Goal: Task Accomplishment & Management: Manage account settings

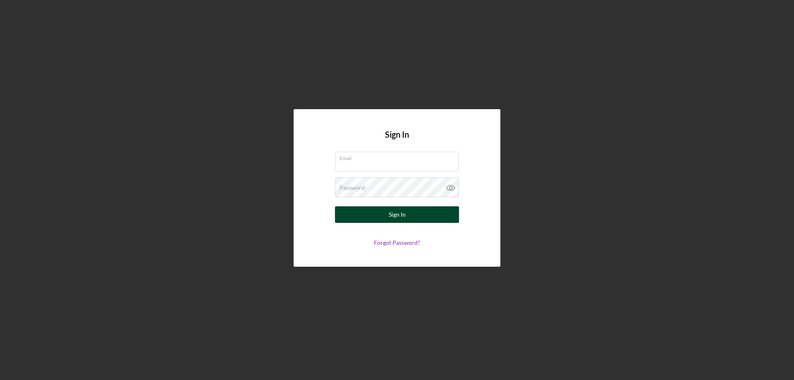
type input "[PERSON_NAME][EMAIL_ADDRESS][PERSON_NAME][DOMAIN_NAME]"
click at [405, 216] on div "Sign In" at bounding box center [397, 214] width 17 height 17
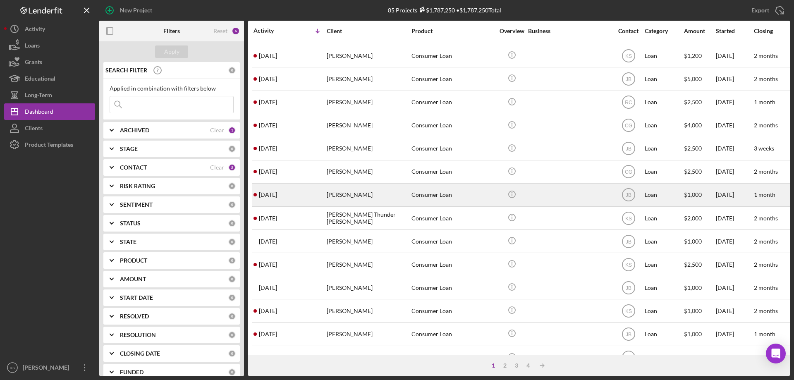
scroll to position [277, 0]
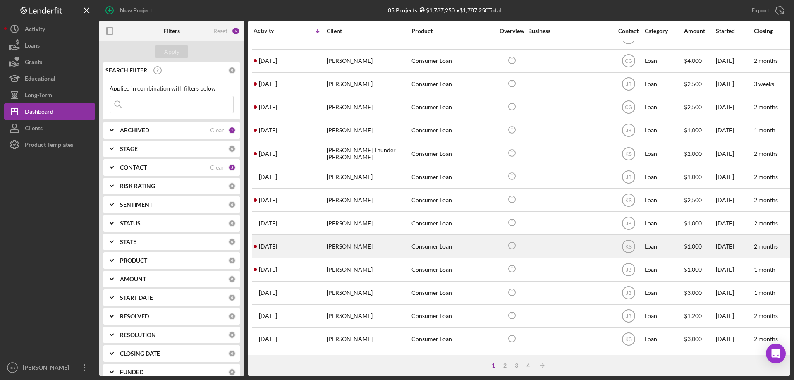
click at [338, 244] on div "[PERSON_NAME]" at bounding box center [368, 246] width 83 height 22
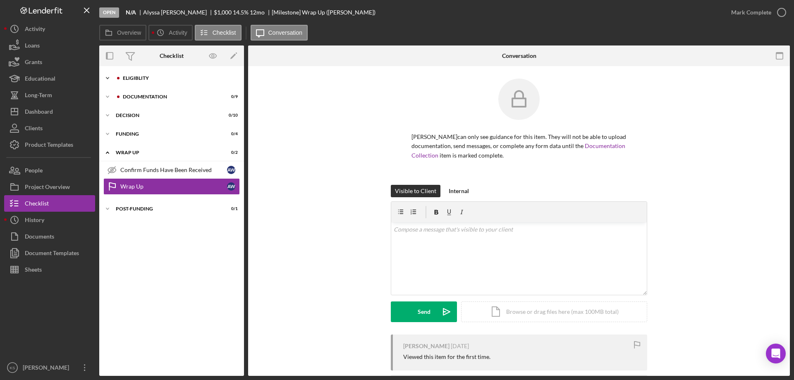
click at [136, 76] on div "Eligiblity" at bounding box center [178, 78] width 111 height 5
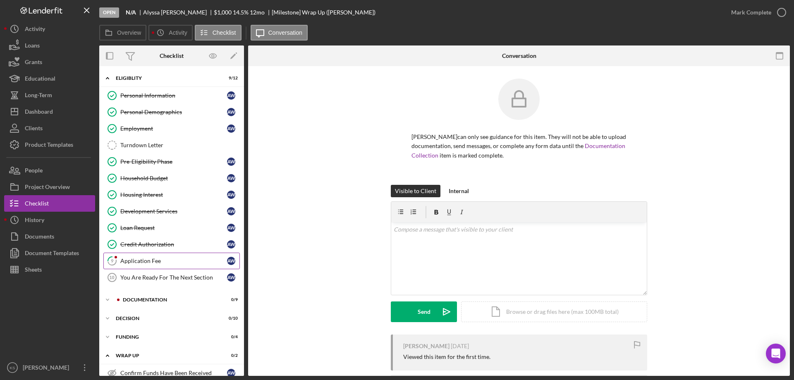
click at [142, 257] on link "9 Application Fee A W" at bounding box center [171, 261] width 137 height 17
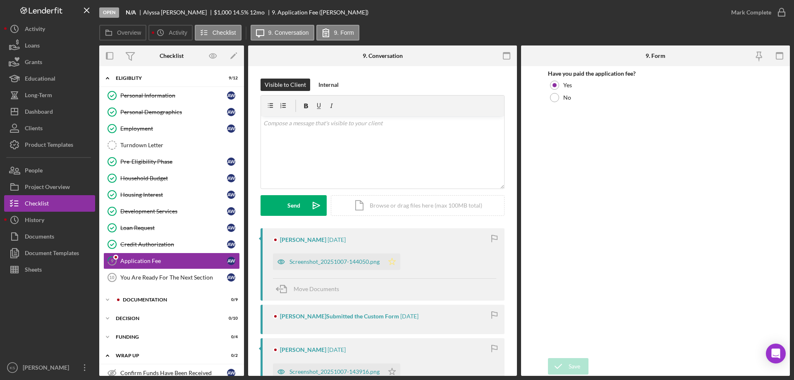
click at [396, 260] on icon "Icon/Star" at bounding box center [392, 262] width 17 height 17
click at [754, 12] on div "Mark Complete" at bounding box center [752, 12] width 40 height 17
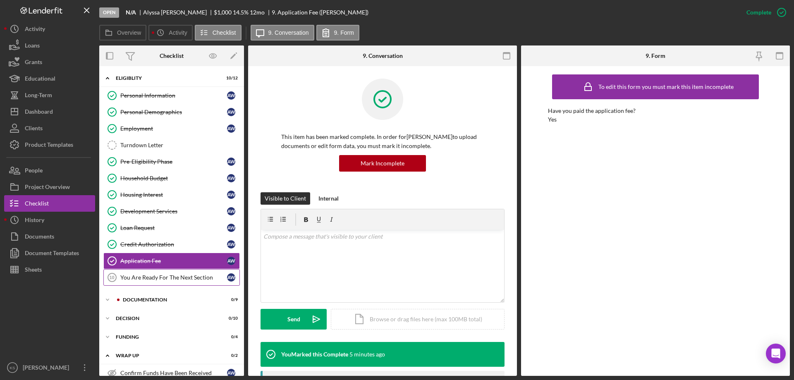
click at [181, 280] on div "You Are Ready For The Next Section" at bounding box center [173, 277] width 107 height 7
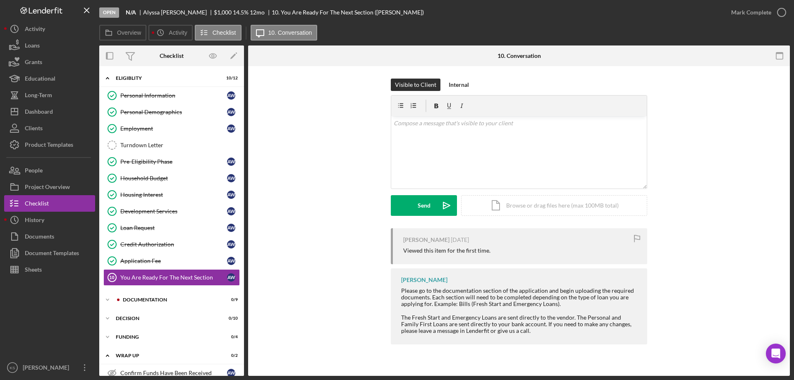
click at [747, 17] on div "Mark Complete" at bounding box center [752, 12] width 40 height 17
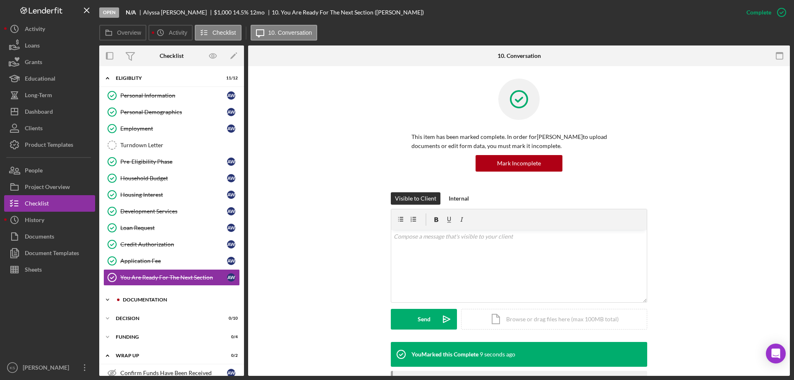
click at [142, 299] on div "Documentation" at bounding box center [178, 300] width 111 height 5
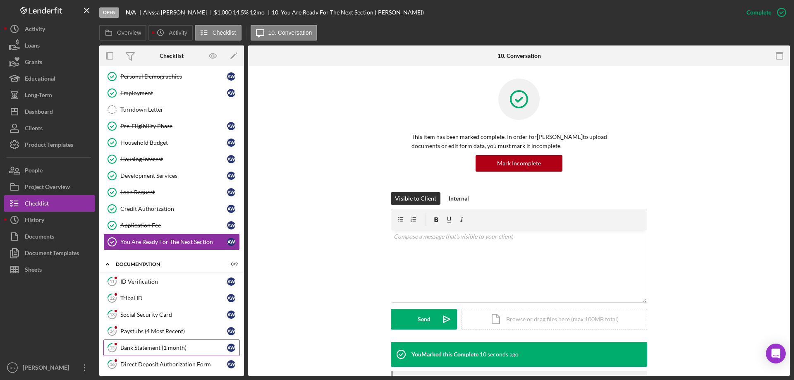
scroll to position [83, 0]
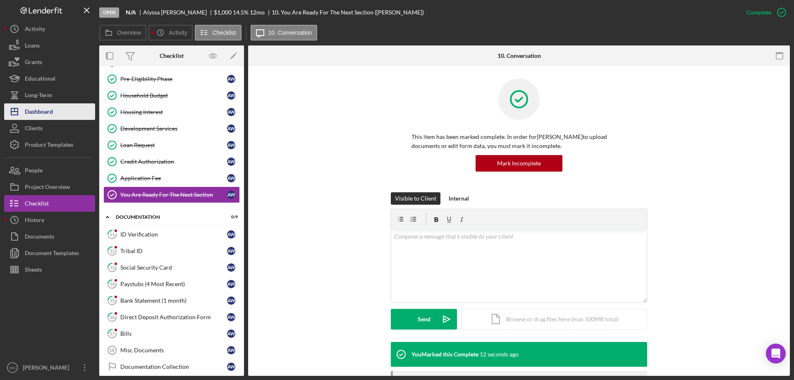
click at [47, 114] on div "Dashboard" at bounding box center [39, 112] width 28 height 19
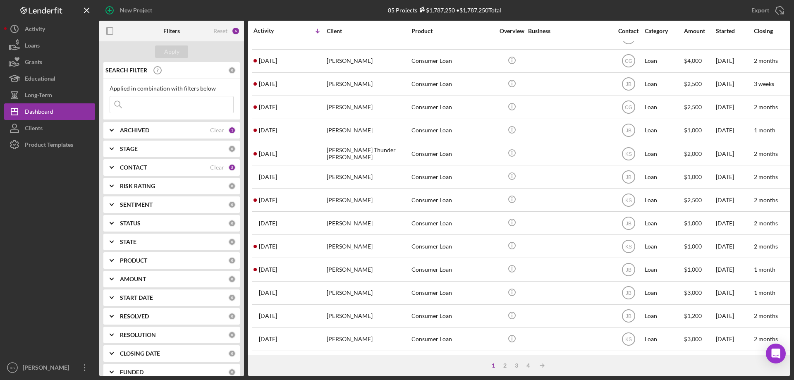
scroll to position [277, 0]
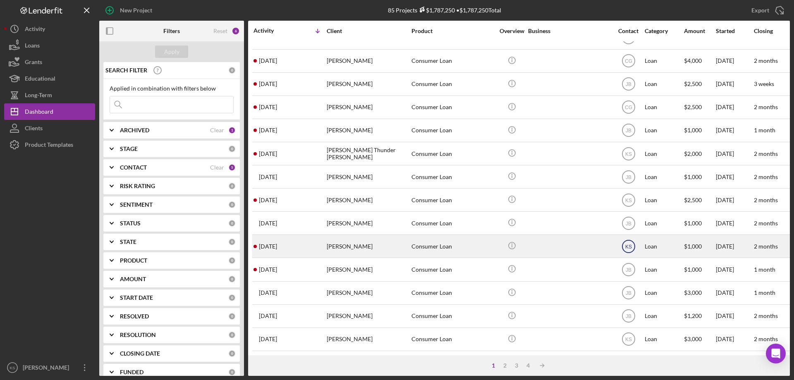
click at [630, 244] on text "KS" at bounding box center [628, 247] width 7 height 6
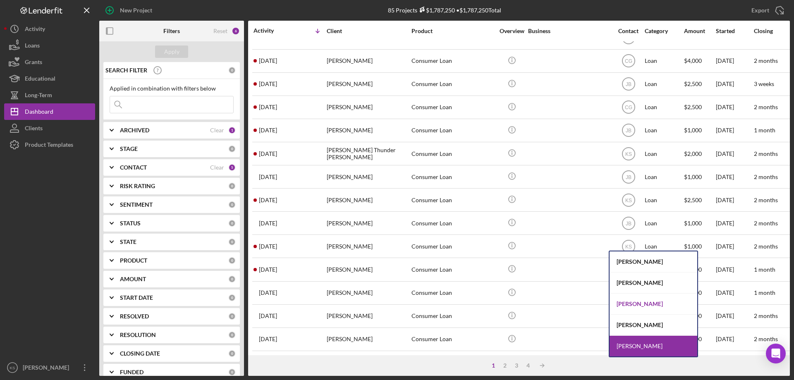
click at [636, 303] on div "[PERSON_NAME]" at bounding box center [654, 304] width 88 height 21
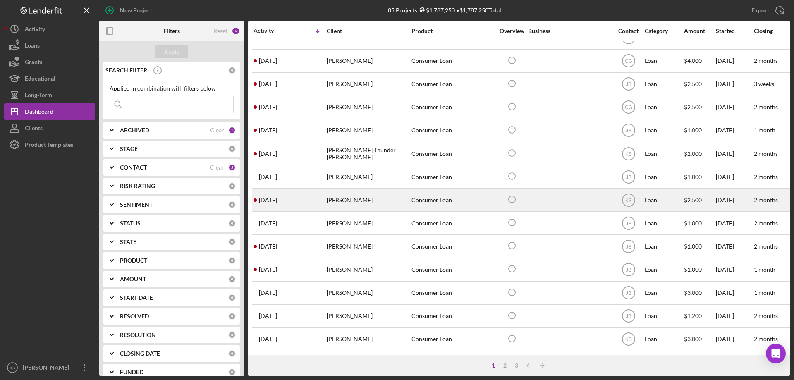
click at [341, 192] on div "[PERSON_NAME]" at bounding box center [368, 200] width 83 height 22
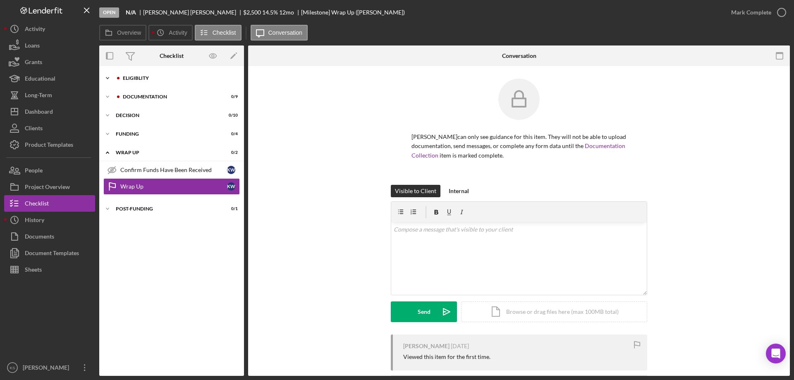
click at [118, 75] on div "Icon/Expander Eligiblity 9 / 12" at bounding box center [171, 78] width 145 height 17
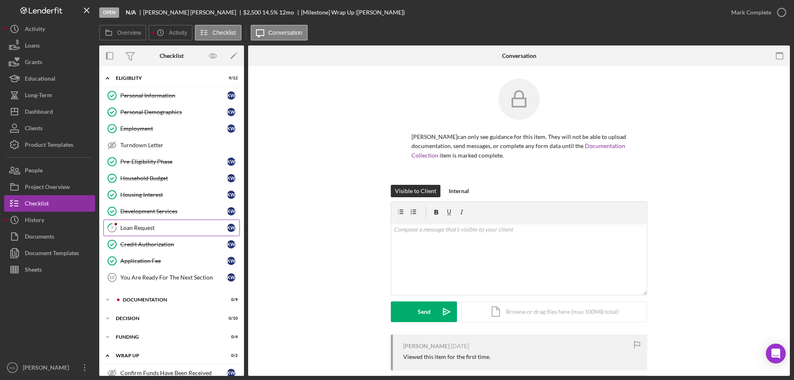
click at [137, 223] on link "7 Loan Request K W" at bounding box center [171, 228] width 137 height 17
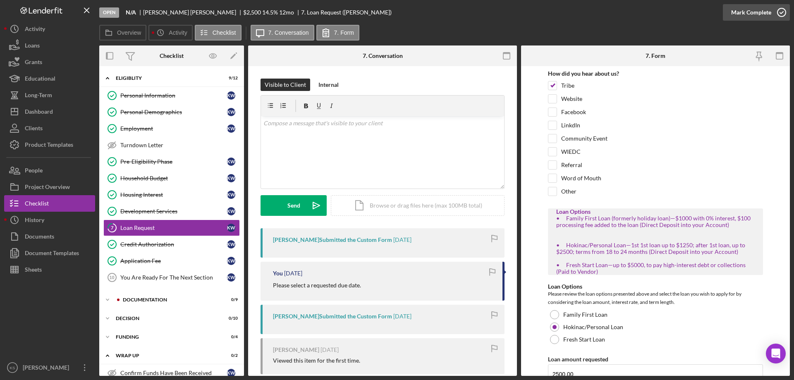
click at [754, 16] on div "Mark Complete" at bounding box center [752, 12] width 40 height 17
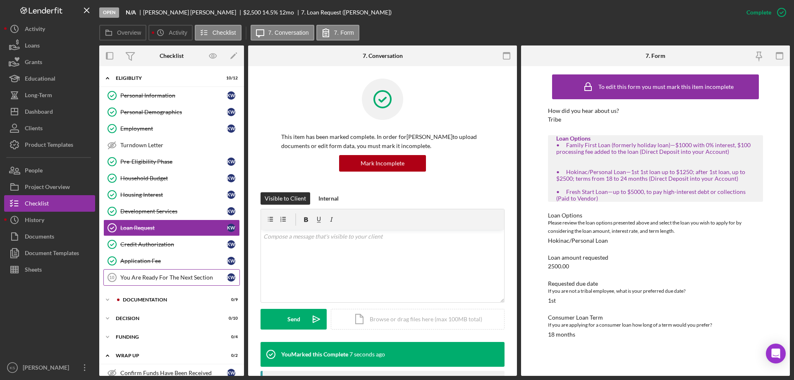
click at [151, 280] on div "You Are Ready For The Next Section" at bounding box center [173, 277] width 107 height 7
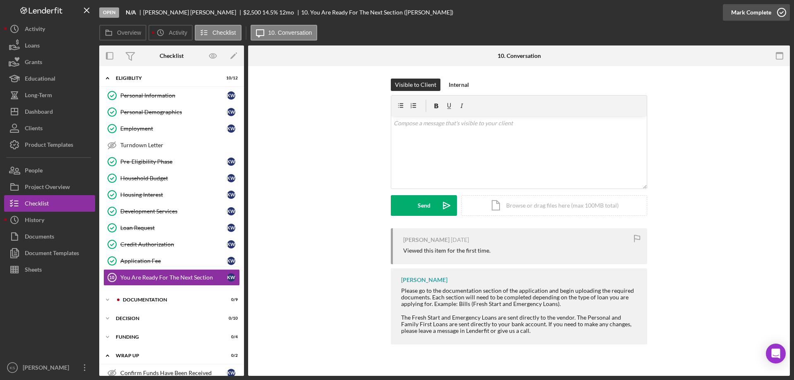
click at [740, 16] on div "Mark Complete" at bounding box center [752, 12] width 40 height 17
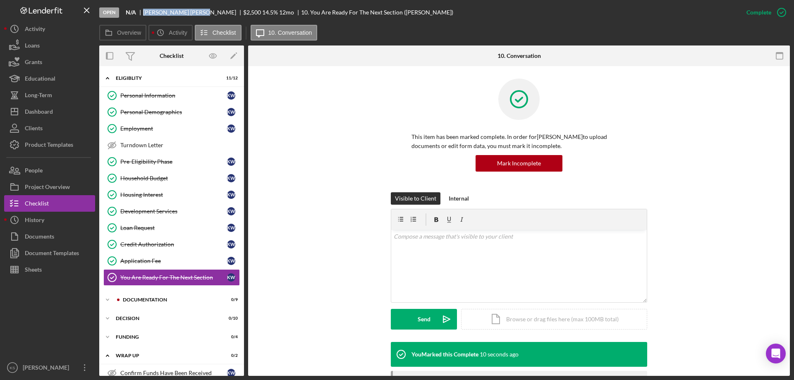
drag, startPoint x: 143, startPoint y: 12, endPoint x: 188, endPoint y: 14, distance: 44.7
click at [188, 14] on div "[PERSON_NAME]" at bounding box center [193, 12] width 100 height 7
copy div "[PERSON_NAME]"
click at [34, 114] on div "Dashboard" at bounding box center [39, 112] width 28 height 19
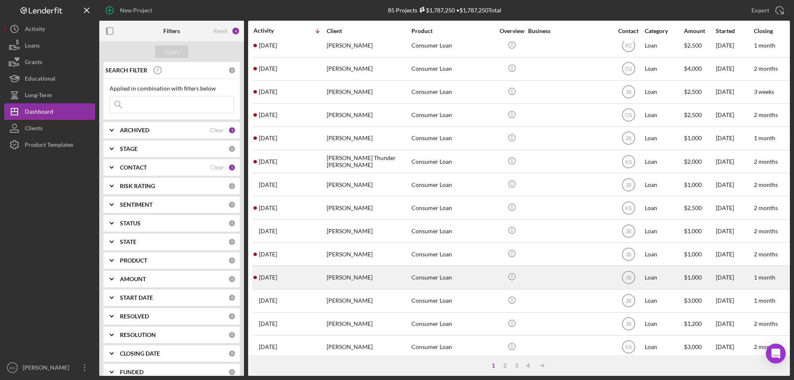
scroll to position [277, 0]
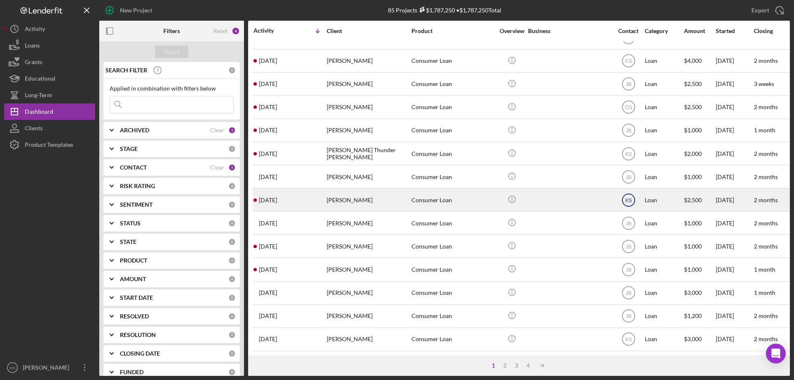
click at [630, 197] on text "KS" at bounding box center [628, 200] width 7 height 6
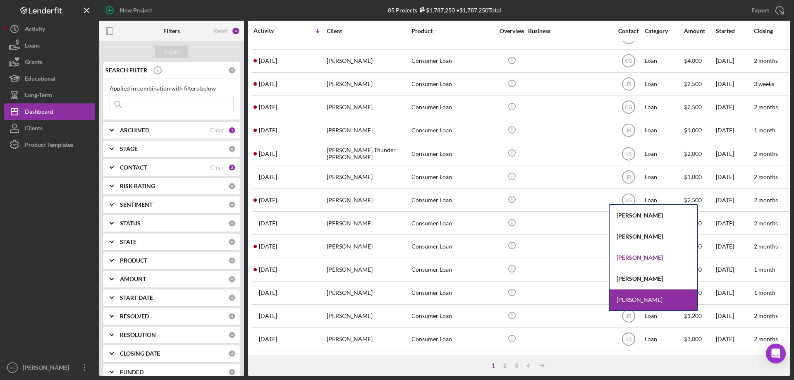
click at [638, 256] on div "[PERSON_NAME]" at bounding box center [654, 257] width 88 height 21
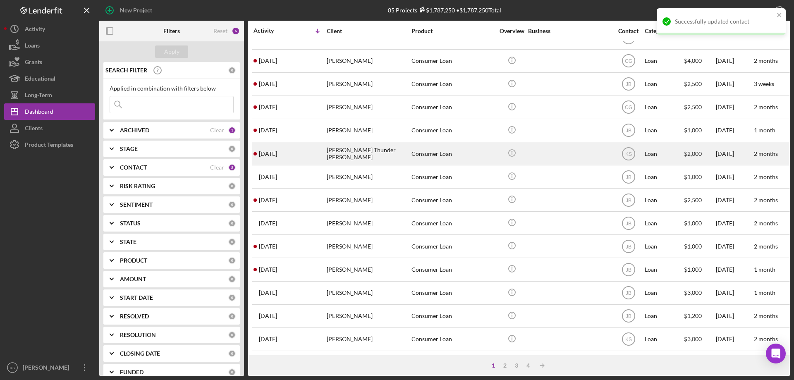
click at [358, 149] on div "[PERSON_NAME] Thunder [PERSON_NAME]" at bounding box center [368, 154] width 83 height 22
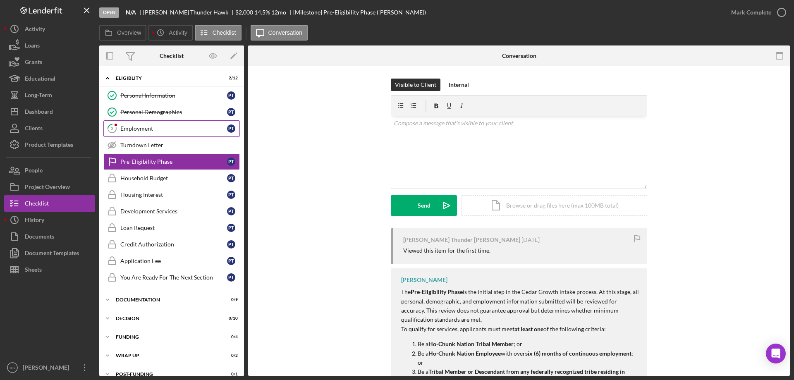
click at [132, 127] on div "Employment" at bounding box center [173, 128] width 107 height 7
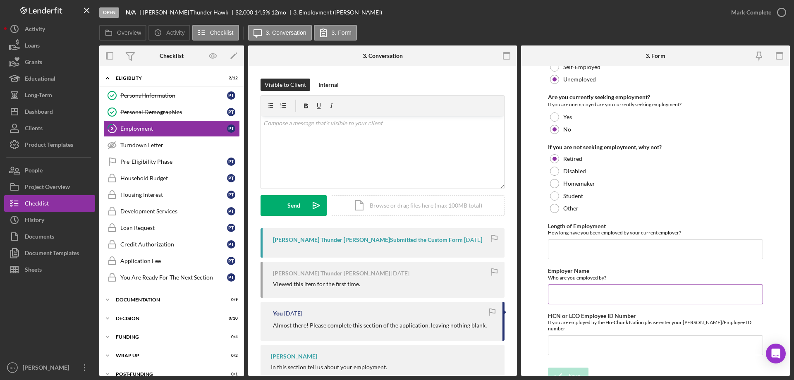
scroll to position [59, 0]
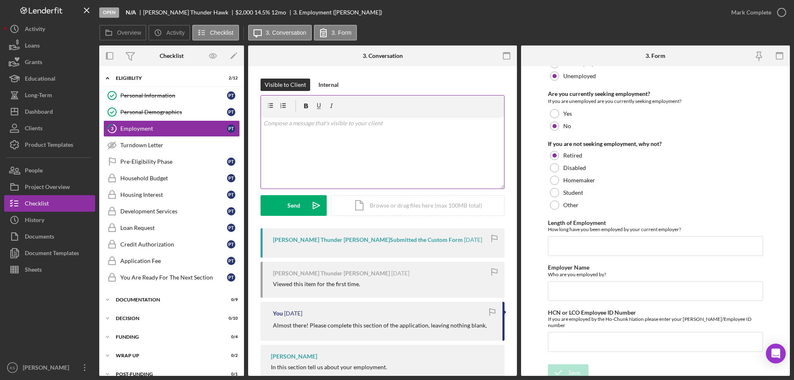
click at [406, 130] on div "v Color teal Color pink Remove color Add row above Add row below Add column bef…" at bounding box center [382, 152] width 243 height 72
click at [313, 200] on icon "Icon/icon-invite-send" at bounding box center [316, 205] width 21 height 21
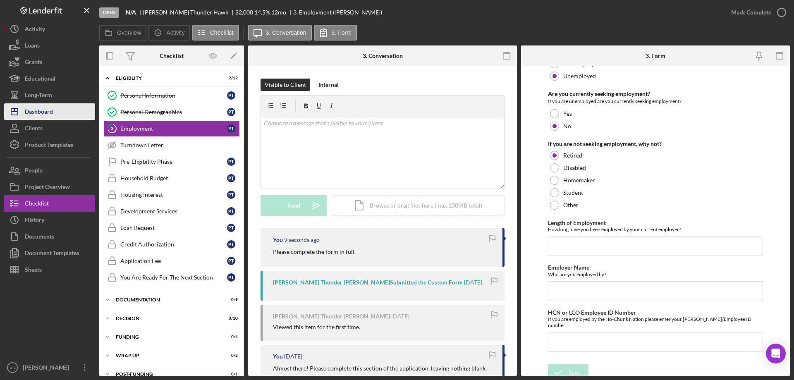
click at [48, 112] on div "Dashboard" at bounding box center [39, 112] width 28 height 19
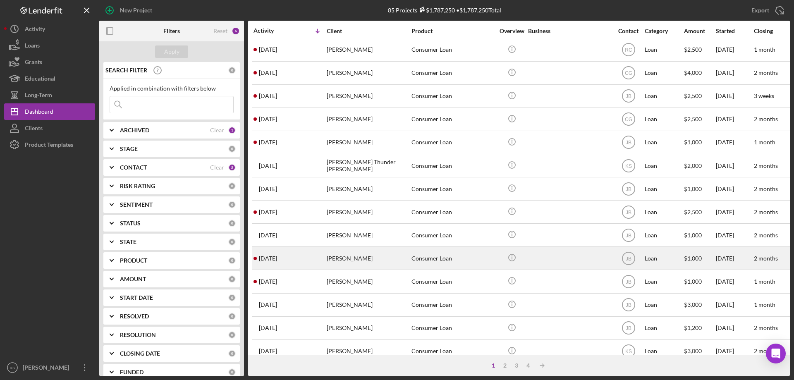
scroll to position [277, 0]
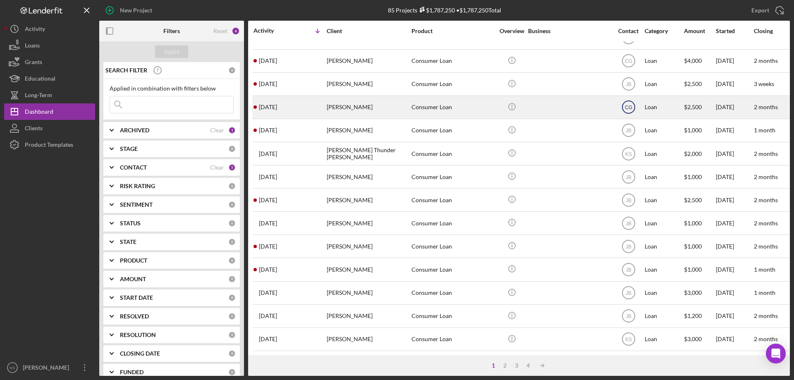
click at [627, 105] on text "CG" at bounding box center [628, 108] width 7 height 6
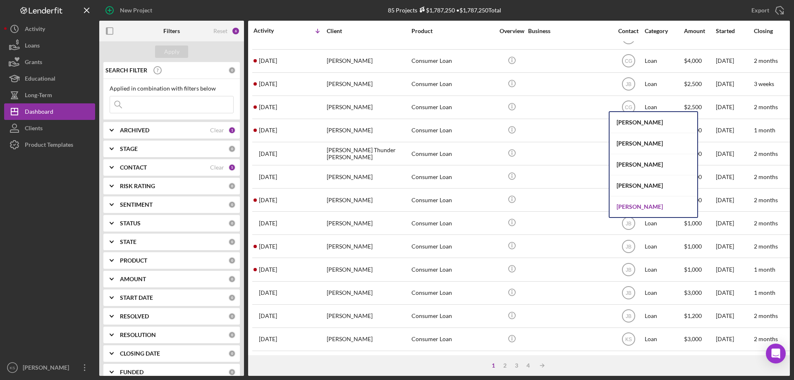
click at [635, 205] on div "[PERSON_NAME]" at bounding box center [654, 207] width 88 height 21
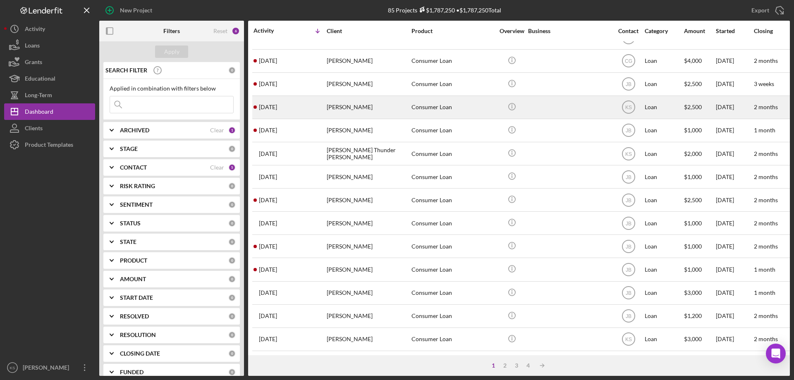
click at [351, 106] on div "[PERSON_NAME]" at bounding box center [368, 107] width 83 height 22
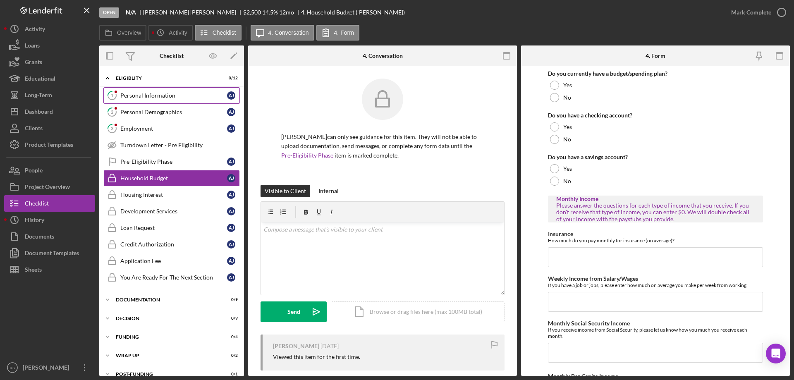
click at [170, 96] on div "Personal Information" at bounding box center [173, 95] width 107 height 7
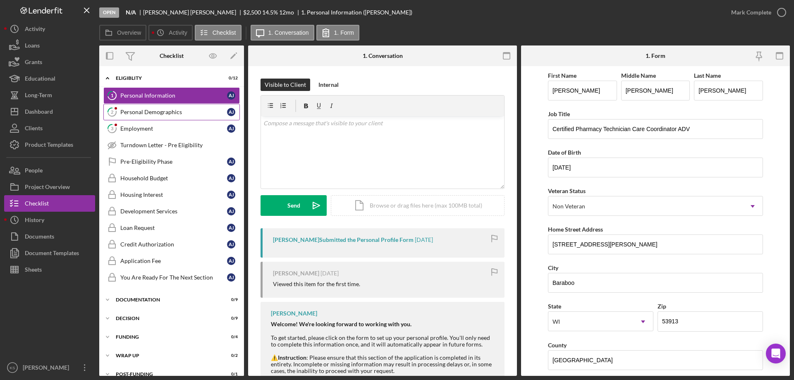
click at [184, 112] on div "Personal Demographics" at bounding box center [173, 112] width 107 height 7
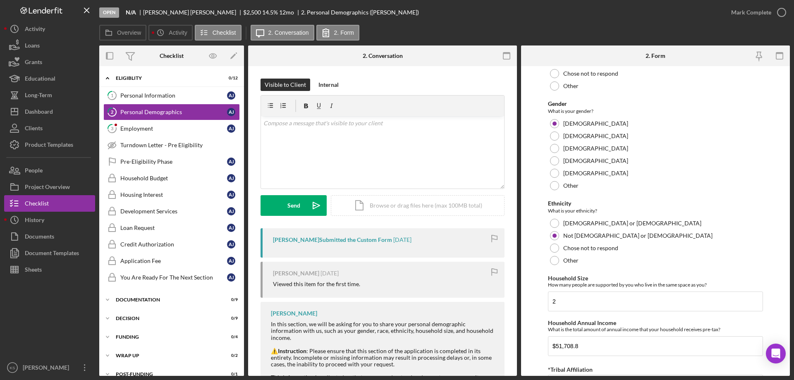
scroll to position [454, 0]
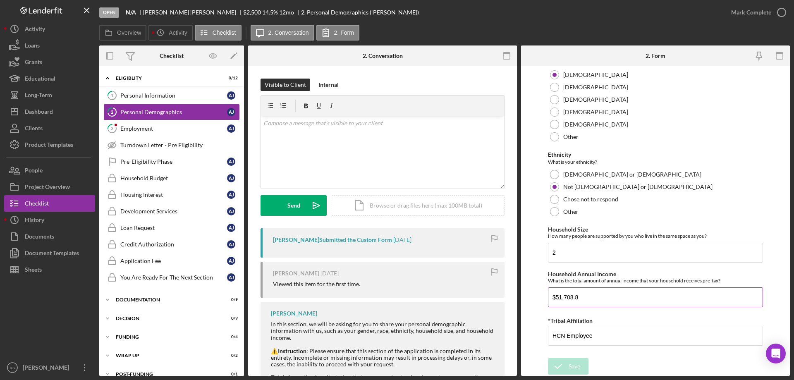
drag, startPoint x: 552, startPoint y: 298, endPoint x: 573, endPoint y: 299, distance: 20.7
click at [573, 299] on input "$51,708.8" at bounding box center [655, 298] width 215 height 20
click at [142, 134] on link "3 Employment A J" at bounding box center [171, 128] width 137 height 17
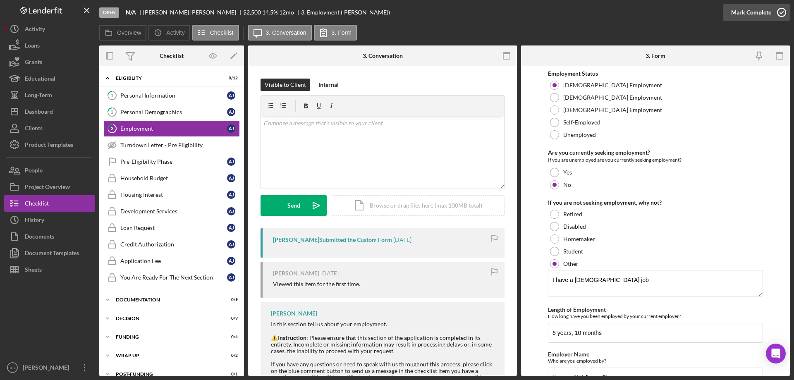
click at [741, 13] on div "Mark Complete" at bounding box center [752, 12] width 40 height 17
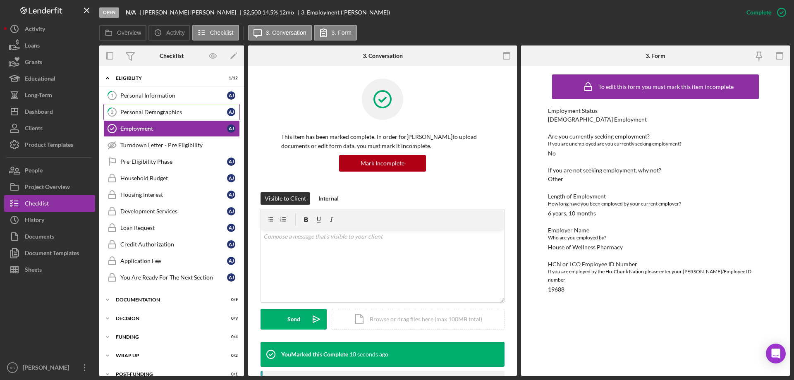
click at [153, 115] on div "Personal Demographics" at bounding box center [173, 112] width 107 height 7
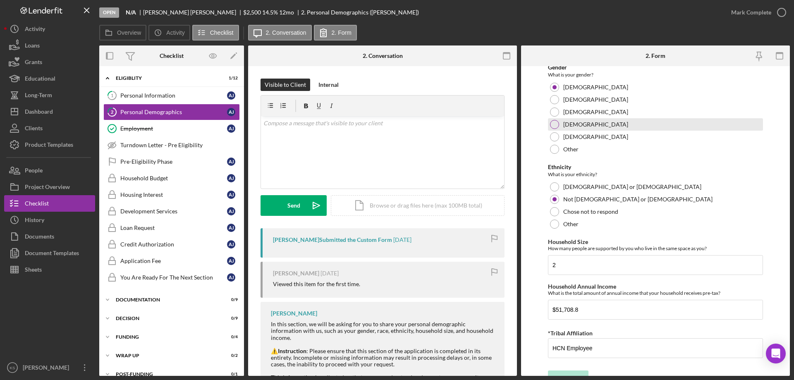
scroll to position [454, 0]
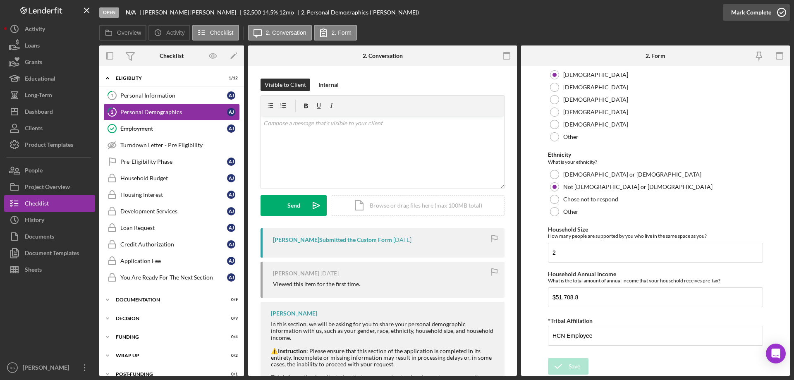
click at [753, 13] on div "Mark Complete" at bounding box center [752, 12] width 40 height 17
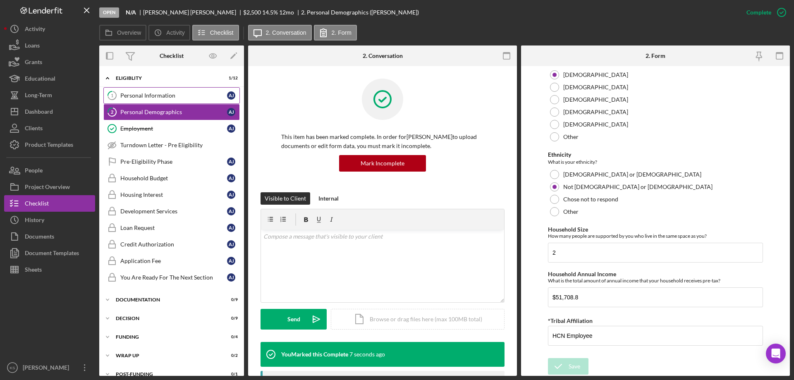
click at [165, 95] on div "Personal Information" at bounding box center [173, 95] width 107 height 7
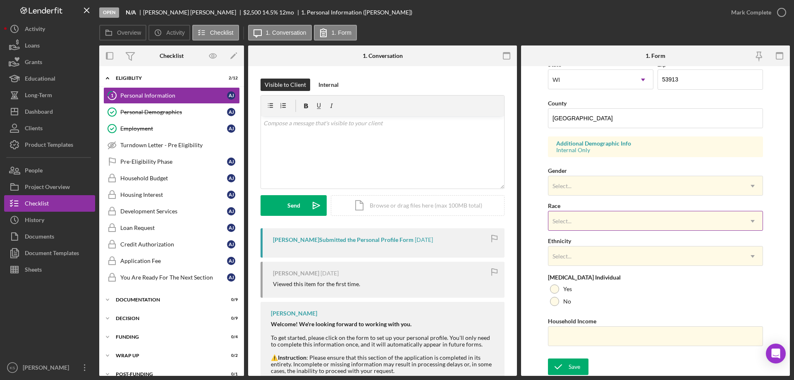
scroll to position [242, 0]
click at [613, 185] on div "Select..." at bounding box center [646, 185] width 194 height 19
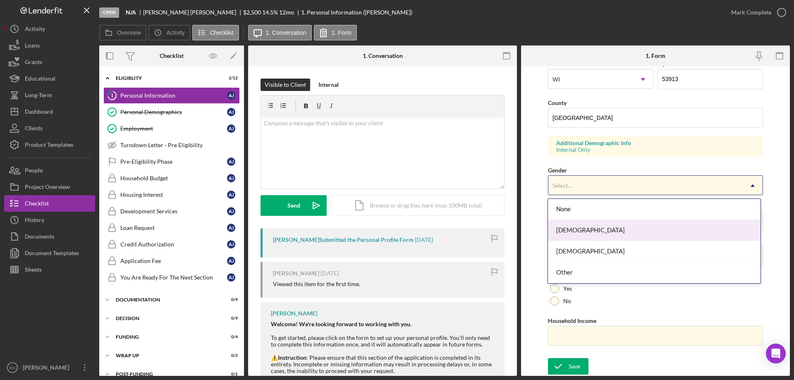
click at [585, 232] on div "[DEMOGRAPHIC_DATA]" at bounding box center [654, 230] width 212 height 21
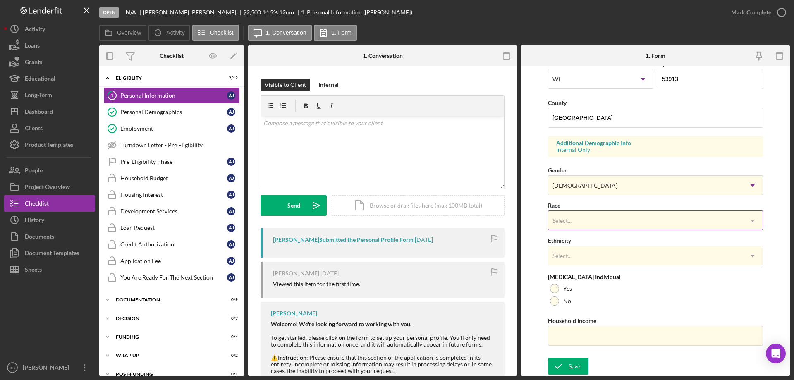
click at [598, 216] on div "Select..." at bounding box center [646, 220] width 194 height 19
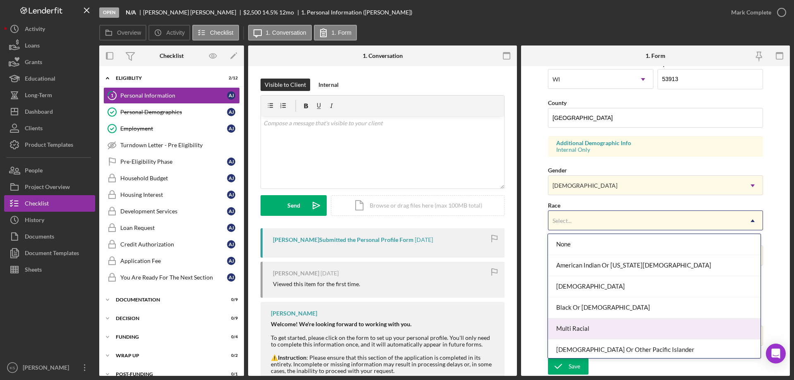
scroll to position [45, 0]
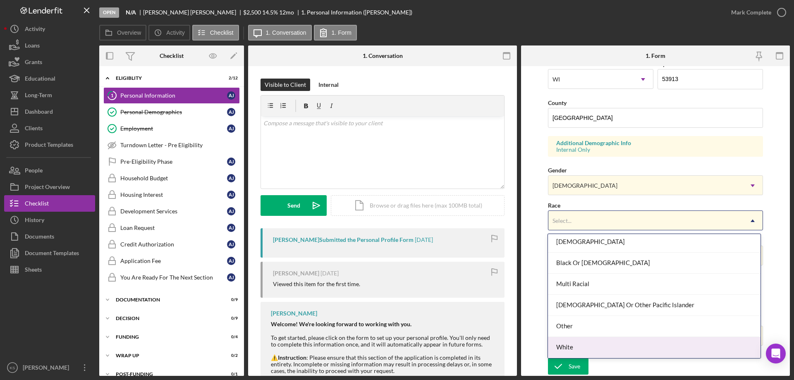
click at [577, 342] on div "White" at bounding box center [654, 347] width 212 height 21
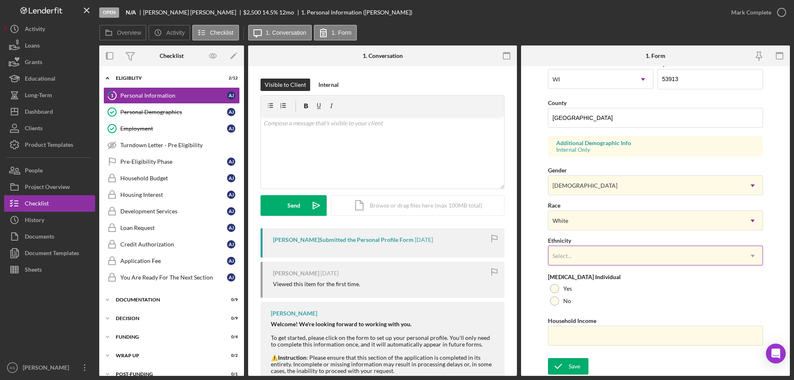
click at [595, 250] on div "Select..." at bounding box center [646, 256] width 194 height 19
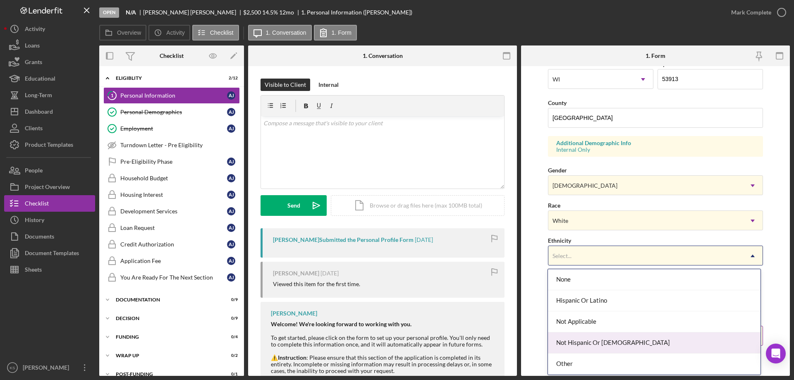
drag, startPoint x: 592, startPoint y: 339, endPoint x: 582, endPoint y: 330, distance: 13.5
click at [591, 339] on div "Not Hispanic Or [DEMOGRAPHIC_DATA]" at bounding box center [654, 343] width 212 height 21
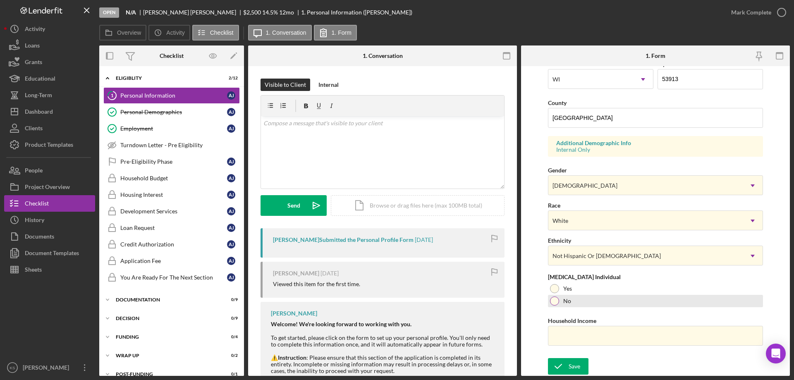
click at [558, 299] on div at bounding box center [554, 301] width 9 height 9
click at [570, 341] on input "Household Income" at bounding box center [655, 336] width 215 height 20
paste input "$51,708"
type input "$51,708"
click at [576, 370] on div "Save" at bounding box center [575, 366] width 12 height 17
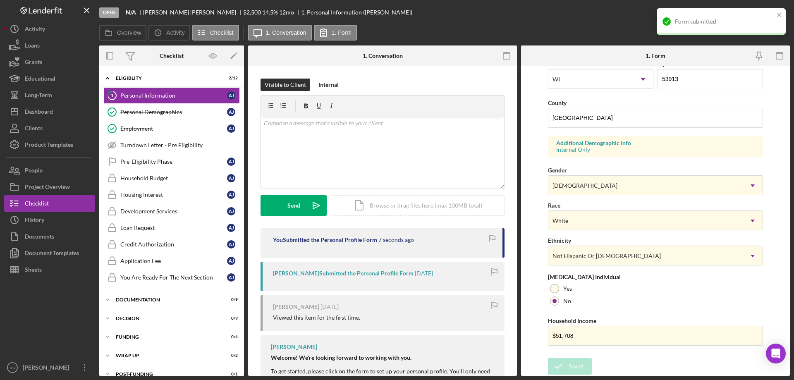
click at [744, 10] on div "Form submitted" at bounding box center [721, 21] width 129 height 26
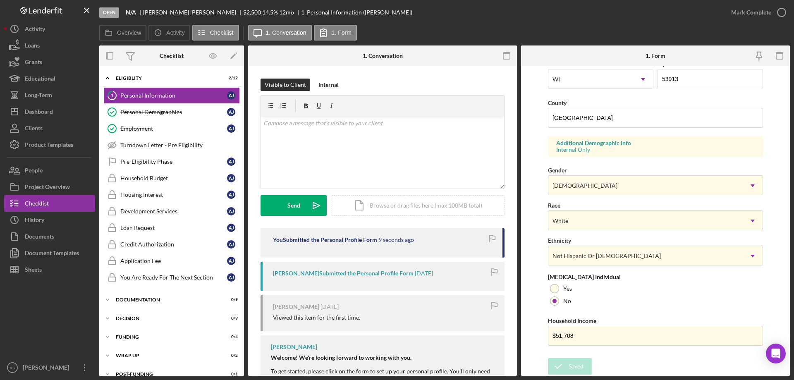
click at [758, 10] on div "Form submitted" at bounding box center [721, 25] width 132 height 36
click at [749, 11] on div "Mark Complete" at bounding box center [752, 12] width 40 height 17
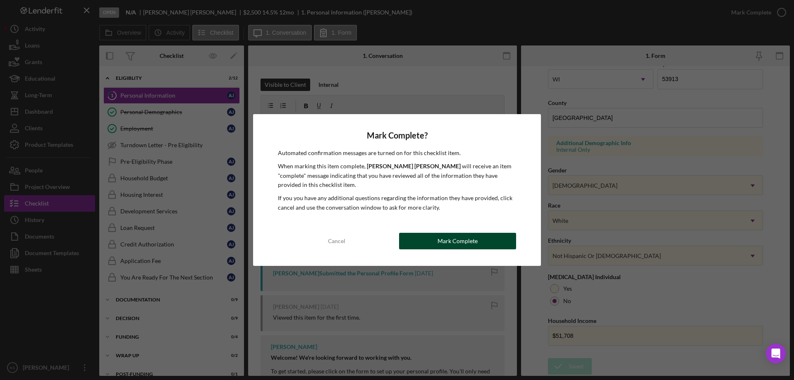
click at [446, 245] on div "Mark Complete" at bounding box center [458, 241] width 40 height 17
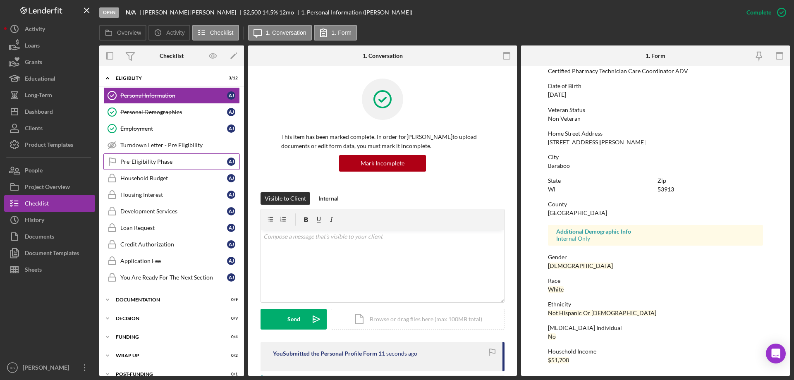
scroll to position [76, 0]
click at [140, 164] on div "Pre-Eligibility Phase" at bounding box center [173, 161] width 107 height 7
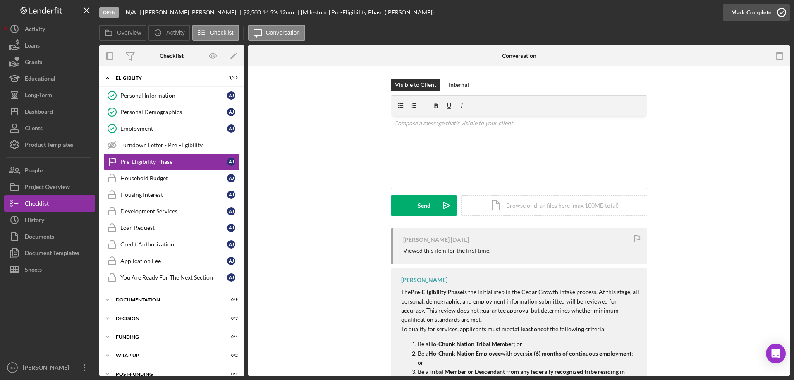
click at [744, 14] on div "Mark Complete" at bounding box center [752, 12] width 40 height 17
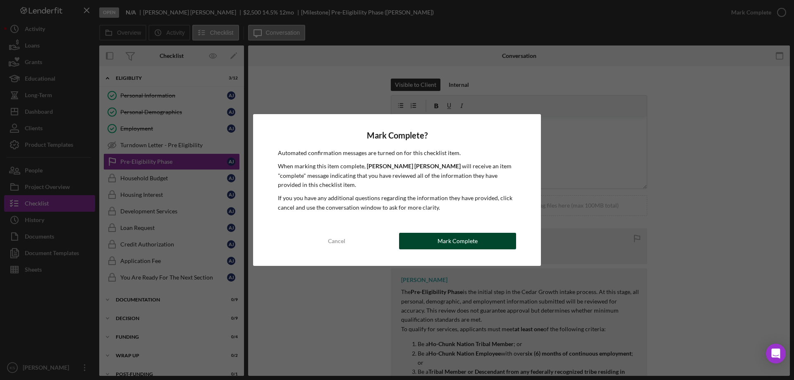
click at [448, 242] on div "Mark Complete" at bounding box center [458, 241] width 40 height 17
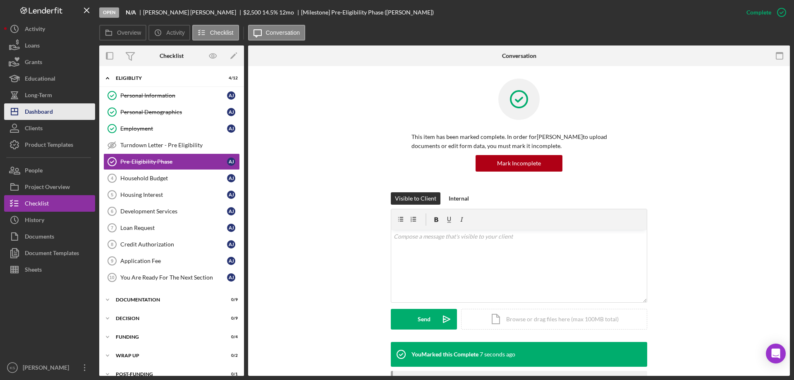
click at [53, 114] on div "Dashboard" at bounding box center [39, 112] width 28 height 19
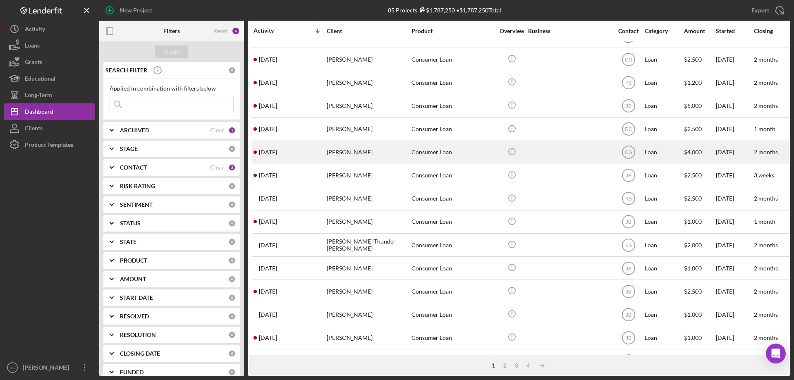
scroll to position [166, 0]
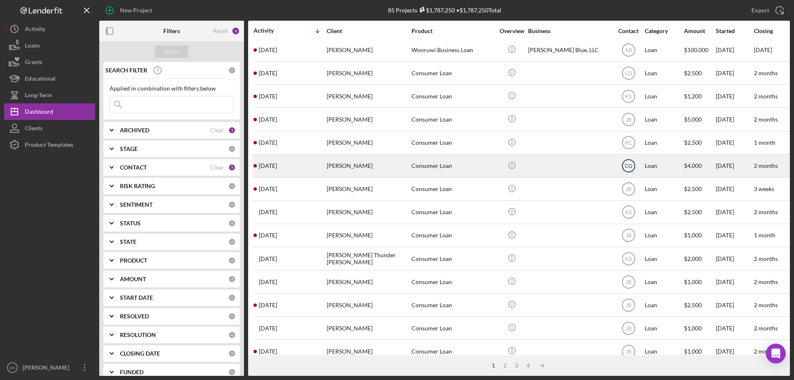
click at [632, 168] on text "CG" at bounding box center [628, 166] width 7 height 6
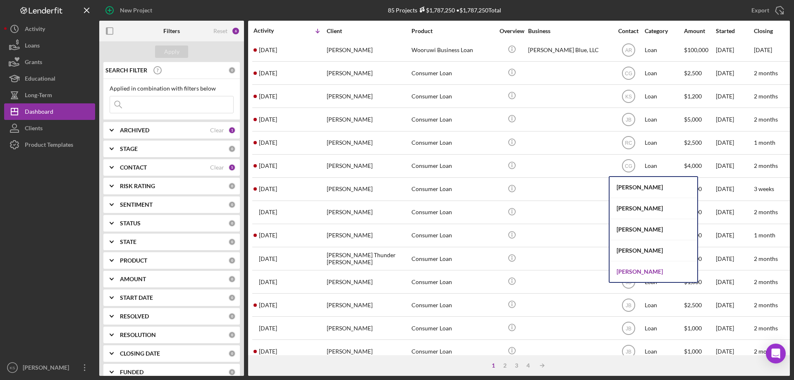
click at [643, 270] on div "[PERSON_NAME]" at bounding box center [654, 272] width 88 height 21
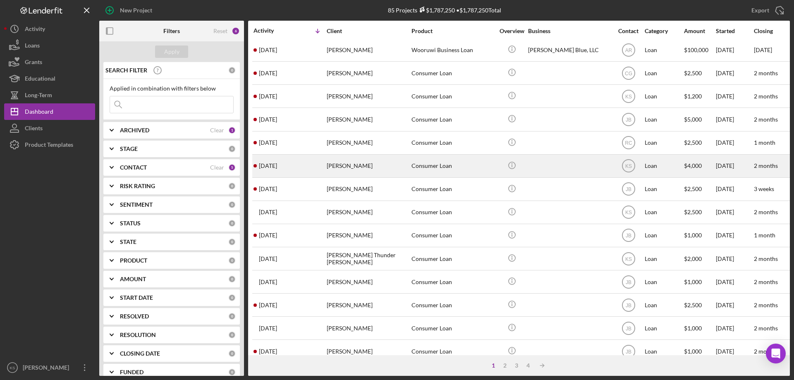
click at [339, 165] on div "[PERSON_NAME]" at bounding box center [368, 166] width 83 height 22
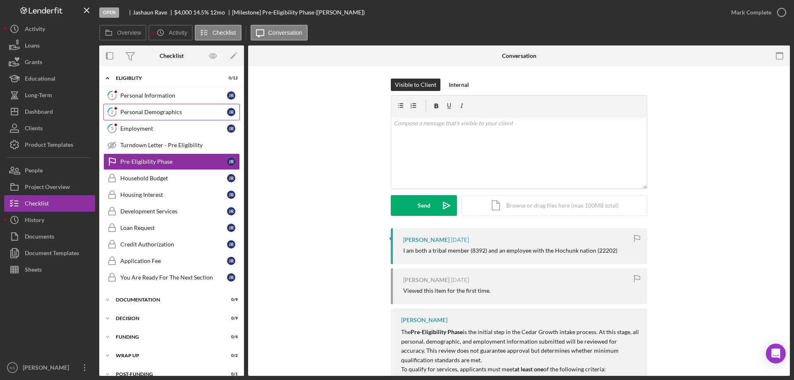
click at [138, 116] on link "2 Personal Demographics J R" at bounding box center [171, 112] width 137 height 17
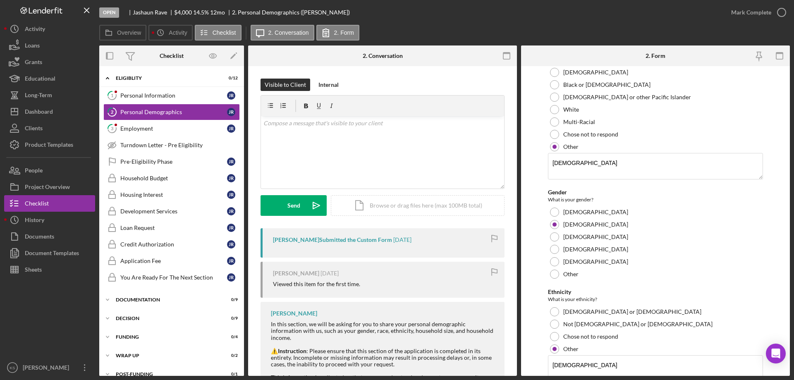
scroll to position [290, 0]
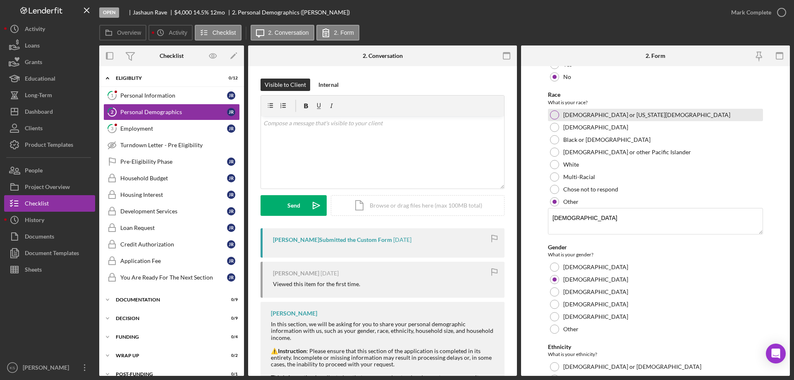
click at [598, 112] on label "[DEMOGRAPHIC_DATA] or [US_STATE][DEMOGRAPHIC_DATA]" at bounding box center [647, 115] width 167 height 7
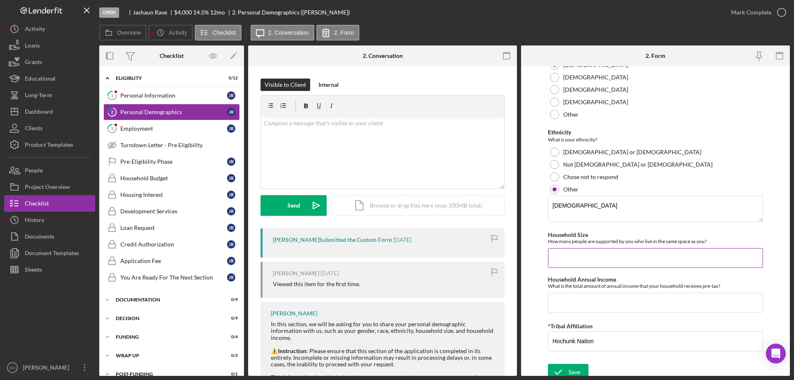
scroll to position [482, 0]
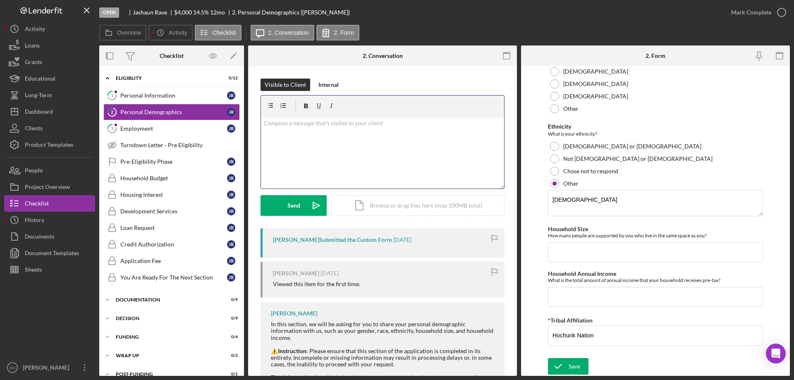
click at [376, 150] on div "v Color teal Color pink Remove color Add row above Add row below Add column bef…" at bounding box center [382, 152] width 243 height 72
click at [307, 202] on icon "Icon/icon-invite-send" at bounding box center [316, 205] width 21 height 21
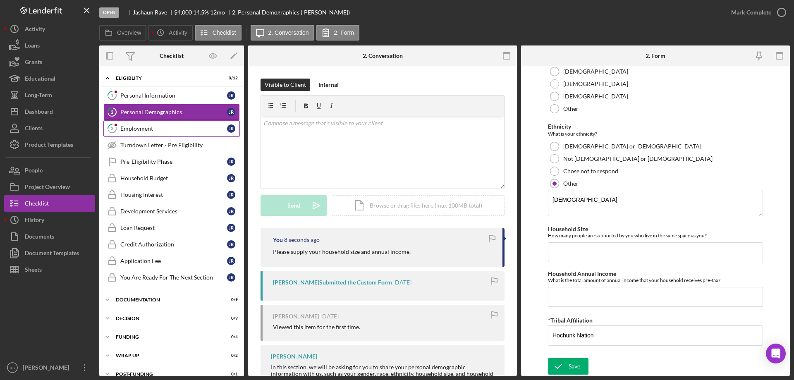
click at [181, 129] on div "Employment" at bounding box center [173, 128] width 107 height 7
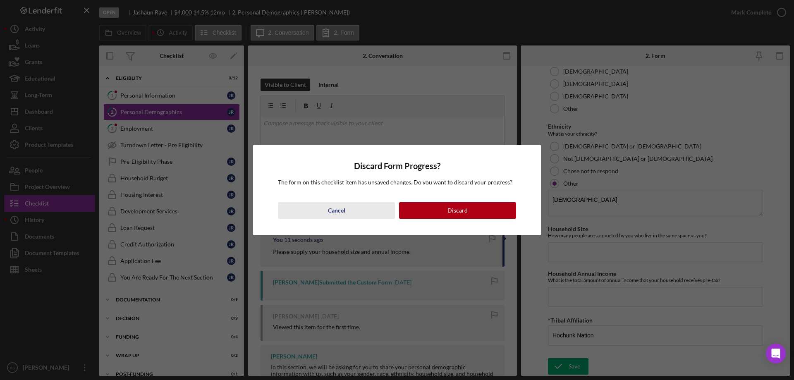
click at [348, 211] on button "Cancel" at bounding box center [336, 210] width 117 height 17
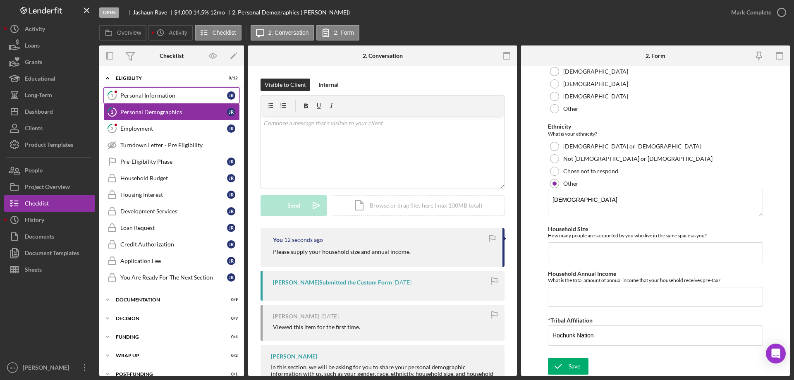
click at [168, 97] on div "Personal Information" at bounding box center [173, 95] width 107 height 7
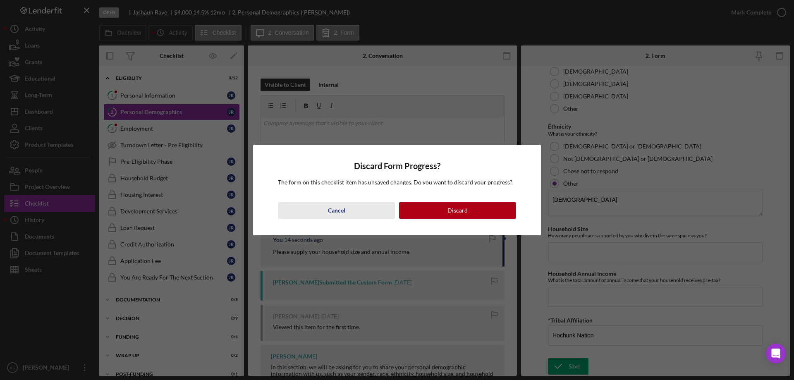
click at [356, 214] on button "Cancel" at bounding box center [336, 210] width 117 height 17
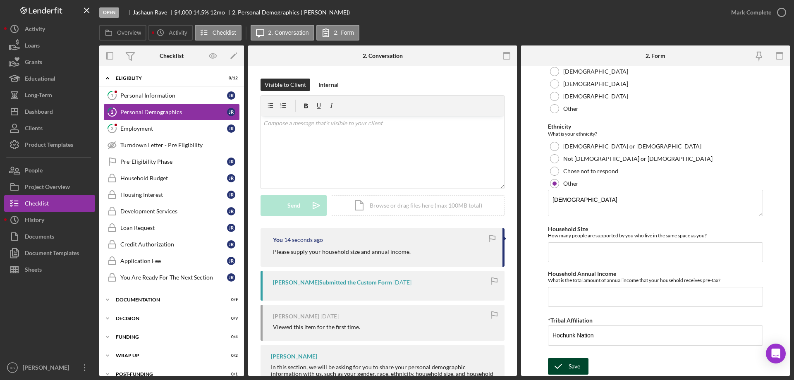
click at [572, 365] on div "Save" at bounding box center [575, 366] width 12 height 17
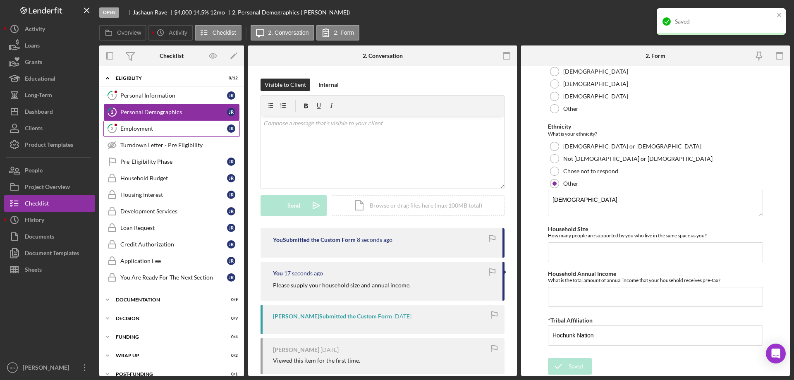
click at [148, 126] on div "Employment" at bounding box center [173, 128] width 107 height 7
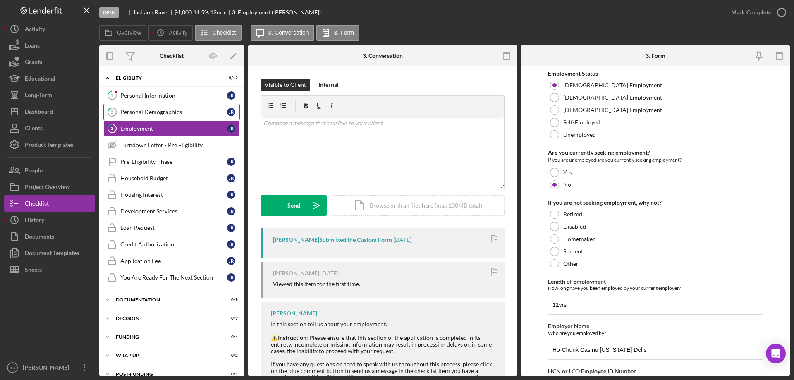
click at [163, 113] on div "Personal Demographics" at bounding box center [173, 112] width 107 height 7
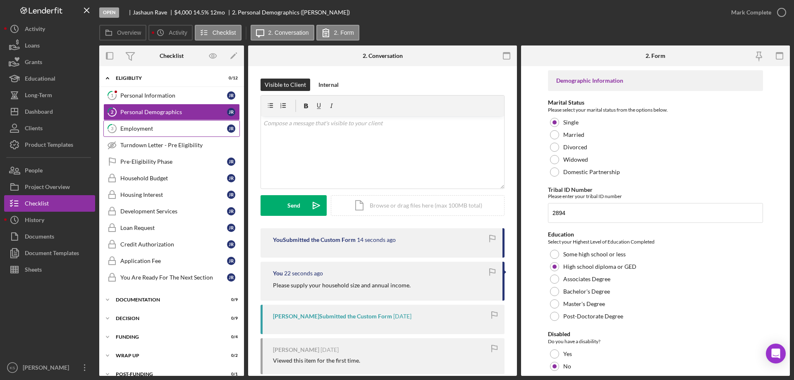
click at [151, 127] on div "Employment" at bounding box center [173, 128] width 107 height 7
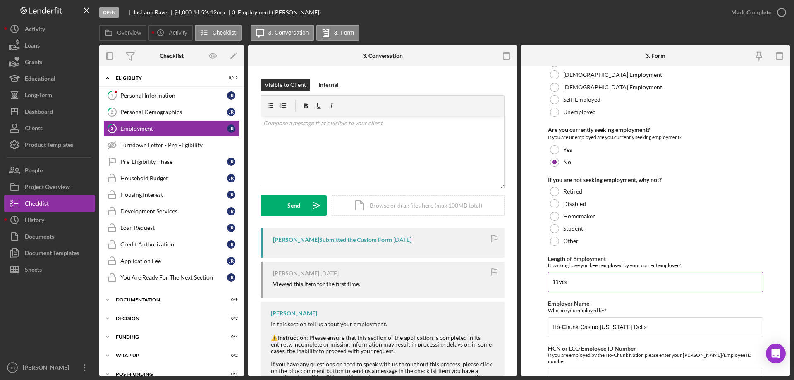
scroll to position [59, 0]
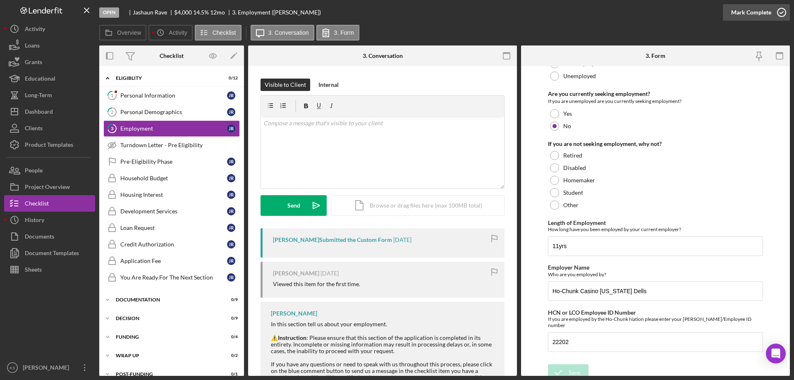
click at [748, 10] on div "Mark Complete" at bounding box center [752, 12] width 40 height 17
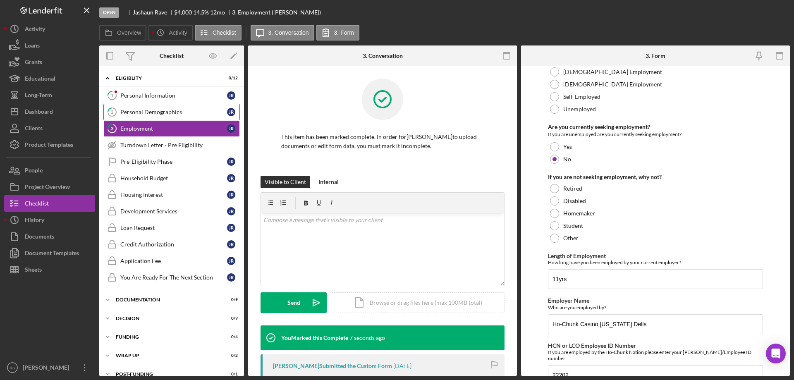
scroll to position [92, 0]
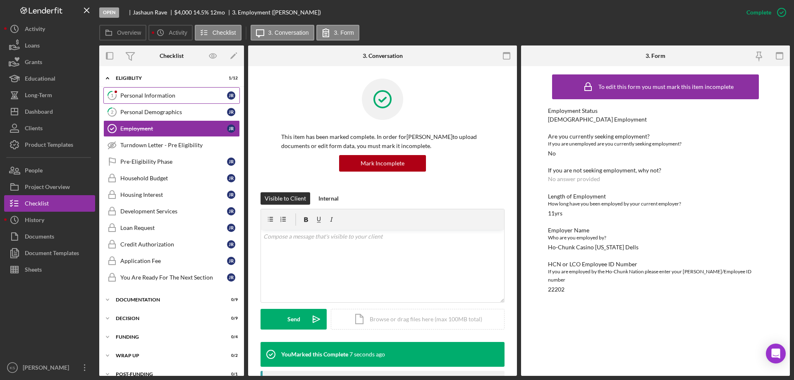
click at [128, 94] on div "Personal Information" at bounding box center [173, 95] width 107 height 7
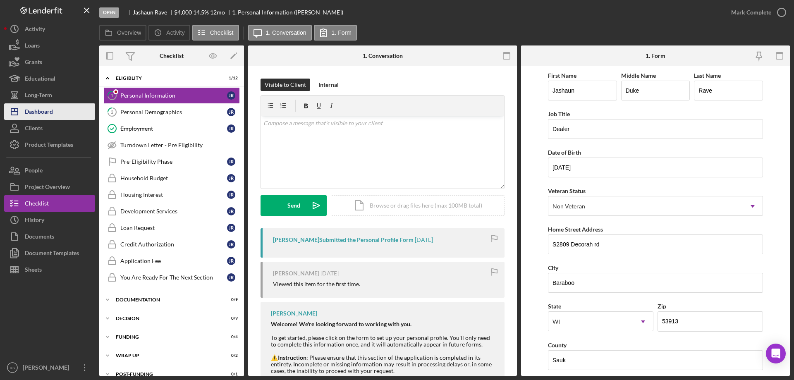
click at [44, 113] on div "Dashboard" at bounding box center [39, 112] width 28 height 19
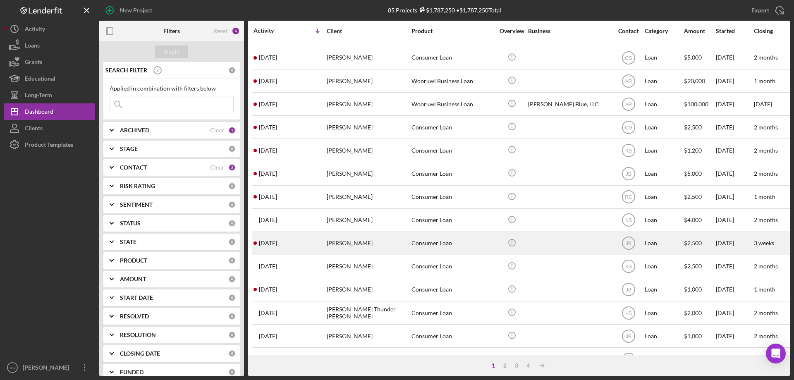
scroll to position [70, 0]
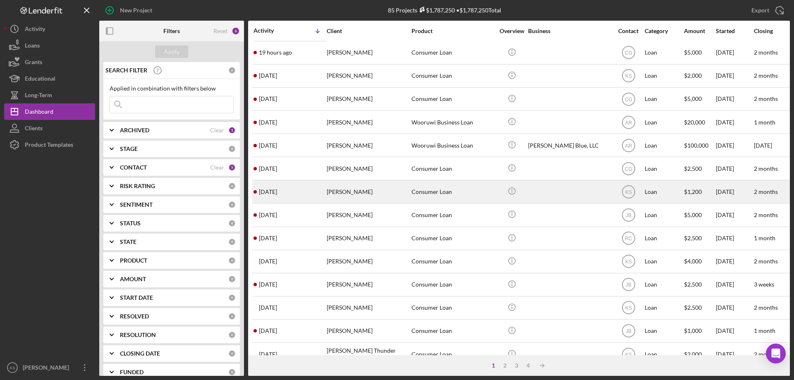
click at [353, 192] on div "[PERSON_NAME]" at bounding box center [368, 192] width 83 height 22
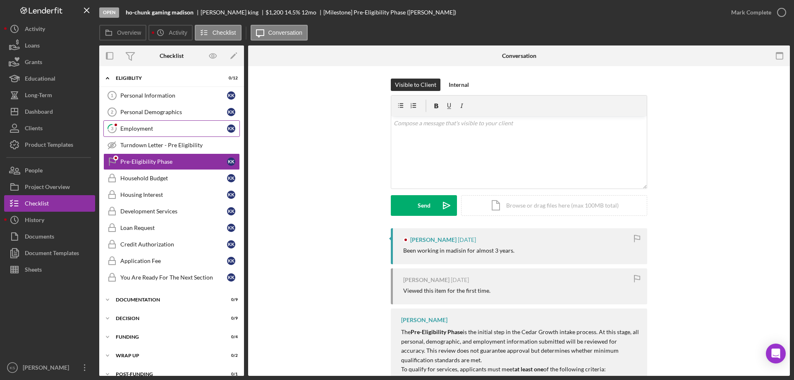
click at [145, 127] on div "Employment" at bounding box center [173, 128] width 107 height 7
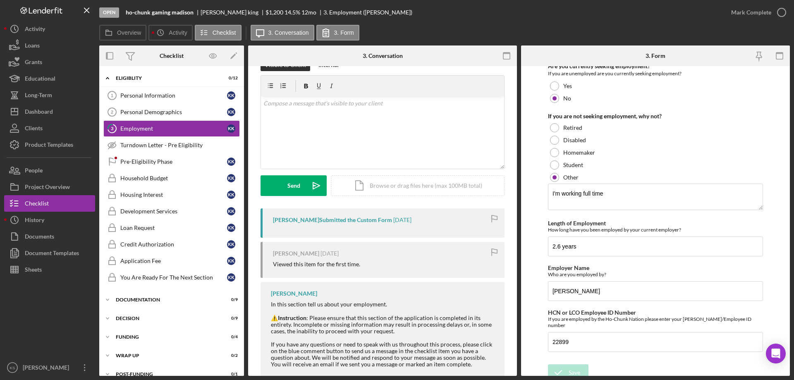
scroll to position [38, 0]
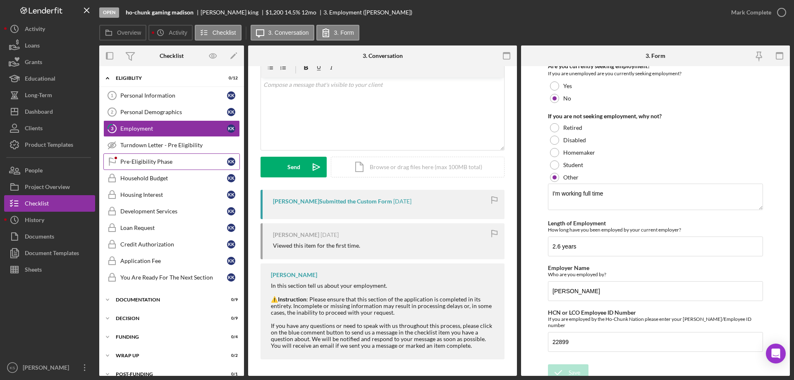
click at [151, 160] on div "Pre-Eligibility Phase" at bounding box center [173, 161] width 107 height 7
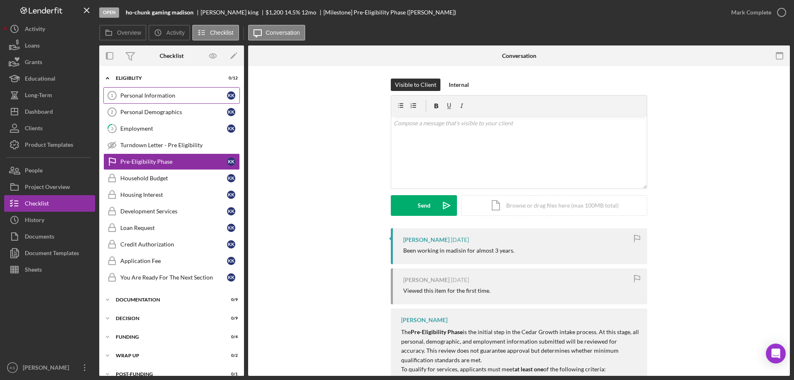
click at [170, 101] on link "Personal Information 1 Personal Information k k" at bounding box center [171, 95] width 137 height 17
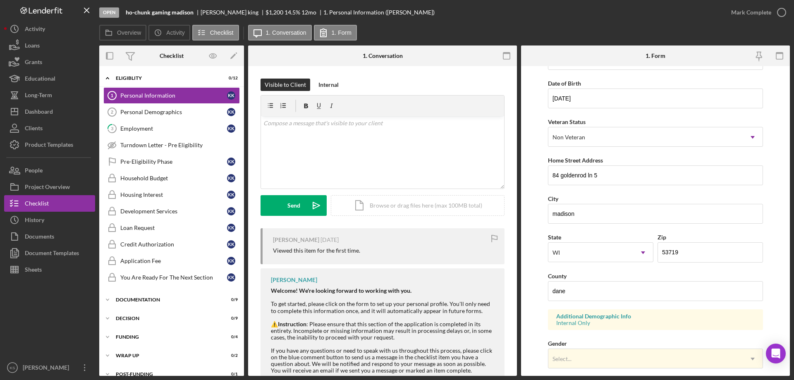
scroll to position [36, 0]
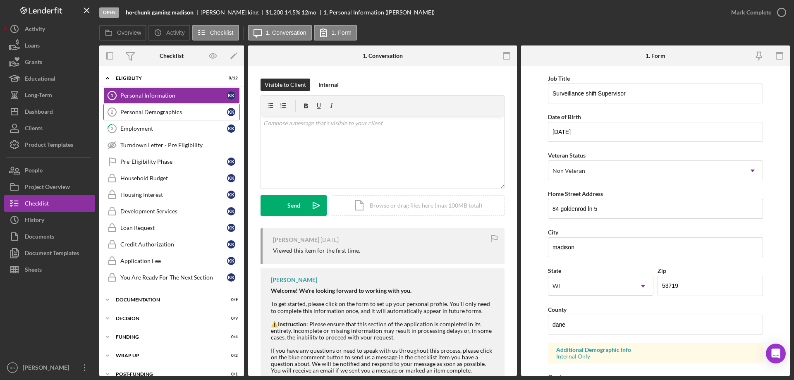
click at [156, 117] on link "Personal Demographics 2 Personal Demographics k k" at bounding box center [171, 112] width 137 height 17
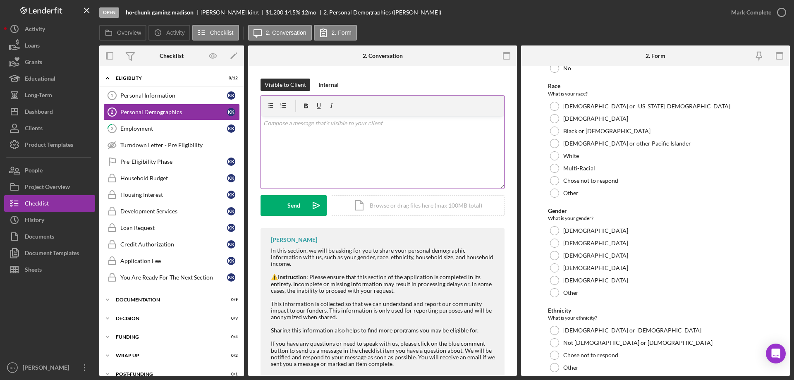
scroll to position [206, 0]
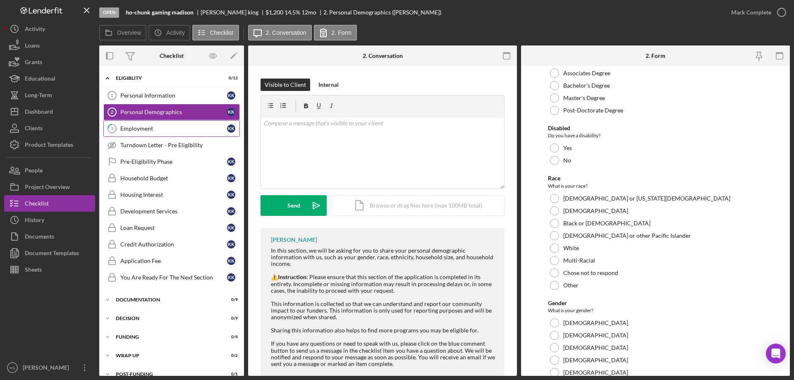
click at [182, 131] on div "Employment" at bounding box center [173, 128] width 107 height 7
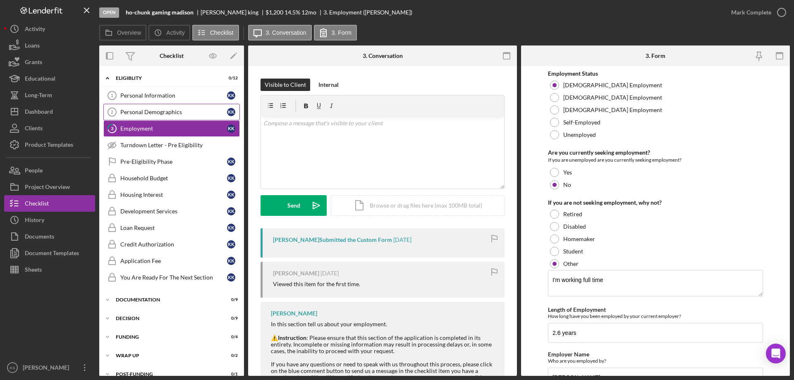
click at [177, 108] on link "Personal Demographics 2 Personal Demographics k k" at bounding box center [171, 112] width 137 height 17
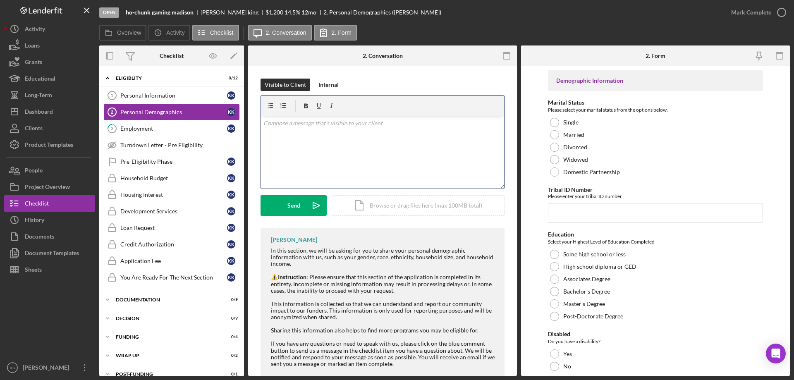
click at [371, 150] on div "v Color teal Color pink Remove color Add row above Add row below Add column bef…" at bounding box center [382, 152] width 243 height 72
click at [285, 214] on button "Send Icon/icon-invite-send" at bounding box center [294, 205] width 66 height 21
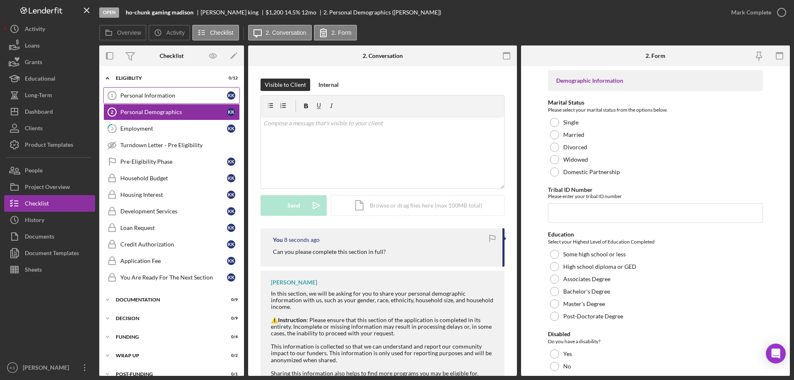
click at [153, 92] on div "Personal Information" at bounding box center [173, 95] width 107 height 7
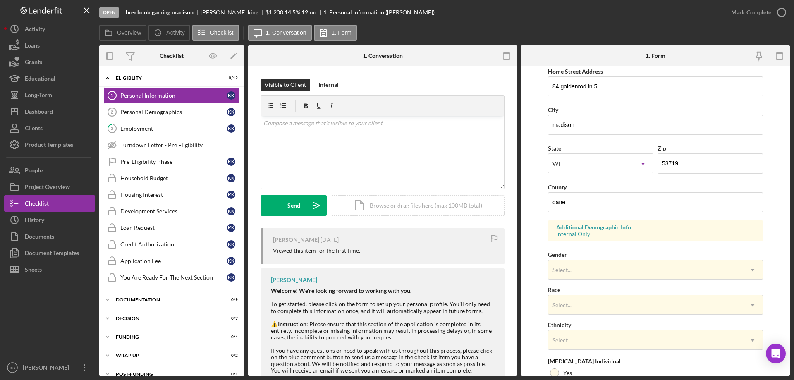
scroll to position [166, 0]
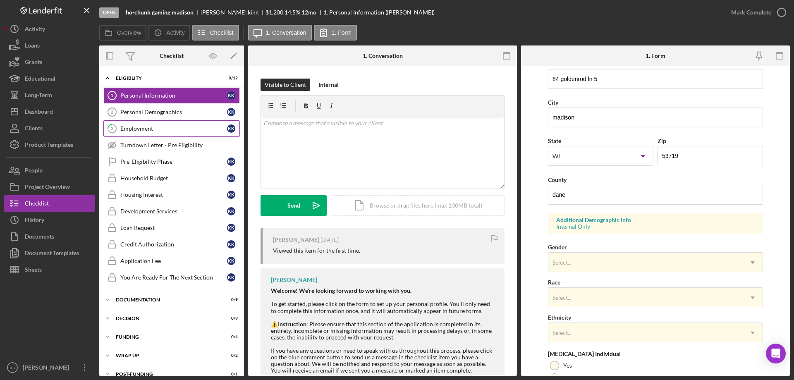
click at [151, 131] on div "Employment" at bounding box center [173, 128] width 107 height 7
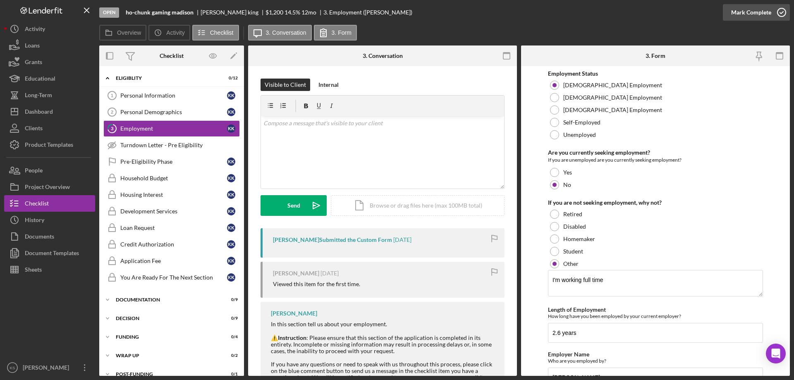
click at [741, 12] on div "Mark Complete" at bounding box center [752, 12] width 40 height 17
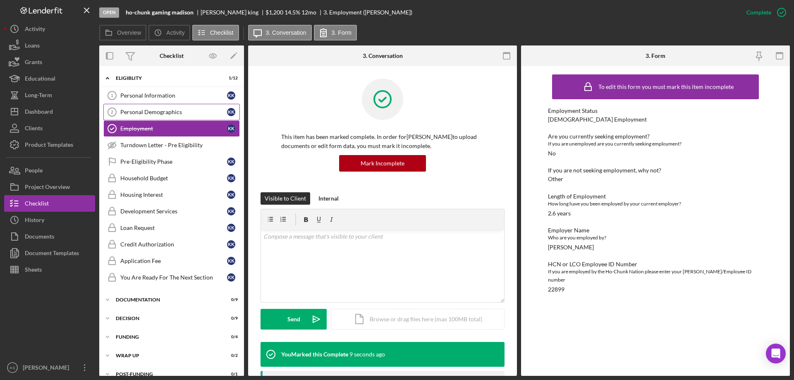
click at [166, 114] on div "Personal Demographics" at bounding box center [173, 112] width 107 height 7
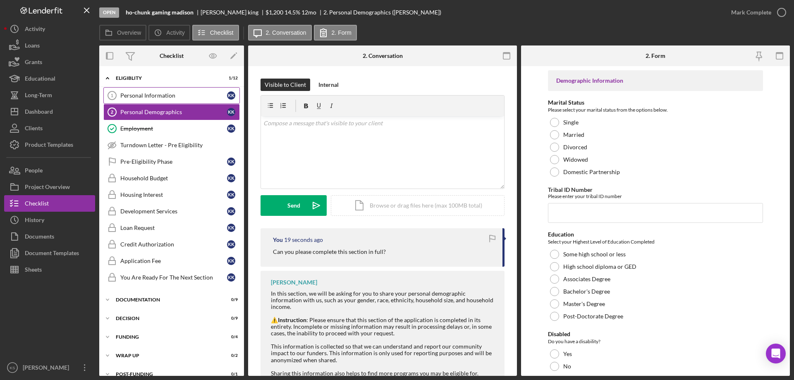
click at [175, 97] on div "Personal Information" at bounding box center [173, 95] width 107 height 7
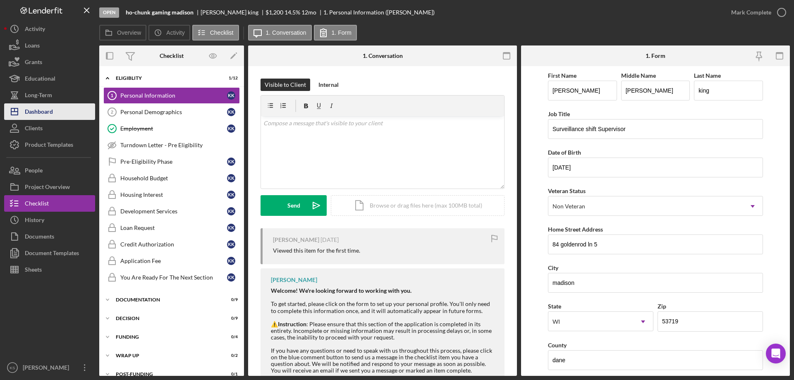
click at [45, 107] on div "Dashboard" at bounding box center [39, 112] width 28 height 19
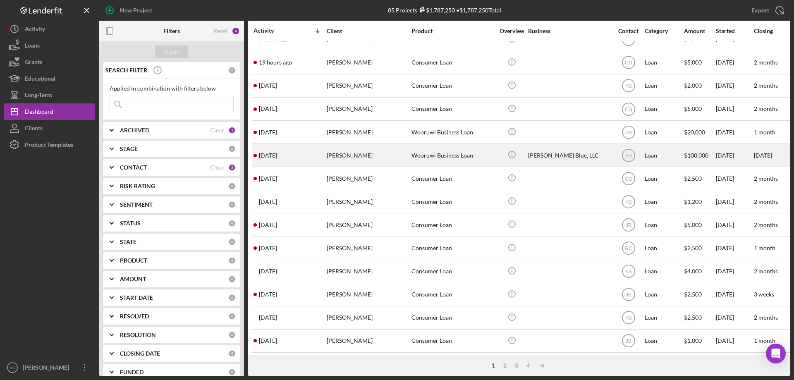
scroll to position [41, 0]
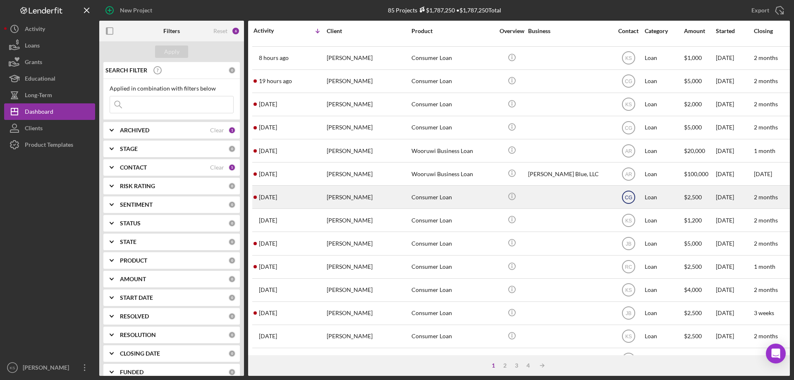
click at [630, 196] on text "CG" at bounding box center [628, 197] width 7 height 6
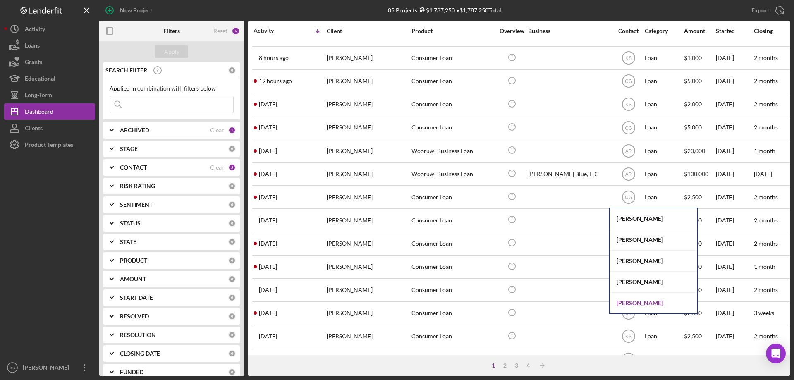
click at [636, 302] on div "[PERSON_NAME]" at bounding box center [654, 303] width 88 height 21
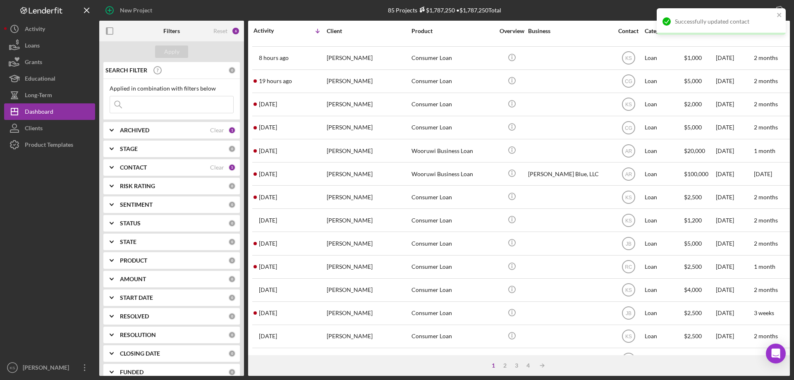
click at [629, 127] on text "CG" at bounding box center [628, 128] width 7 height 6
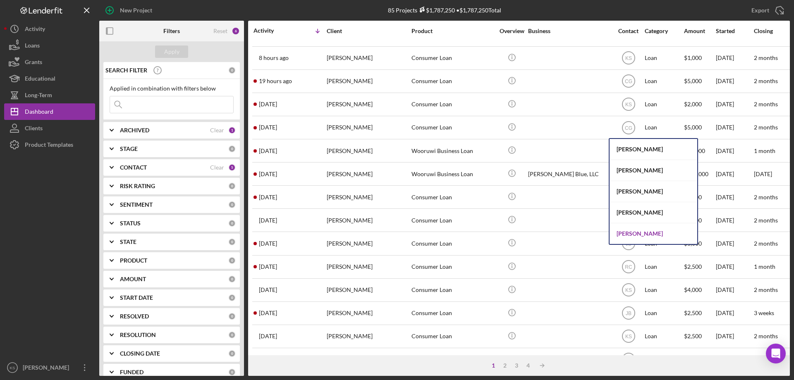
click at [638, 234] on div "[PERSON_NAME]" at bounding box center [654, 233] width 88 height 21
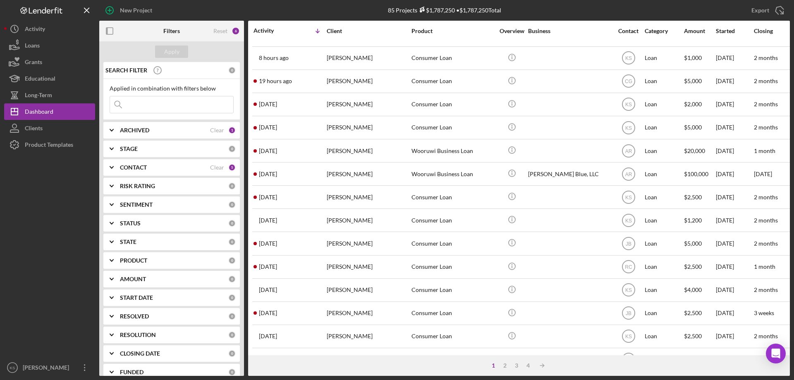
click at [630, 81] on text "CG" at bounding box center [628, 82] width 7 height 6
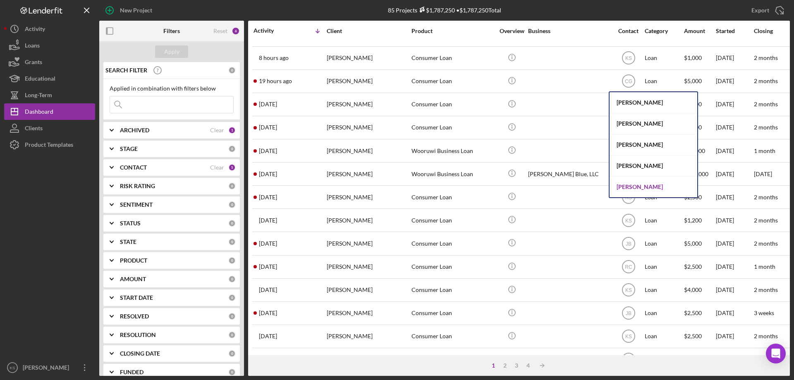
click at [634, 185] on div "[PERSON_NAME]" at bounding box center [654, 187] width 88 height 21
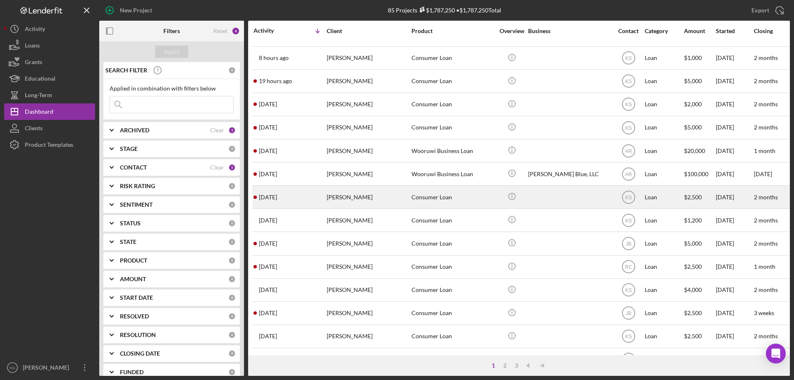
click at [367, 203] on div "[PERSON_NAME]" at bounding box center [368, 197] width 83 height 22
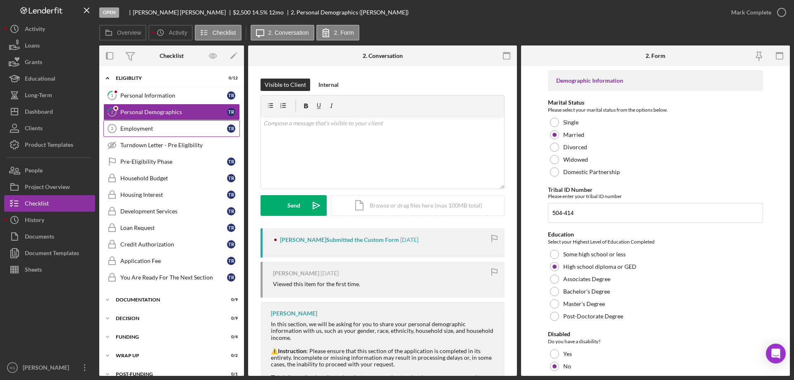
click at [144, 128] on div "Employment" at bounding box center [173, 128] width 107 height 7
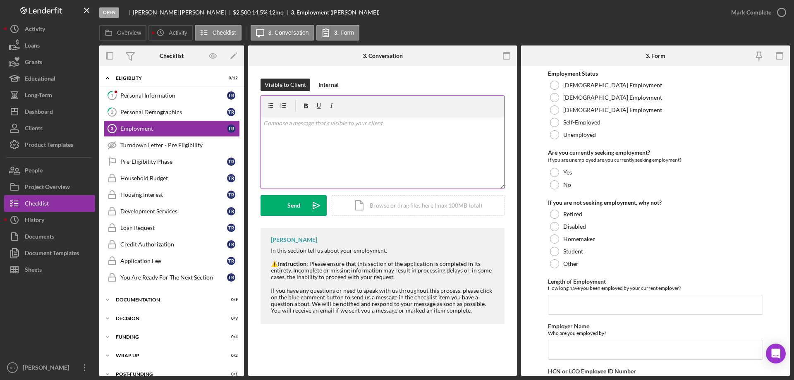
click at [356, 161] on div "v Color teal Color pink Remove color Add row above Add row below Add column bef…" at bounding box center [382, 152] width 243 height 72
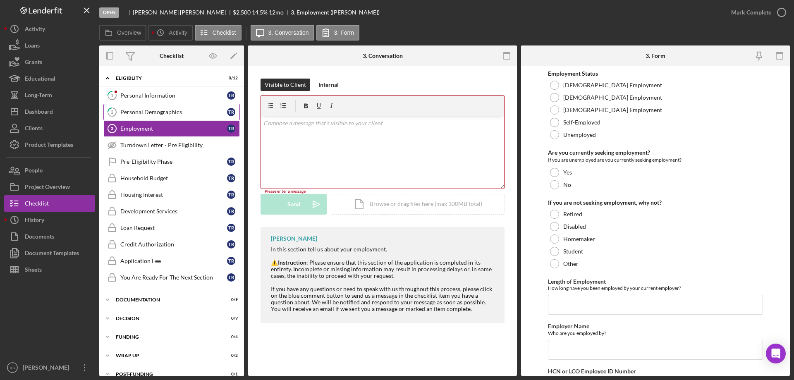
click at [119, 106] on div "1 Personal Information T R 2 Personal Demographics T R Employment 3 Employment …" at bounding box center [171, 188] width 145 height 203
click at [124, 115] on div "Personal Demographics" at bounding box center [173, 112] width 107 height 7
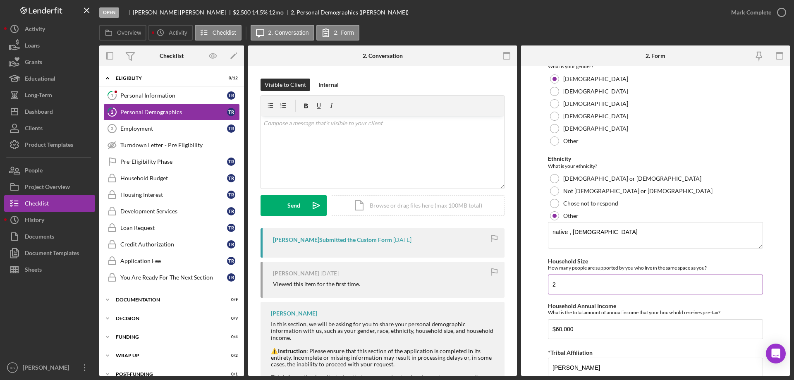
scroll to position [482, 0]
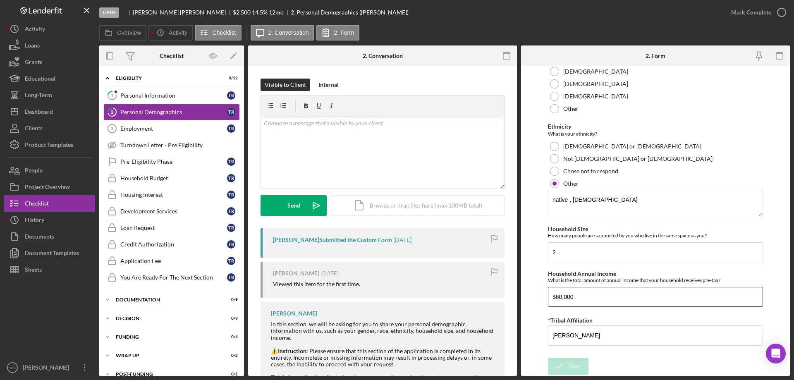
click at [443, 296] on div "Overview Internal Workflow Stage Open Icon/Dropdown Arrow Archive (can unarchiv…" at bounding box center [444, 211] width 691 height 331
drag, startPoint x: 531, startPoint y: 333, endPoint x: 522, endPoint y: 333, distance: 9.5
click at [522, 333] on form "Demographic Information Marital Status Please select your marital status from t…" at bounding box center [655, 221] width 269 height 310
click at [522, 288] on form "Demographic Information Marital Status Please select your marital status from t…" at bounding box center [655, 221] width 269 height 310
click at [156, 100] on link "1 Personal Information T R" at bounding box center [171, 95] width 137 height 17
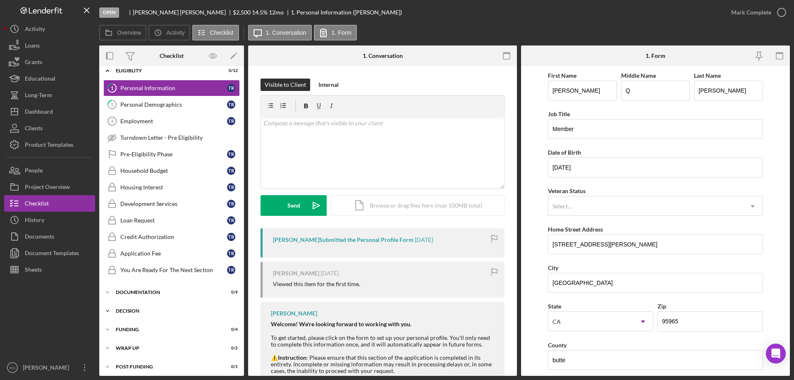
scroll to position [11, 0]
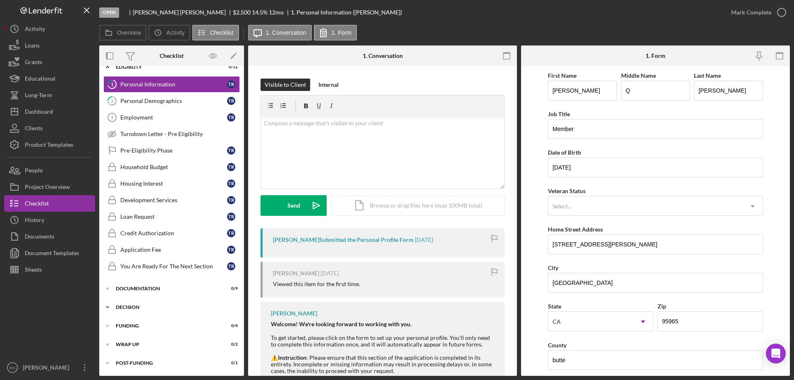
click at [130, 310] on div "Icon/Expander Decision 0 / 9" at bounding box center [171, 307] width 145 height 17
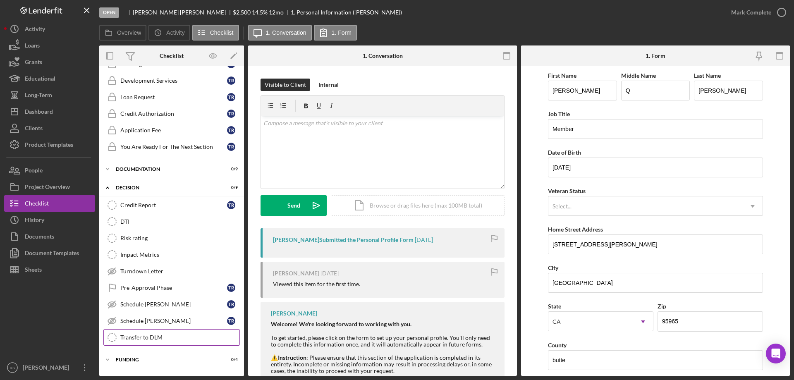
scroll to position [135, 0]
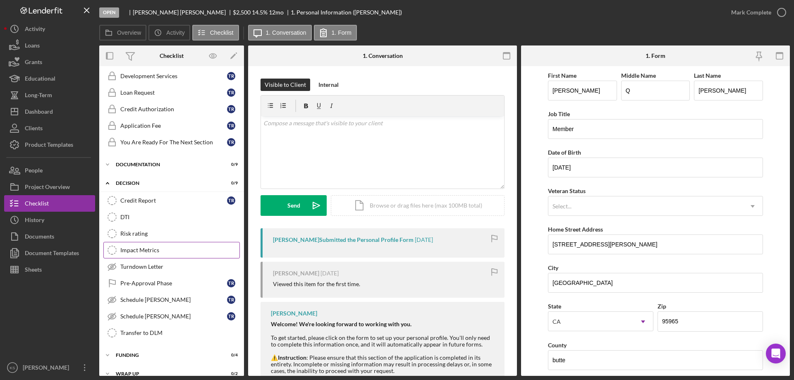
click at [153, 245] on link "Impact Metrics Impact Metrics" at bounding box center [171, 250] width 137 height 17
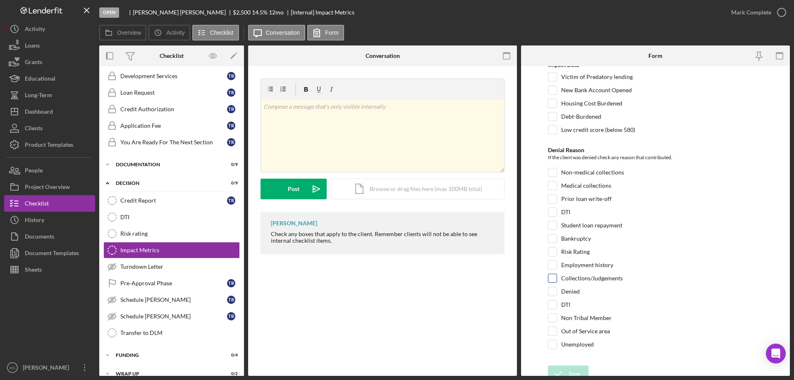
scroll to position [16, 0]
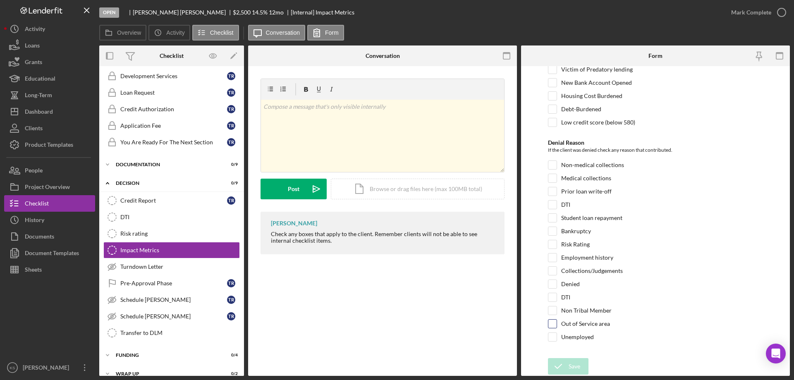
click at [572, 322] on label "Out of Service area" at bounding box center [586, 324] width 49 height 8
click at [557, 322] on input "Out of Service area" at bounding box center [553, 324] width 8 height 8
checkbox input "true"
click at [571, 365] on div "Save" at bounding box center [575, 366] width 12 height 17
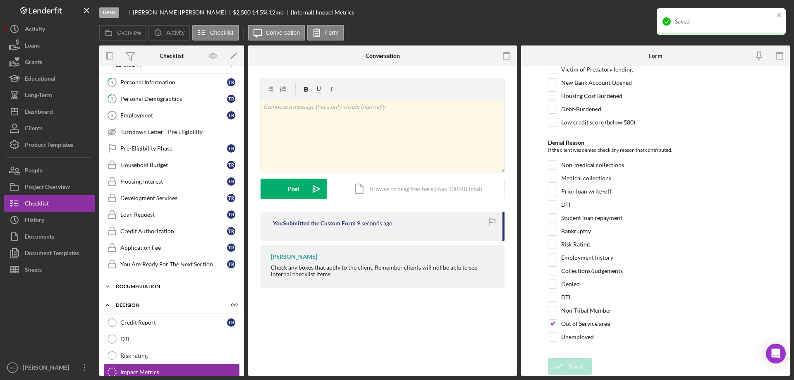
scroll to position [0, 0]
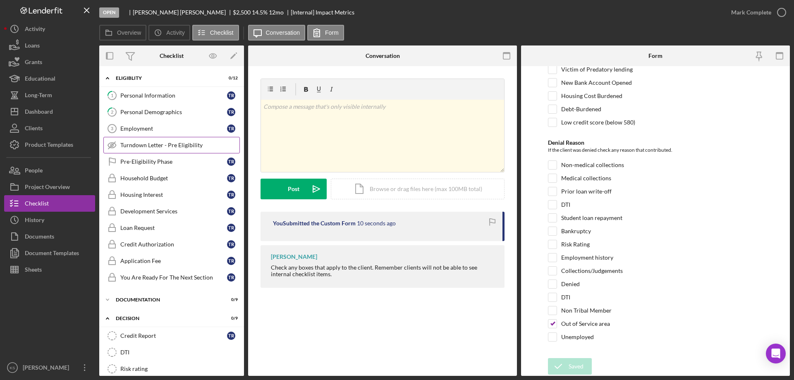
click at [172, 146] on div "Turndown Letter - Pre Eligibility" at bounding box center [179, 145] width 119 height 7
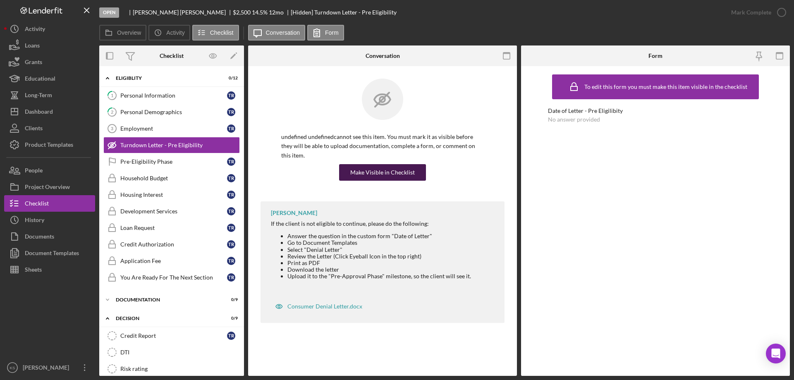
click at [410, 164] on div "Make Visible in Checklist" at bounding box center [382, 172] width 65 height 17
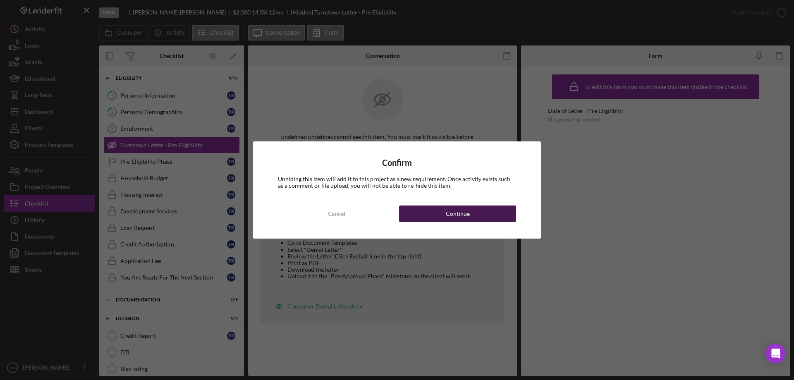
click at [466, 218] on div "Continue" at bounding box center [458, 214] width 24 height 17
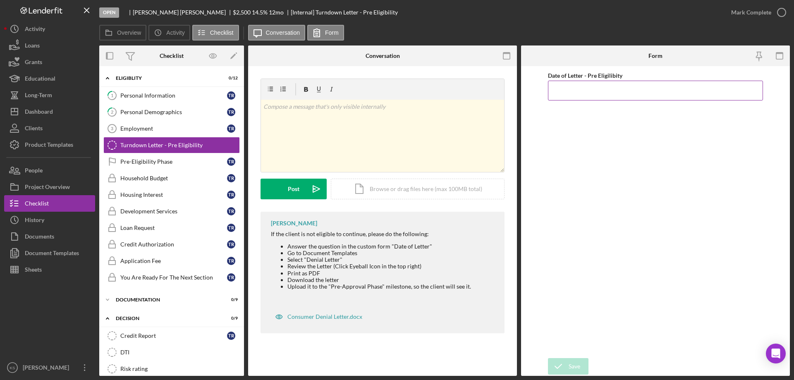
click at [583, 91] on input "Date of Letter - Pre Eligilibity" at bounding box center [655, 91] width 215 height 20
type input "[DATE]"
click at [562, 365] on icon "submit" at bounding box center [558, 366] width 21 height 21
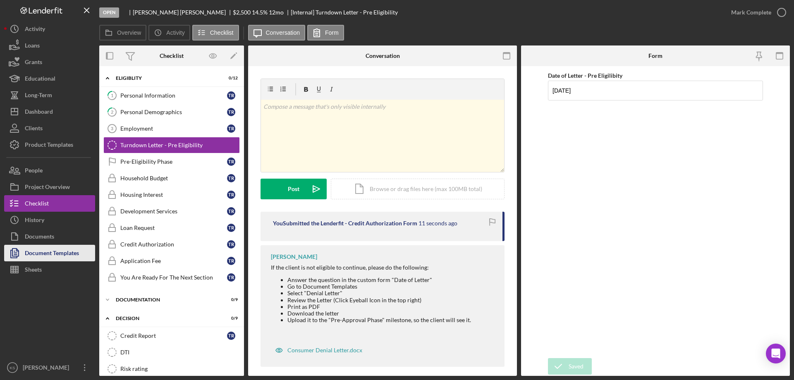
click at [62, 250] on div "Document Templates" at bounding box center [52, 254] width 54 height 19
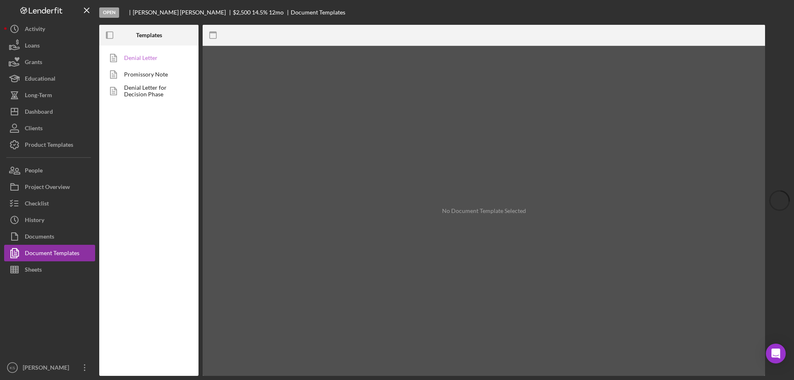
click at [157, 61] on link "Denial Letter" at bounding box center [146, 58] width 87 height 17
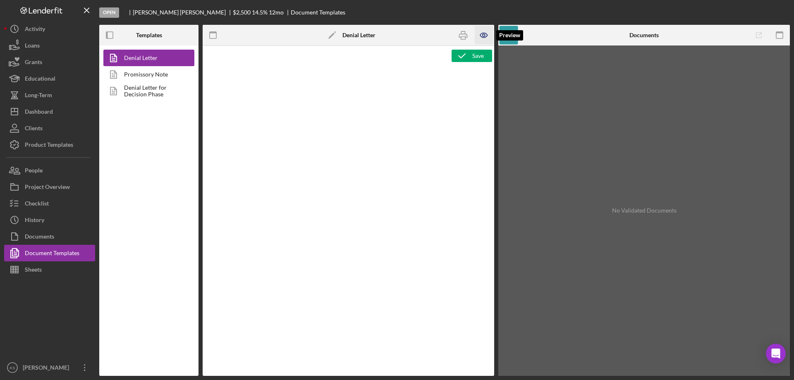
type textarea "<p style="margin-top: 0pt; margin-bottom: 0pt;">&nbsp;</p> <p style="margin-top…"
click at [486, 34] on icon "button" at bounding box center [484, 35] width 19 height 19
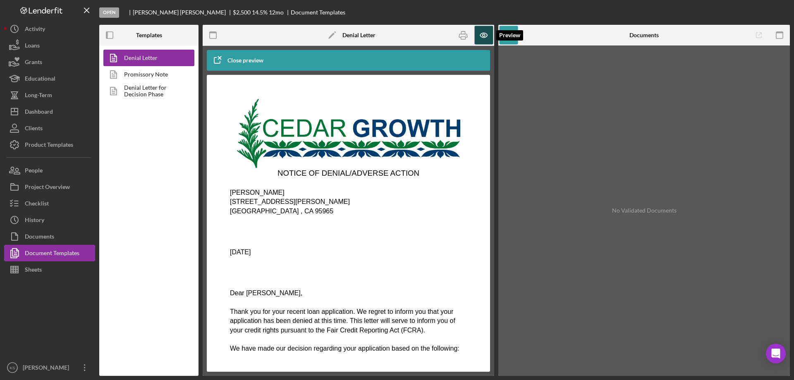
click at [480, 36] on icon "button" at bounding box center [484, 35] width 19 height 19
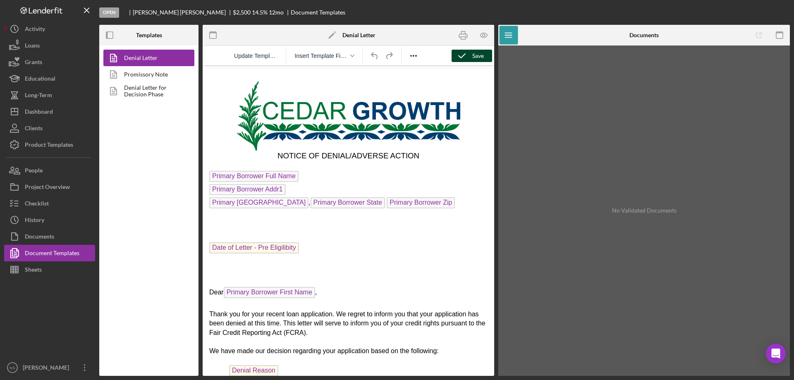
click at [477, 53] on div "Save" at bounding box center [479, 56] width 12 height 12
click at [463, 36] on icon "button" at bounding box center [463, 35] width 19 height 19
click at [49, 199] on div "Checklist" at bounding box center [37, 204] width 24 height 19
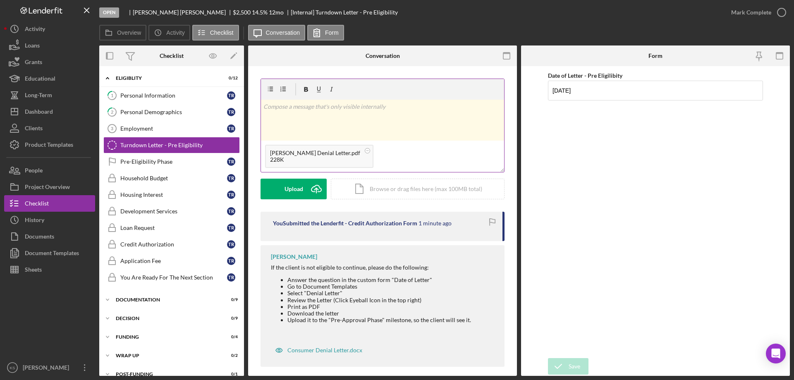
click at [360, 117] on div "v Color teal Color pink Remove color Add row above Add row below Add column bef…" at bounding box center [382, 120] width 243 height 41
click at [297, 191] on div "Post" at bounding box center [294, 189] width 12 height 21
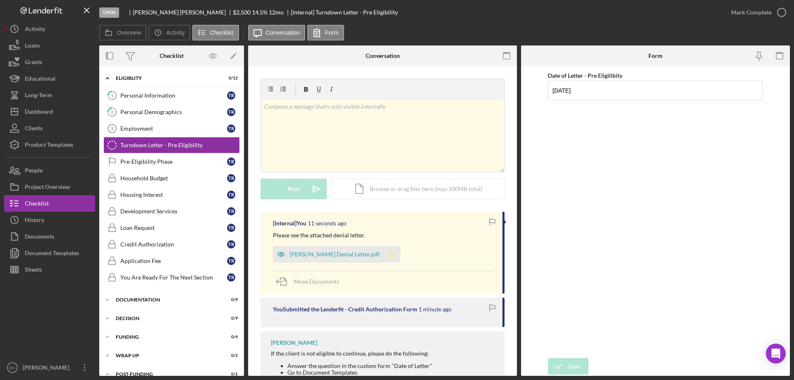
click at [394, 255] on icon "Icon/Star" at bounding box center [392, 254] width 17 height 17
click at [134, 29] on label "Overview" at bounding box center [129, 32] width 24 height 7
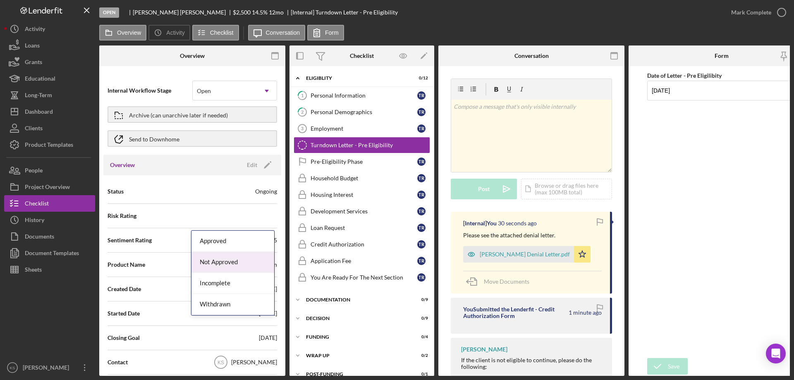
click at [233, 260] on div "Not Approved" at bounding box center [233, 262] width 83 height 21
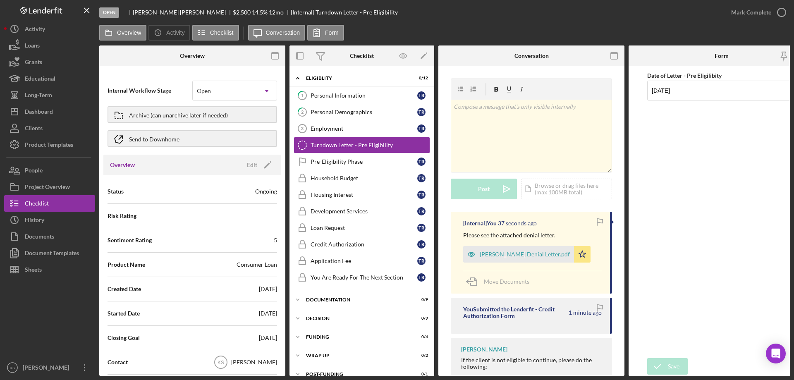
click at [199, 115] on div "Archive (can unarchive later if needed)" at bounding box center [178, 114] width 99 height 15
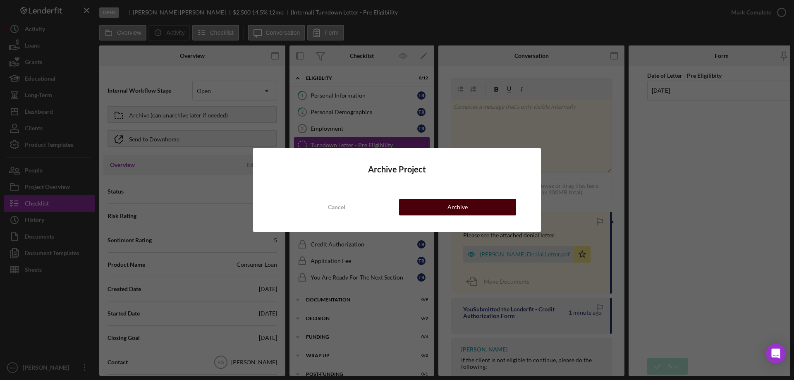
click at [449, 209] on div "Archive" at bounding box center [458, 207] width 20 height 17
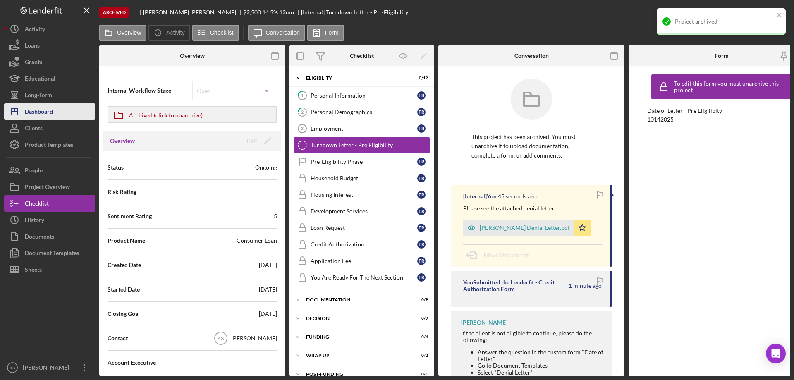
click at [43, 113] on div "Dashboard" at bounding box center [39, 112] width 28 height 19
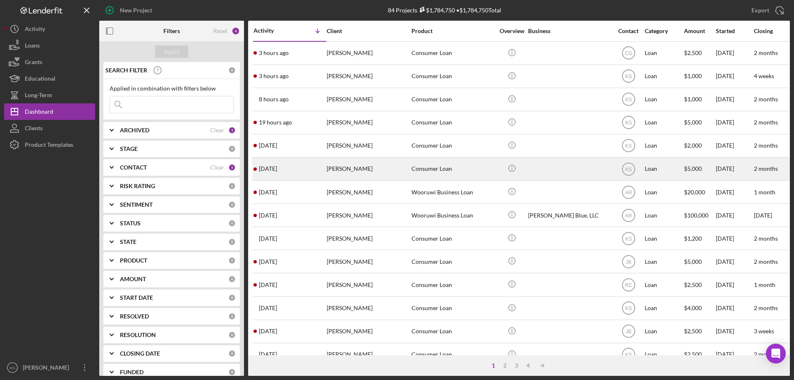
click at [433, 171] on div "Consumer Loan" at bounding box center [453, 169] width 83 height 22
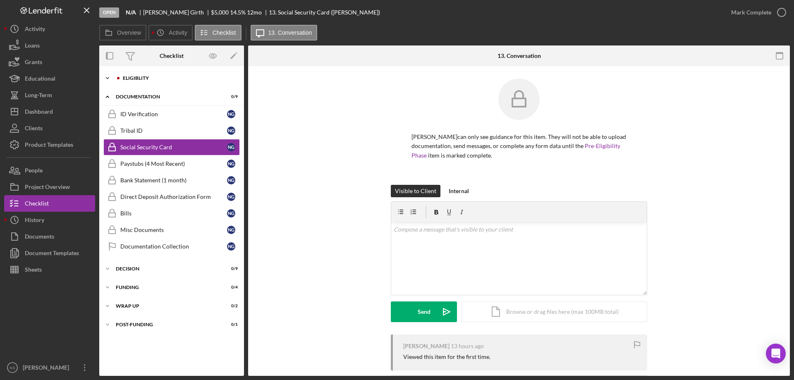
click at [149, 79] on div "Eligiblity" at bounding box center [178, 78] width 111 height 5
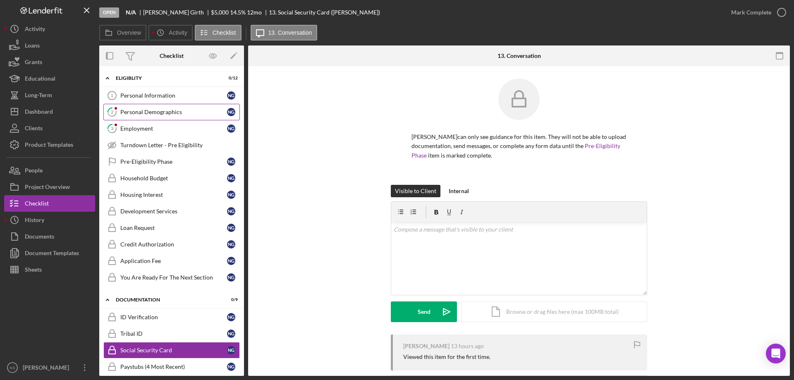
click at [147, 112] on div "Personal Demographics" at bounding box center [173, 112] width 107 height 7
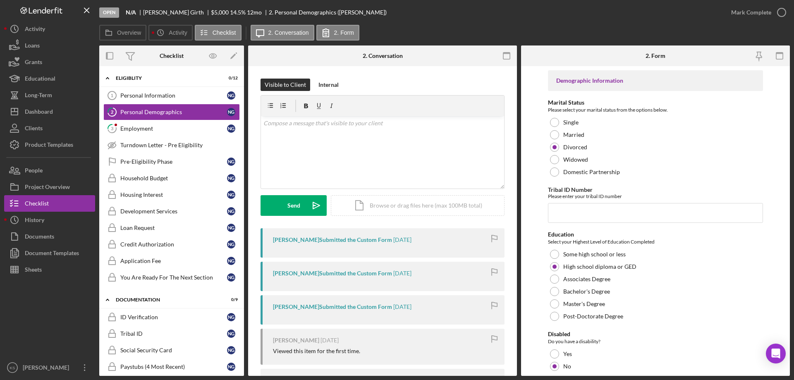
drag, startPoint x: 590, startPoint y: 298, endPoint x: 432, endPoint y: 291, distance: 158.6
click at [432, 291] on div "Overview Internal Workflow Stage Open Icon/Dropdown Arrow Archive (can unarchiv…" at bounding box center [444, 211] width 691 height 331
click at [135, 125] on div "Employment" at bounding box center [173, 128] width 107 height 7
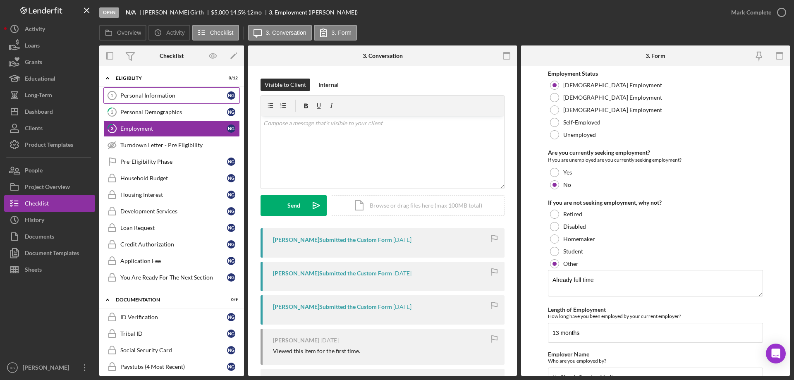
click at [147, 92] on div "Personal Information" at bounding box center [173, 95] width 107 height 7
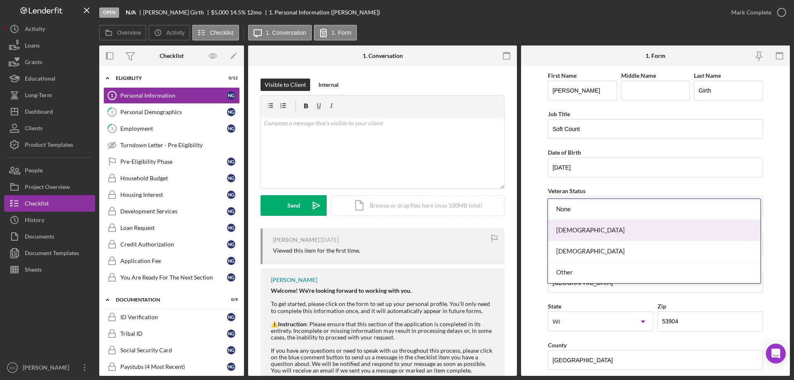
click at [580, 228] on div "[DEMOGRAPHIC_DATA]" at bounding box center [654, 230] width 212 height 21
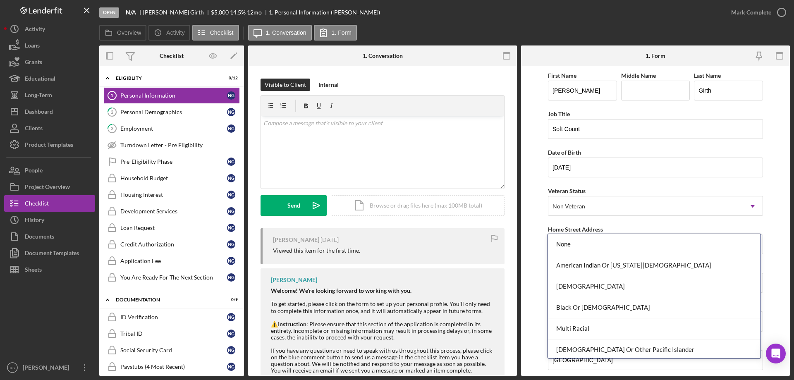
drag, startPoint x: 578, startPoint y: 343, endPoint x: 584, endPoint y: 305, distance: 38.1
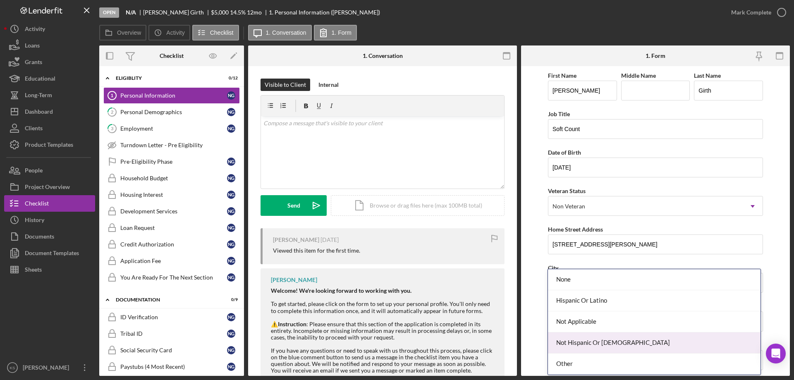
click at [588, 344] on div "Not Hispanic Or [DEMOGRAPHIC_DATA]" at bounding box center [654, 343] width 212 height 21
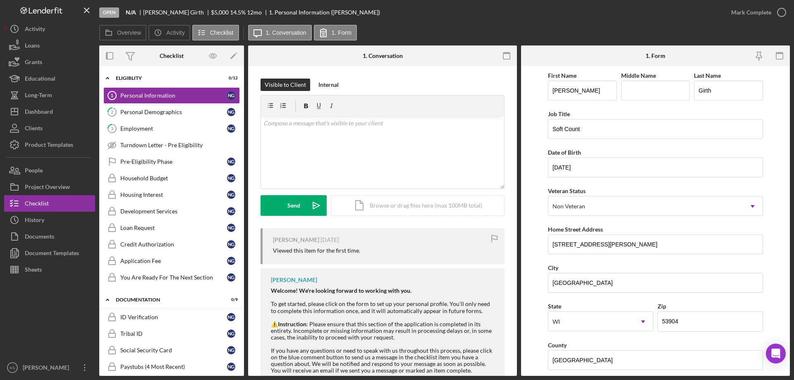
click at [573, 347] on div "First Name [PERSON_NAME] Middle Name Last Name Girth Job Title Soft Count Date …" at bounding box center [655, 333] width 215 height 526
paste input "$49,000"
type input "$49,000"
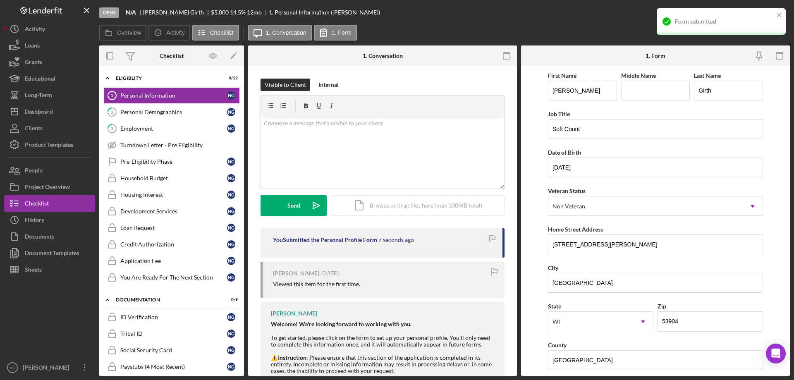
click at [751, 12] on div "Form submitted" at bounding box center [721, 21] width 129 height 26
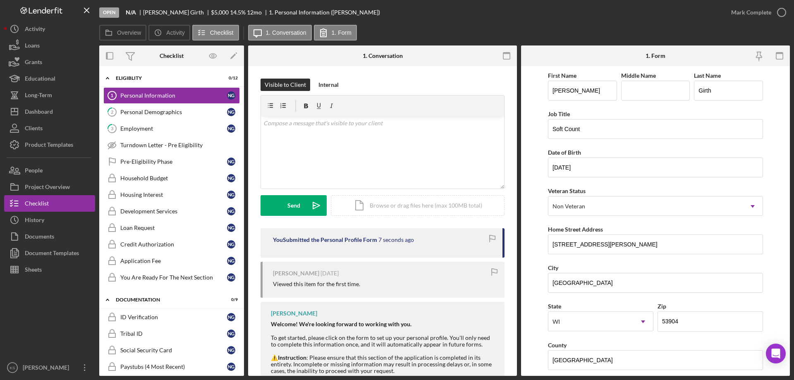
click at [751, 14] on div "Form submitted" at bounding box center [721, 25] width 132 height 36
click at [753, 13] on div "Form submitted" at bounding box center [721, 25] width 132 height 36
click at [755, 13] on div "Mark Complete" at bounding box center [752, 12] width 40 height 17
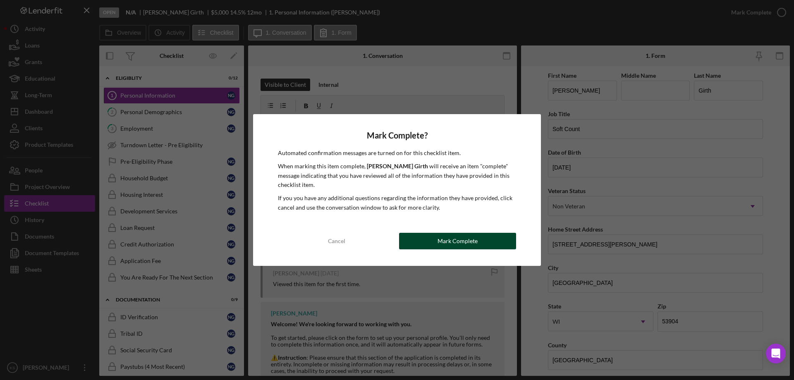
click at [456, 245] on div "Mark Complete" at bounding box center [458, 241] width 40 height 17
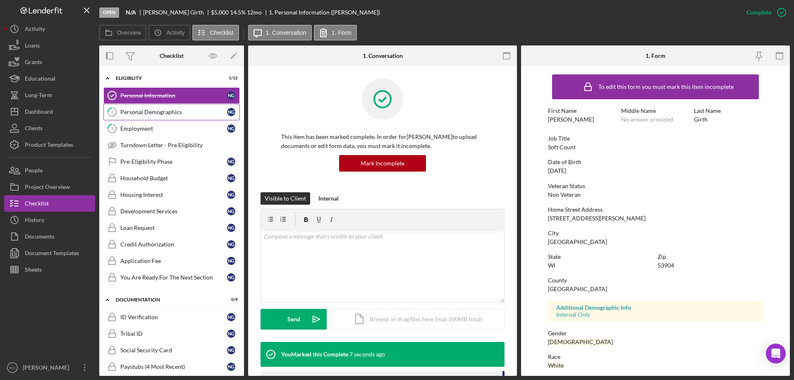
click at [169, 113] on div "Personal Demographics" at bounding box center [173, 112] width 107 height 7
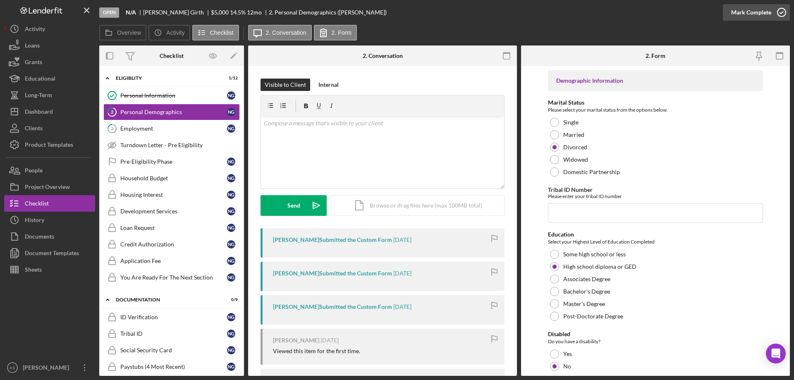
drag, startPoint x: 756, startPoint y: 15, endPoint x: 747, endPoint y: 16, distance: 8.7
click at [755, 15] on div "Mark Complete" at bounding box center [752, 12] width 40 height 17
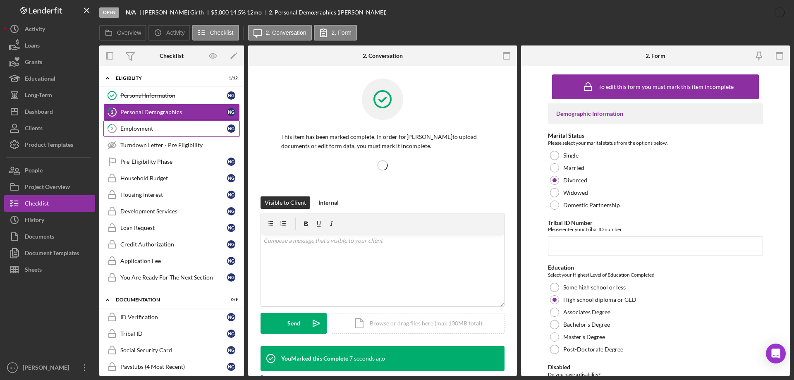
drag, startPoint x: 122, startPoint y: 133, endPoint x: 149, endPoint y: 133, distance: 26.9
click at [122, 133] on link "3 Employment N G" at bounding box center [171, 128] width 137 height 17
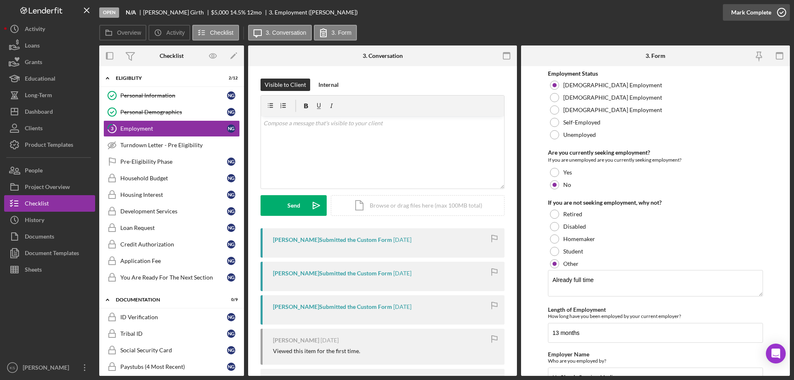
click at [752, 13] on div "Mark Complete" at bounding box center [752, 12] width 40 height 17
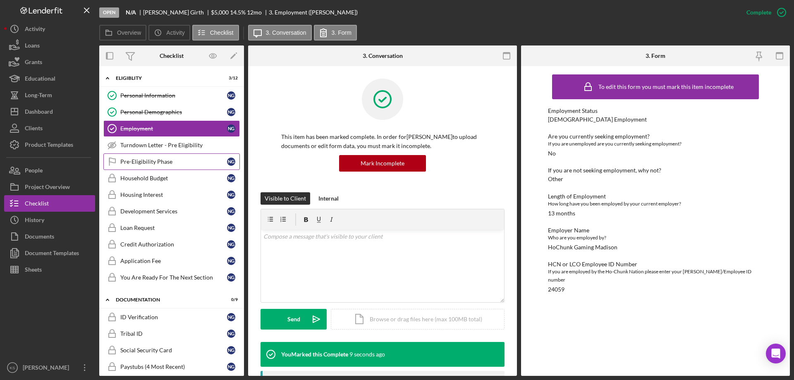
click at [149, 163] on div "Pre-Eligibility Phase" at bounding box center [173, 161] width 107 height 7
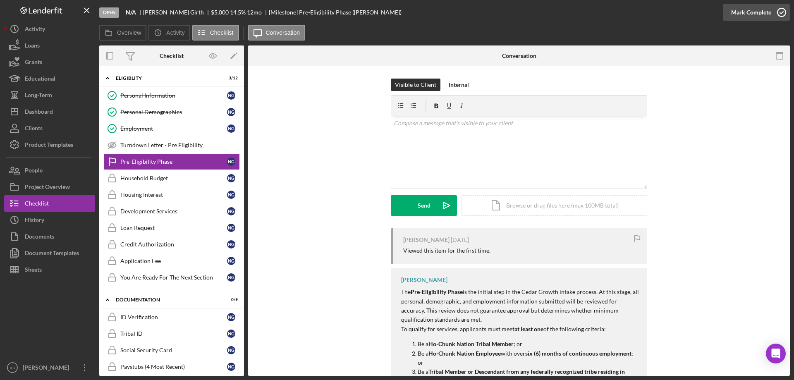
click at [757, 15] on div "Mark Complete" at bounding box center [752, 12] width 40 height 17
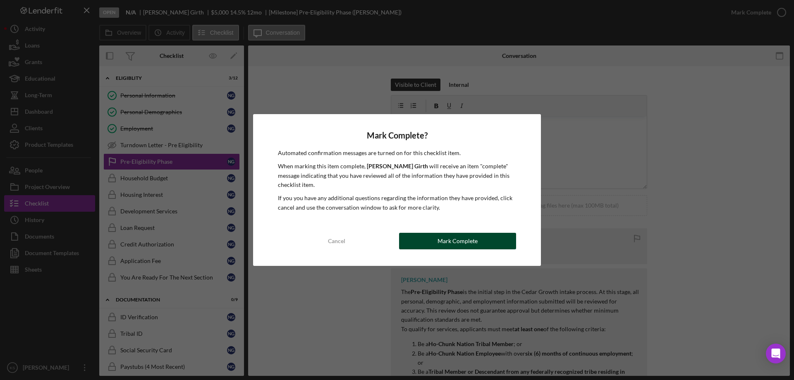
click at [437, 246] on button "Mark Complete" at bounding box center [457, 241] width 117 height 17
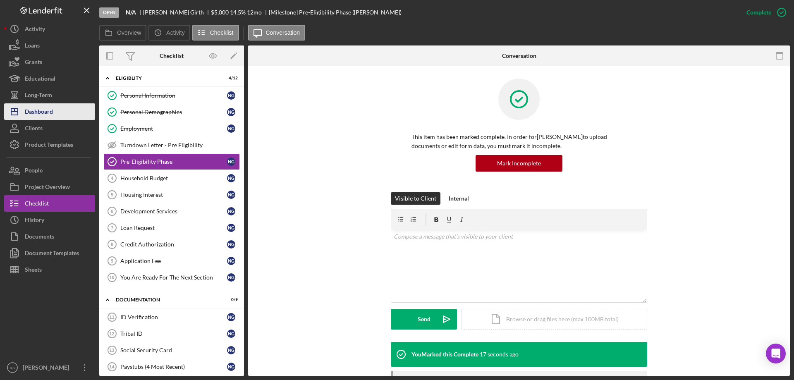
click at [69, 106] on button "Icon/Dashboard Dashboard" at bounding box center [49, 111] width 91 height 17
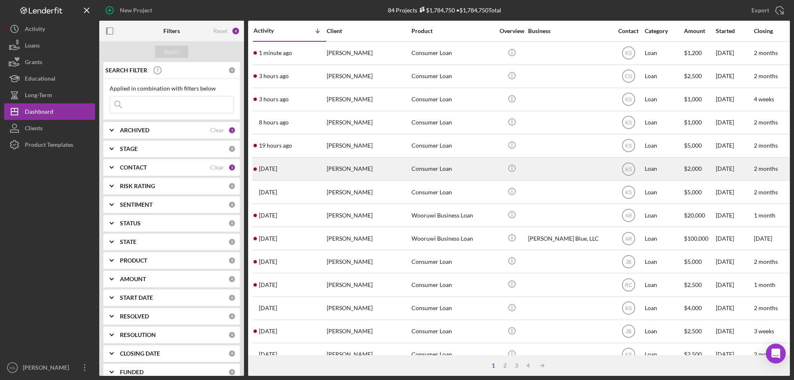
click at [361, 174] on div "[PERSON_NAME]" at bounding box center [368, 169] width 83 height 22
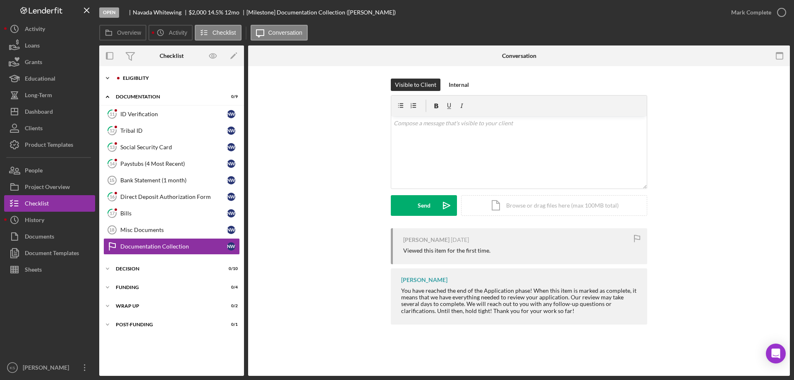
click at [132, 79] on div "Eligiblity" at bounding box center [178, 78] width 111 height 5
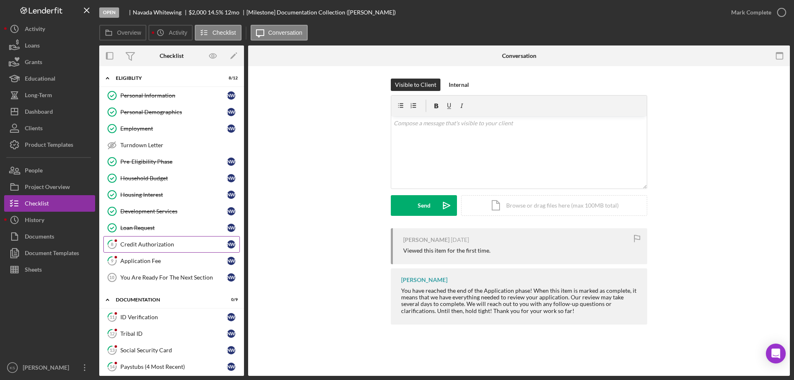
click at [156, 238] on link "8 Credit Authorization N W" at bounding box center [171, 244] width 137 height 17
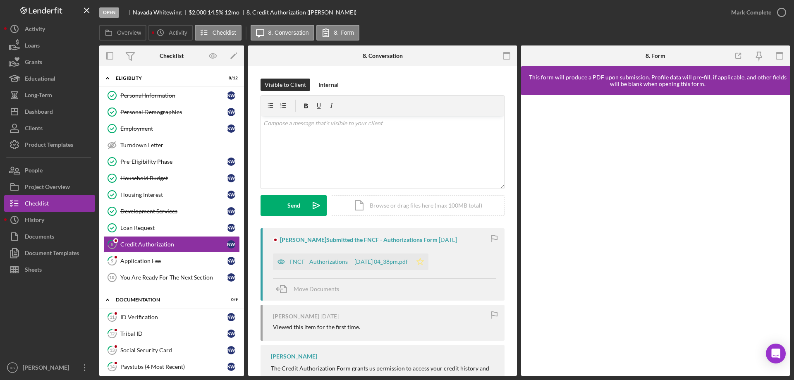
click at [429, 262] on icon "Icon/Star" at bounding box center [420, 262] width 17 height 17
click at [754, 9] on div "Mark Complete" at bounding box center [752, 12] width 40 height 17
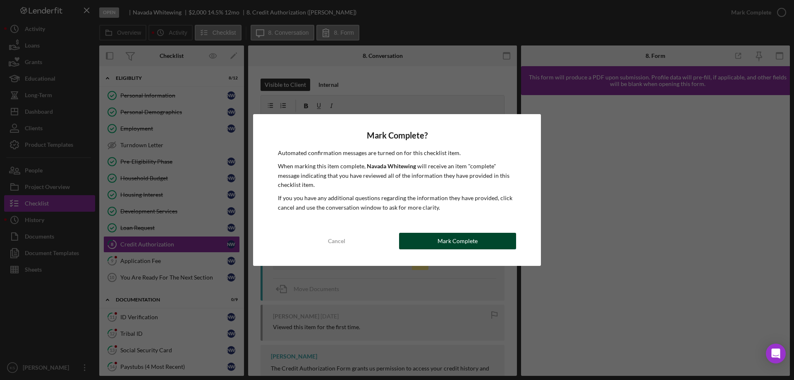
click at [478, 233] on button "Mark Complete" at bounding box center [457, 241] width 117 height 17
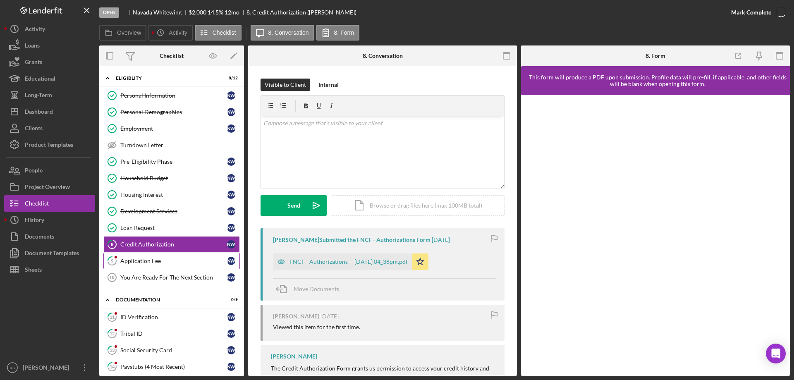
click at [160, 261] on div "Application Fee" at bounding box center [173, 261] width 107 height 7
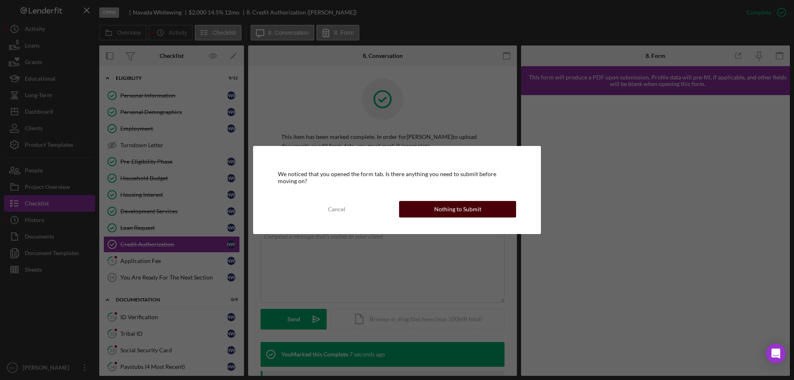
click at [451, 206] on div "Nothing to Submit" at bounding box center [457, 209] width 47 height 17
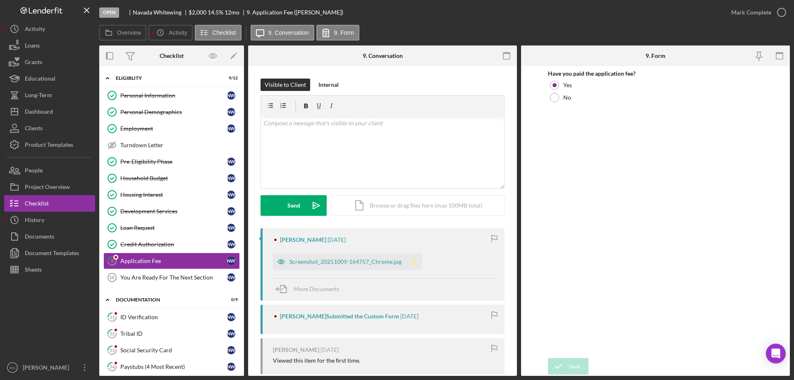
click at [420, 257] on icon "Icon/Star" at bounding box center [414, 262] width 17 height 17
click at [768, 11] on div "Mark Complete" at bounding box center [752, 12] width 40 height 17
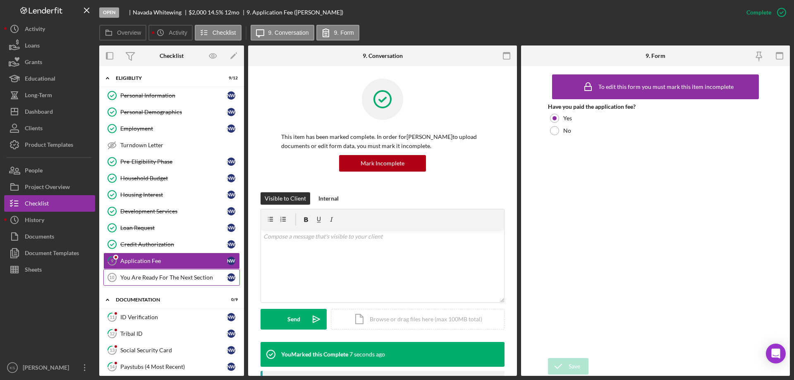
click at [173, 278] on div "You Are Ready For The Next Section" at bounding box center [173, 277] width 107 height 7
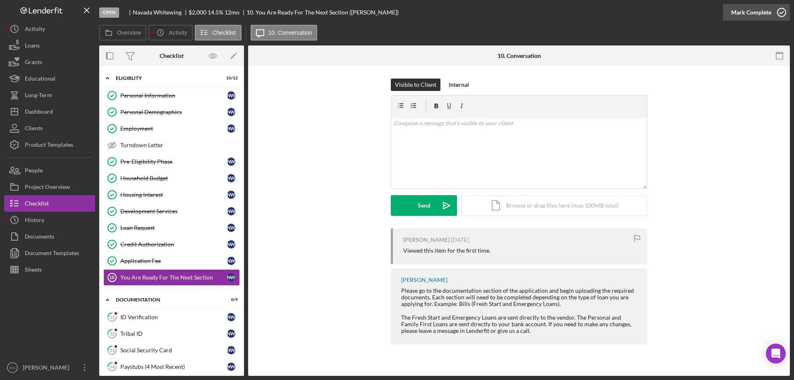
click at [752, 8] on div "Mark Complete" at bounding box center [752, 12] width 40 height 17
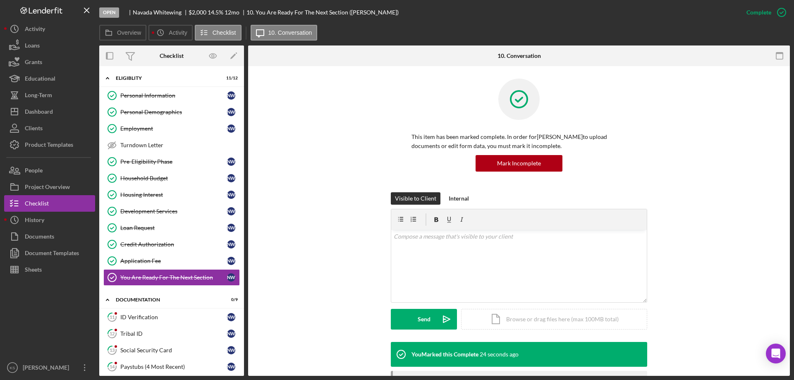
drag, startPoint x: 134, startPoint y: 14, endPoint x: 180, endPoint y: 15, distance: 46.4
click at [180, 15] on div "[PERSON_NAME]" at bounding box center [161, 12] width 56 height 7
click at [44, 108] on div "Dashboard" at bounding box center [39, 112] width 28 height 19
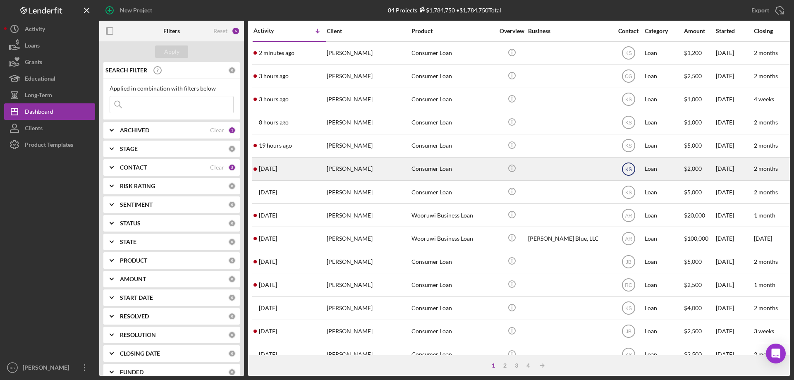
click at [631, 171] on text "KS" at bounding box center [628, 169] width 7 height 6
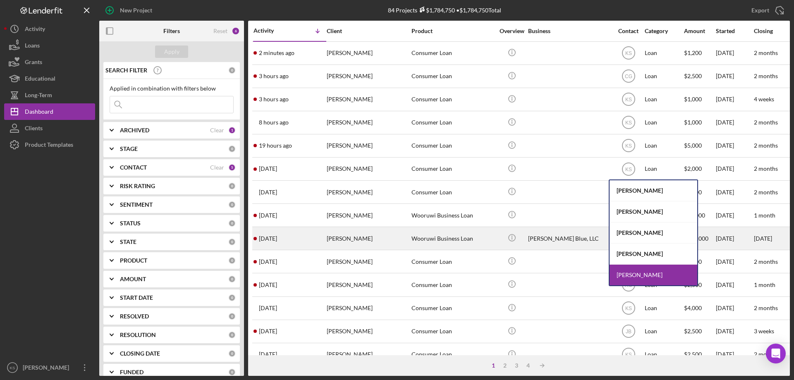
click at [646, 230] on div "[PERSON_NAME]" at bounding box center [654, 233] width 88 height 21
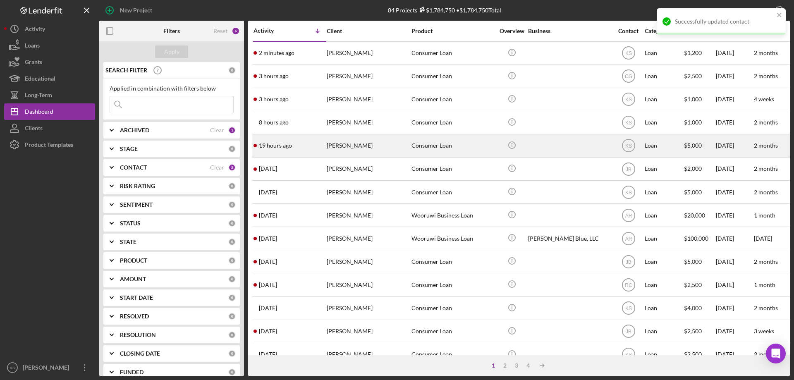
click at [350, 148] on div "[PERSON_NAME]" at bounding box center [368, 146] width 83 height 22
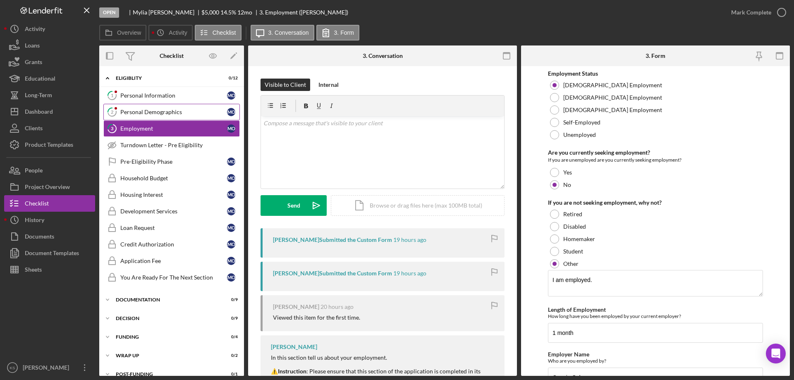
click at [174, 111] on div "Personal Demographics" at bounding box center [173, 112] width 107 height 7
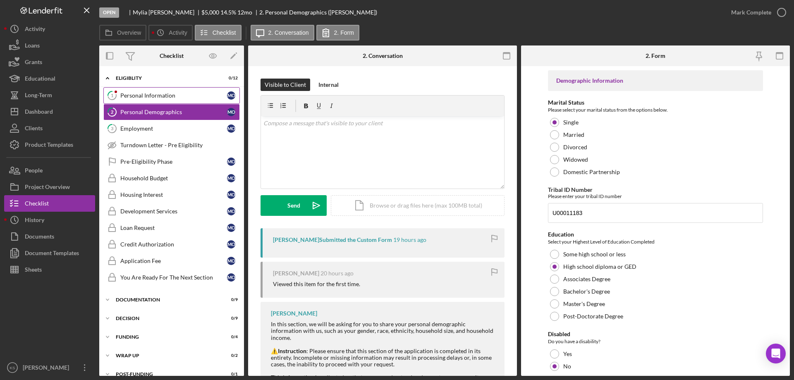
click at [176, 98] on div "Personal Information" at bounding box center [173, 95] width 107 height 7
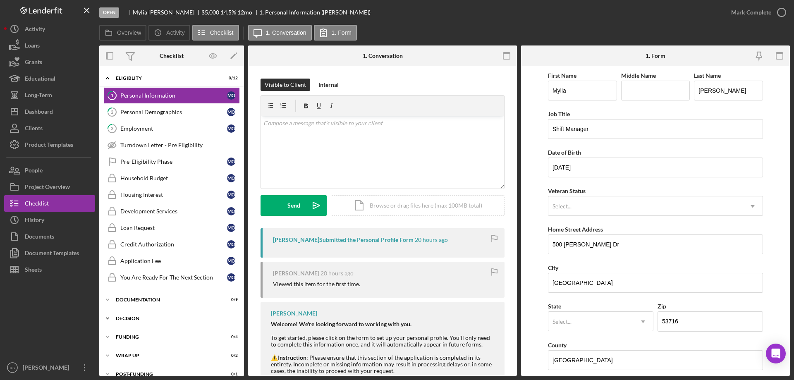
click at [128, 316] on div "Decision" at bounding box center [175, 318] width 118 height 5
click at [148, 380] on div "Impact Metrics" at bounding box center [179, 385] width 119 height 7
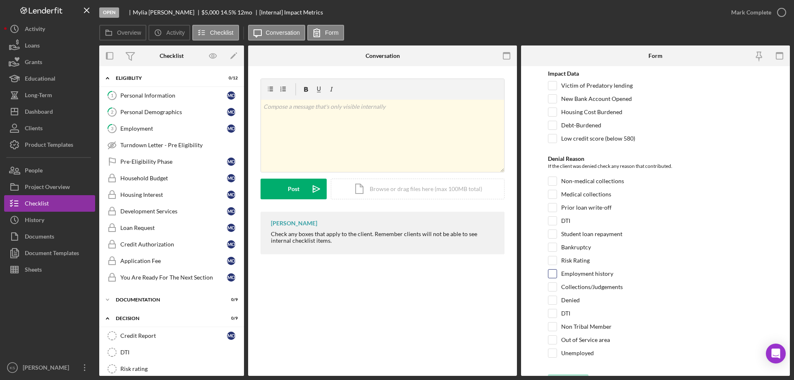
click at [606, 270] on label "Employment history" at bounding box center [588, 274] width 52 height 8
click at [557, 270] on input "Employment history" at bounding box center [553, 274] width 8 height 8
click at [576, 374] on div "Save" at bounding box center [575, 382] width 12 height 17
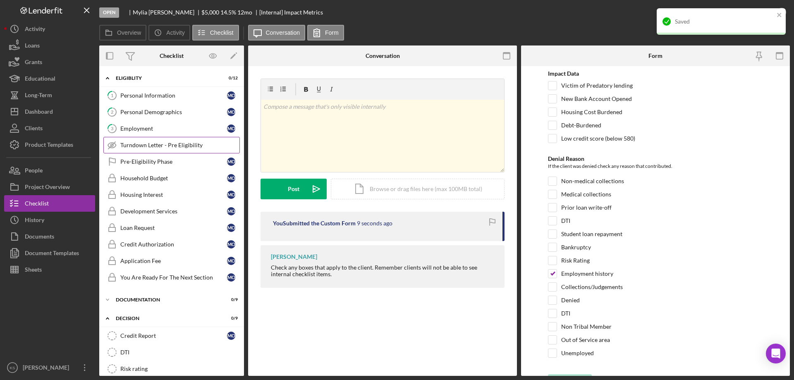
click at [169, 141] on link "Turndown Letter - Pre Eligibility Turndown Letter - Pre Eligibility" at bounding box center [171, 145] width 137 height 17
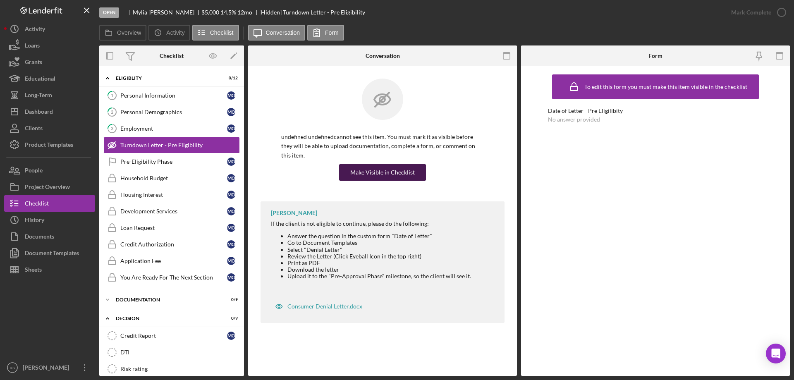
click at [412, 164] on div "Make Visible in Checklist" at bounding box center [382, 172] width 65 height 17
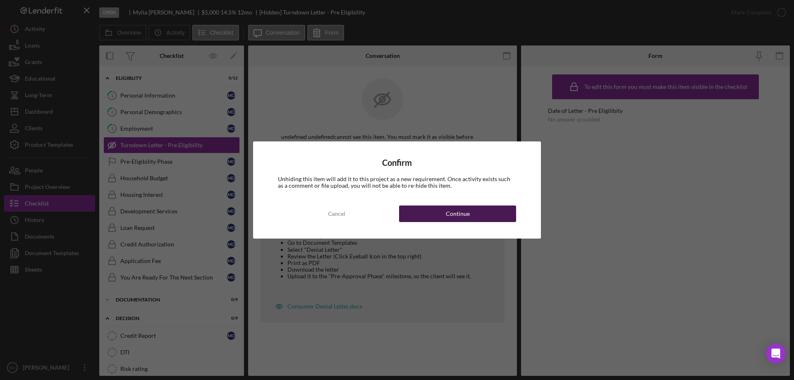
click at [437, 207] on button "Continue" at bounding box center [457, 214] width 117 height 17
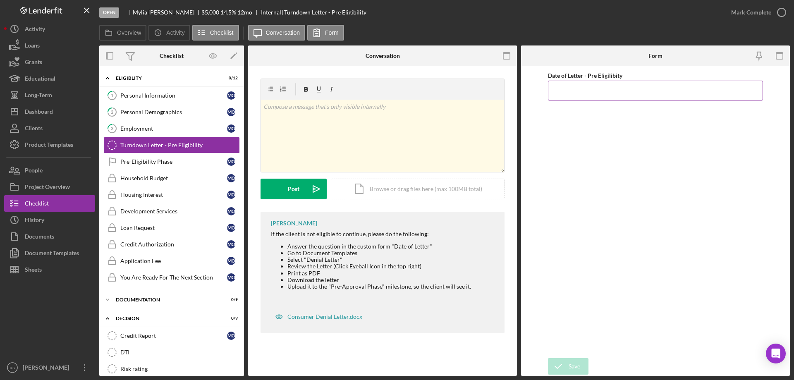
click at [589, 89] on input "Date of Letter - Pre Eligilibity" at bounding box center [655, 91] width 215 height 20
type input "[DATE]"
click at [564, 361] on icon "submit" at bounding box center [558, 366] width 21 height 21
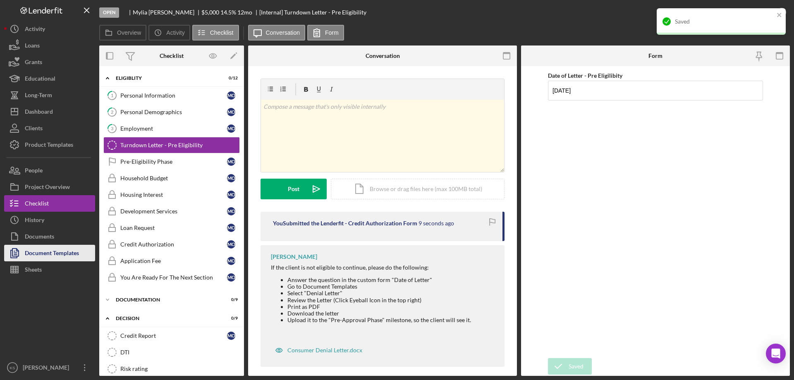
click at [62, 253] on div "Document Templates" at bounding box center [52, 254] width 54 height 19
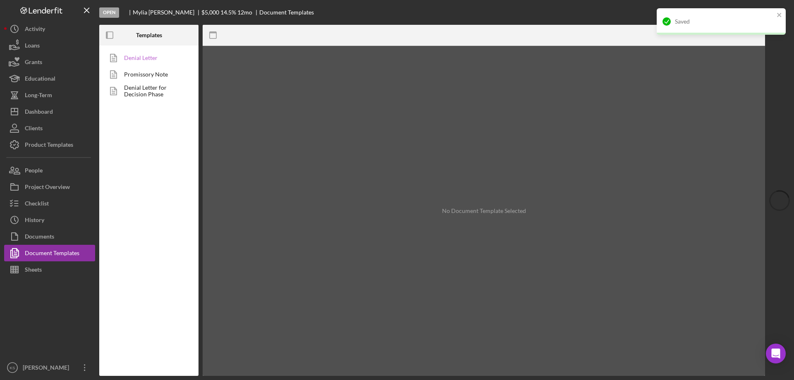
click at [143, 58] on link "Denial Letter" at bounding box center [146, 58] width 87 height 17
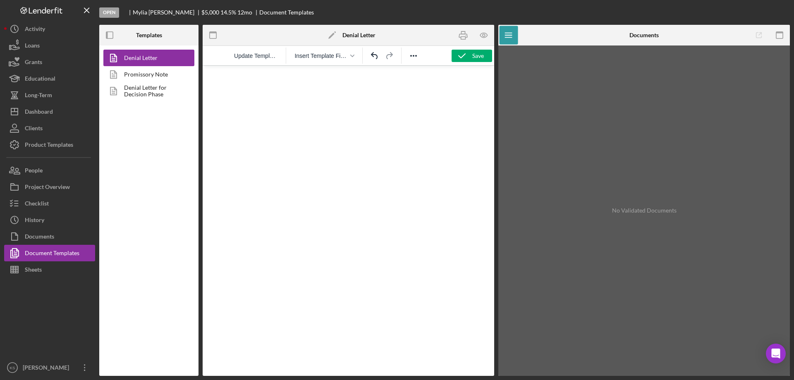
click at [0, 0] on span "continuously" at bounding box center [0, 0] width 0 height 0
click at [478, 37] on icon "button" at bounding box center [484, 35] width 19 height 19
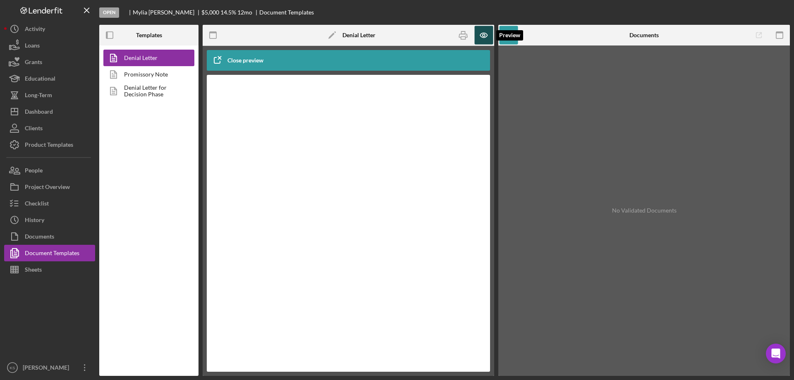
click at [483, 37] on icon "button" at bounding box center [484, 35] width 19 height 19
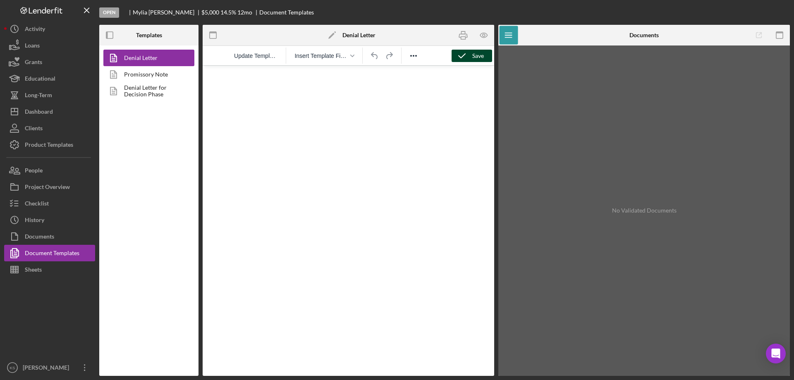
click at [470, 57] on icon "button" at bounding box center [462, 56] width 21 height 21
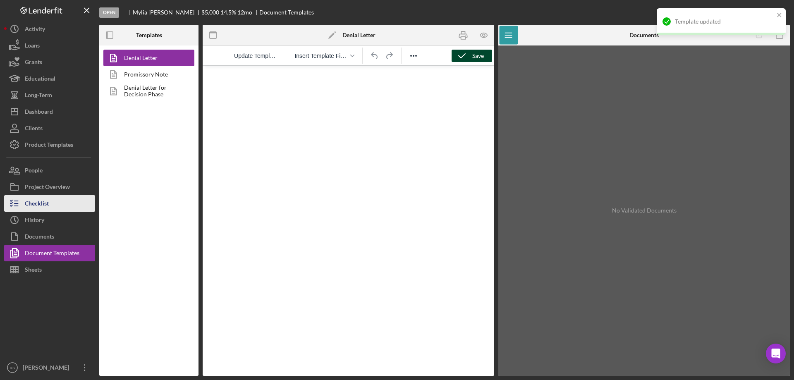
click at [40, 200] on div "Checklist" at bounding box center [37, 204] width 24 height 19
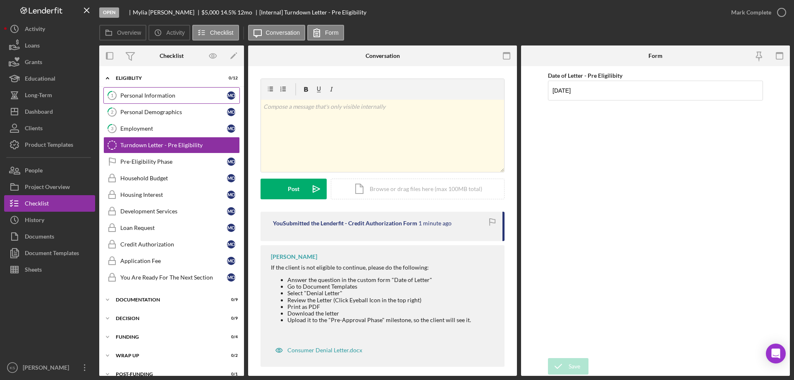
click at [154, 95] on div "Personal Information" at bounding box center [173, 95] width 107 height 7
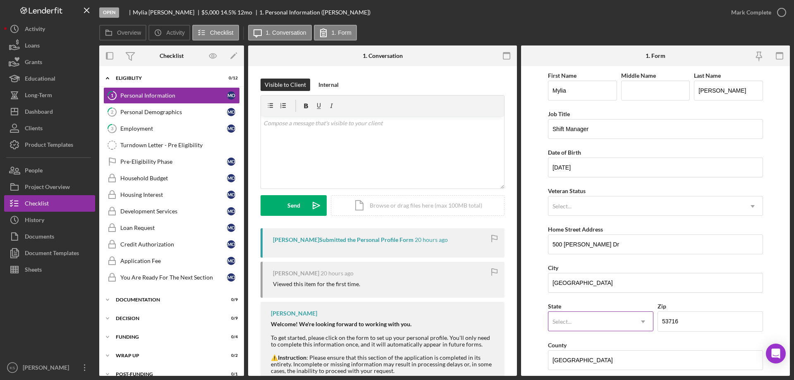
click at [612, 312] on div "Select..." at bounding box center [591, 321] width 85 height 19
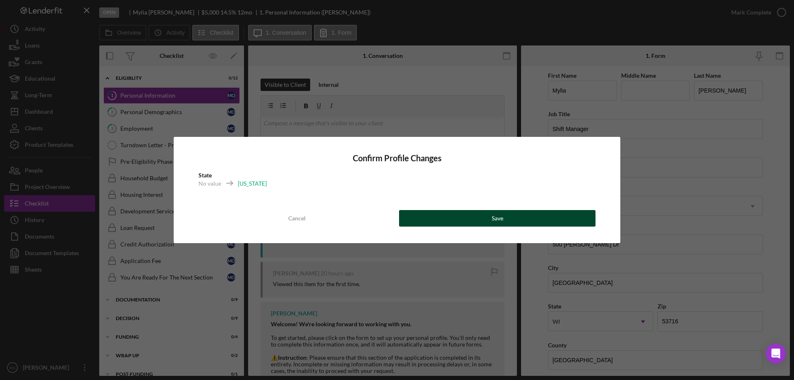
click at [499, 222] on div "Save" at bounding box center [498, 218] width 12 height 17
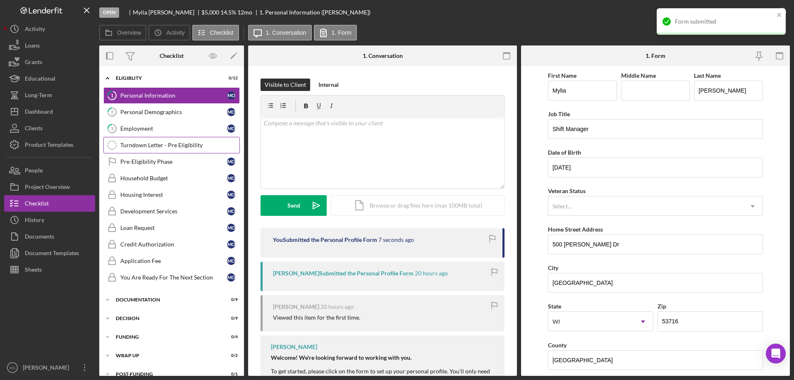
click at [164, 144] on div "Turndown Letter - Pre Eligibility" at bounding box center [179, 145] width 119 height 7
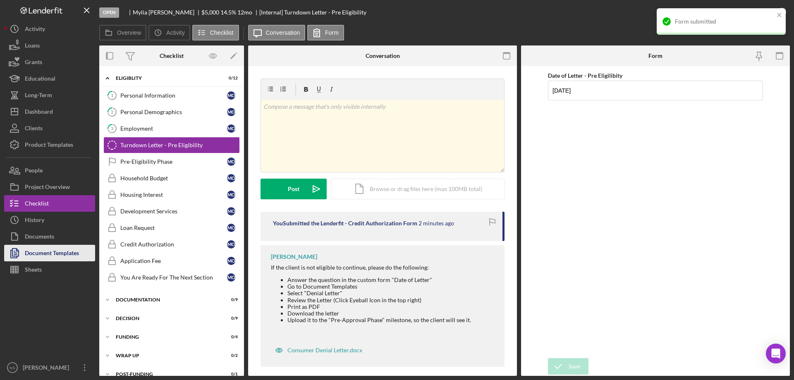
click at [59, 252] on div "Document Templates" at bounding box center [52, 254] width 54 height 19
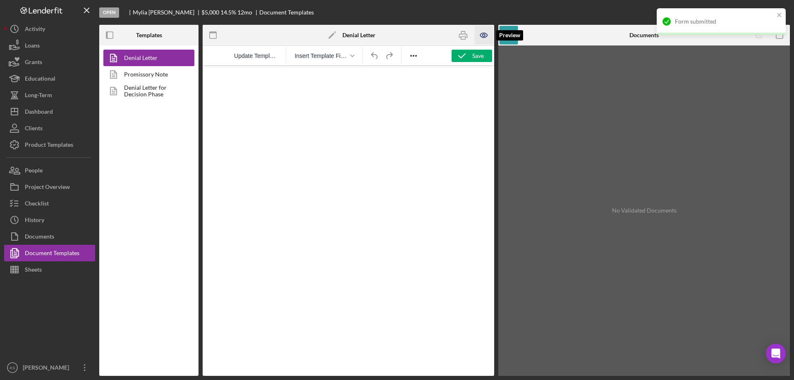
click at [477, 36] on icon "button" at bounding box center [484, 35] width 19 height 19
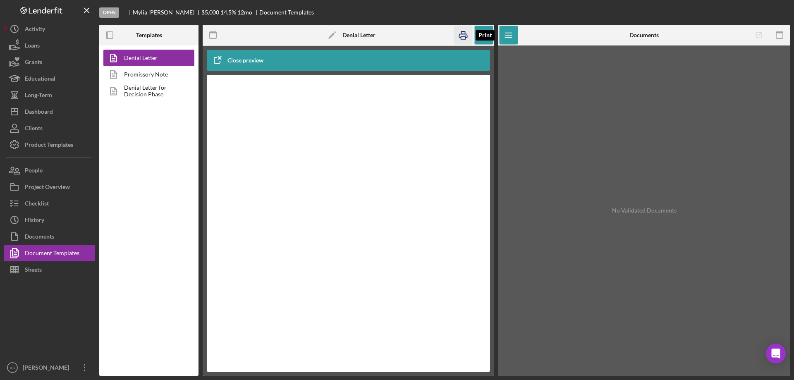
click at [467, 36] on icon "button" at bounding box center [463, 35] width 19 height 19
click at [46, 199] on div "Checklist" at bounding box center [37, 204] width 24 height 19
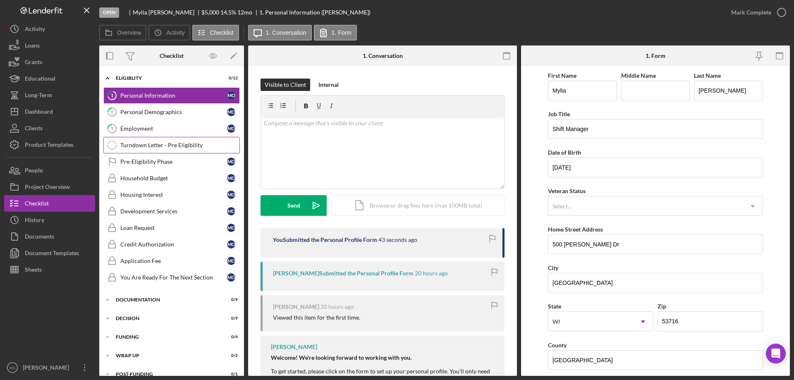
click at [173, 144] on div "Turndown Letter - Pre Eligibility" at bounding box center [179, 145] width 119 height 7
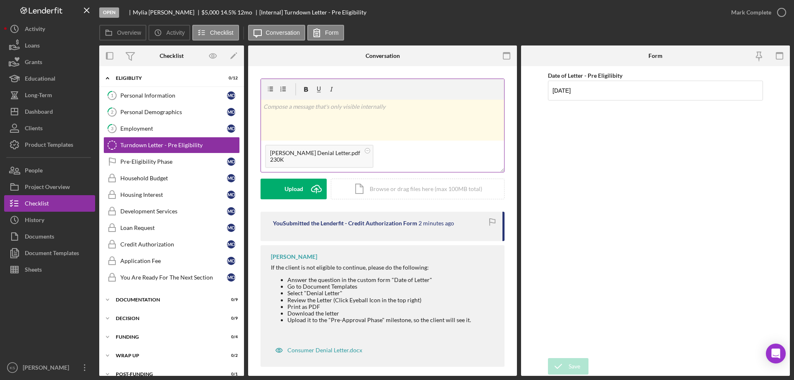
click at [335, 122] on div "v Color teal Color pink Remove color Add row above Add row below Add column bef…" at bounding box center [382, 120] width 243 height 41
click at [288, 195] on div "Post" at bounding box center [294, 189] width 12 height 21
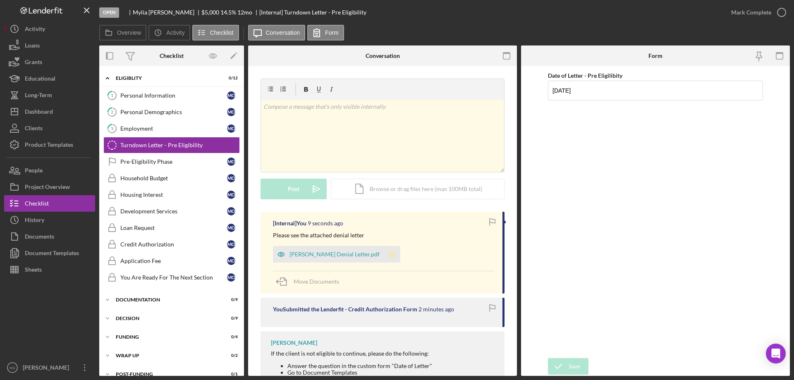
click at [384, 255] on icon "Icon/Star" at bounding box center [392, 254] width 17 height 17
click at [134, 36] on button "Overview" at bounding box center [122, 33] width 47 height 16
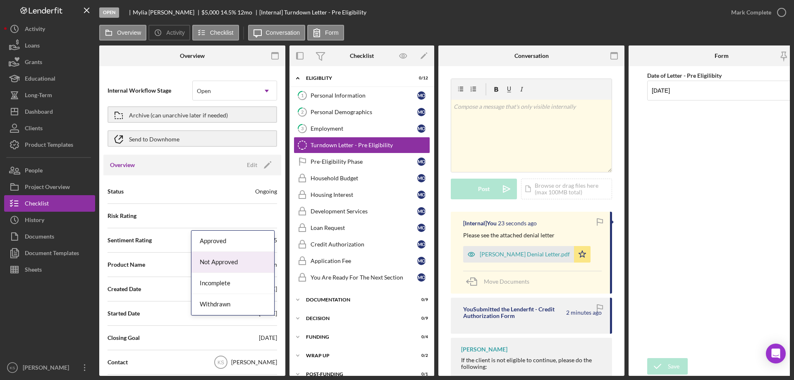
click at [238, 270] on div "Not Approved" at bounding box center [233, 262] width 83 height 21
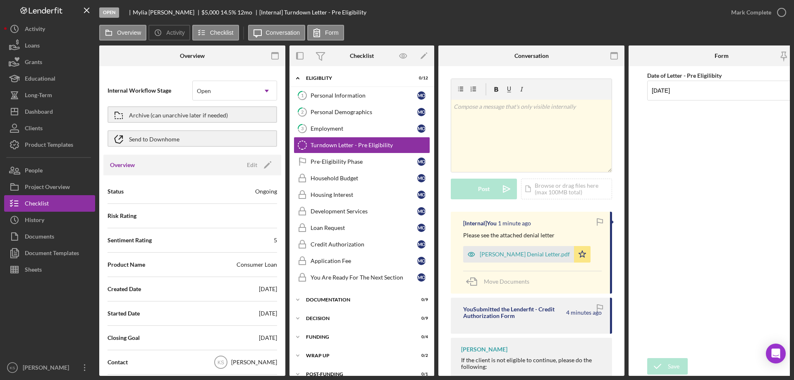
click at [169, 118] on div "Archive (can unarchive later if needed)" at bounding box center [178, 114] width 99 height 15
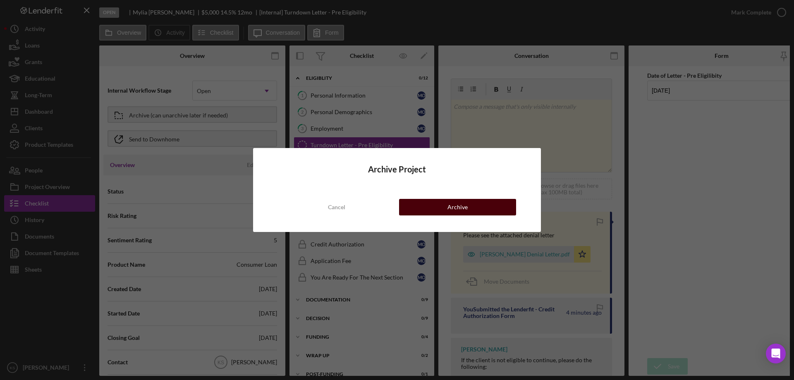
click at [461, 207] on div "Archive" at bounding box center [458, 207] width 20 height 17
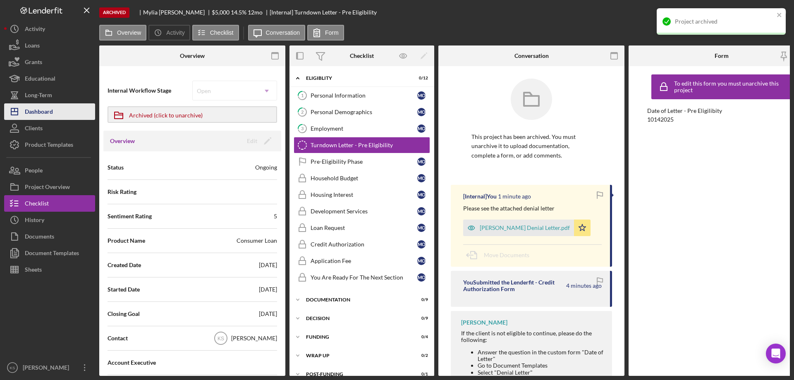
click at [44, 118] on div "Dashboard" at bounding box center [39, 112] width 28 height 19
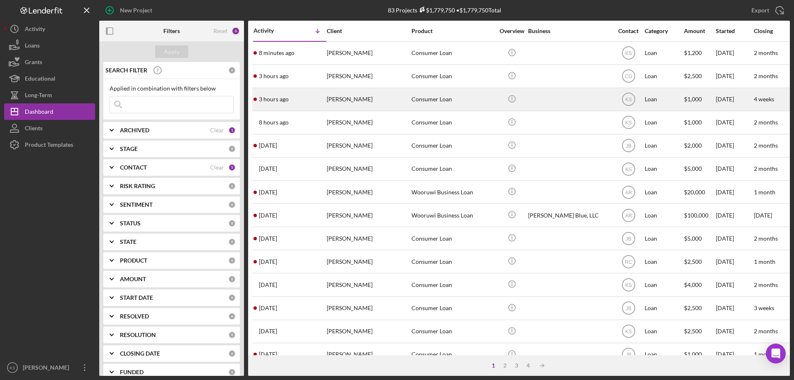
click at [380, 99] on div "[PERSON_NAME]" at bounding box center [368, 100] width 83 height 22
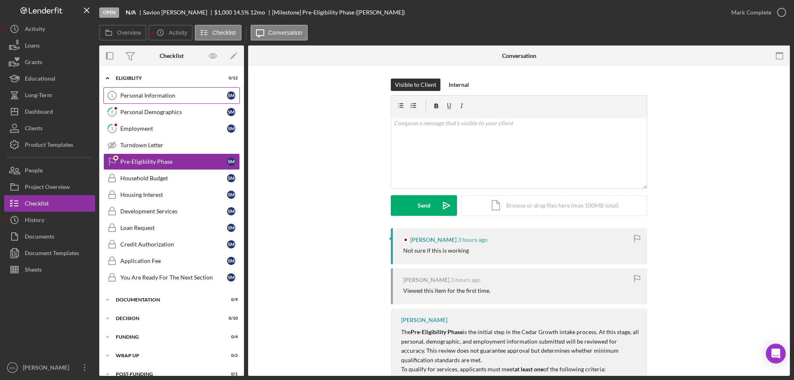
click at [153, 96] on div "Personal Information" at bounding box center [173, 95] width 107 height 7
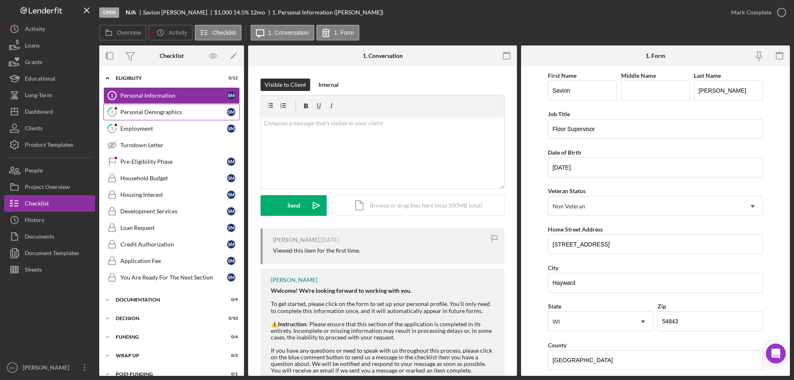
click at [152, 107] on link "2 Personal Demographics S M" at bounding box center [171, 112] width 137 height 17
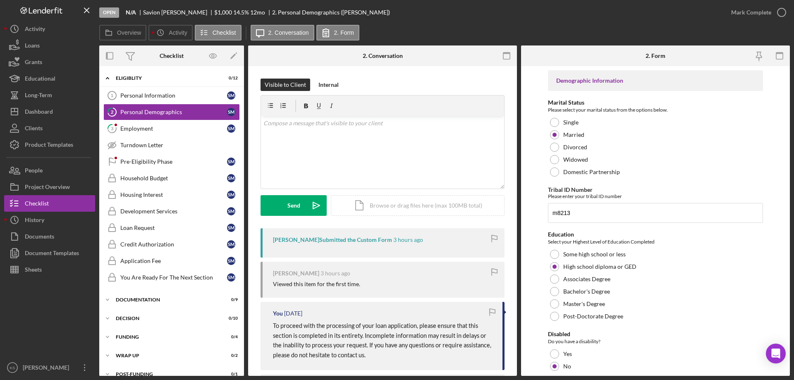
drag, startPoint x: 587, startPoint y: 297, endPoint x: 509, endPoint y: 290, distance: 78.1
click at [509, 290] on div "Overview Internal Workflow Stage Open Icon/Dropdown Arrow Archive (can unarchiv…" at bounding box center [444, 211] width 691 height 331
click at [162, 103] on link "Personal Information 1 Personal Information S M" at bounding box center [171, 95] width 137 height 17
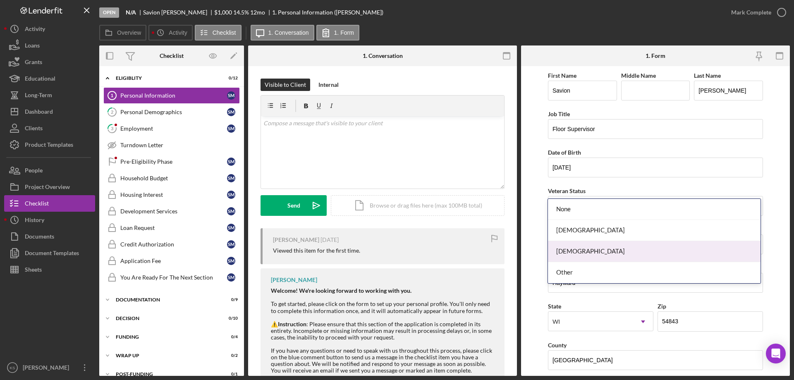
click at [578, 249] on div "[DEMOGRAPHIC_DATA]" at bounding box center [654, 251] width 212 height 21
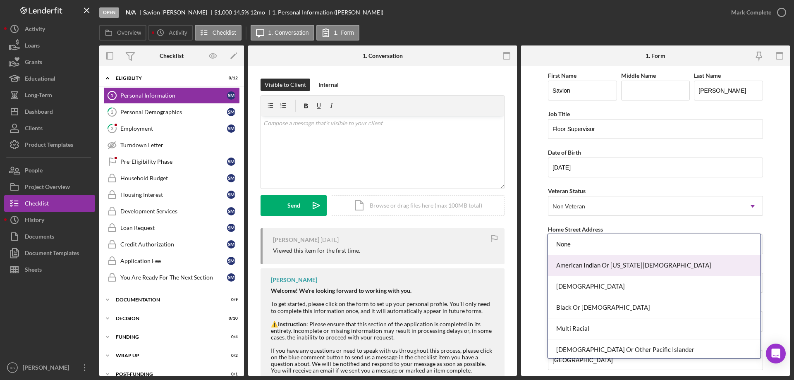
click at [613, 274] on div "American Indian Or [US_STATE][DEMOGRAPHIC_DATA]" at bounding box center [654, 265] width 212 height 21
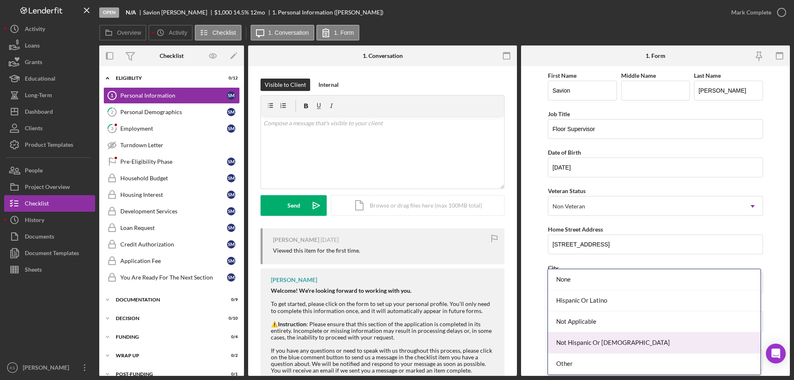
click at [583, 340] on div "Not Hispanic Or [DEMOGRAPHIC_DATA]" at bounding box center [654, 343] width 212 height 21
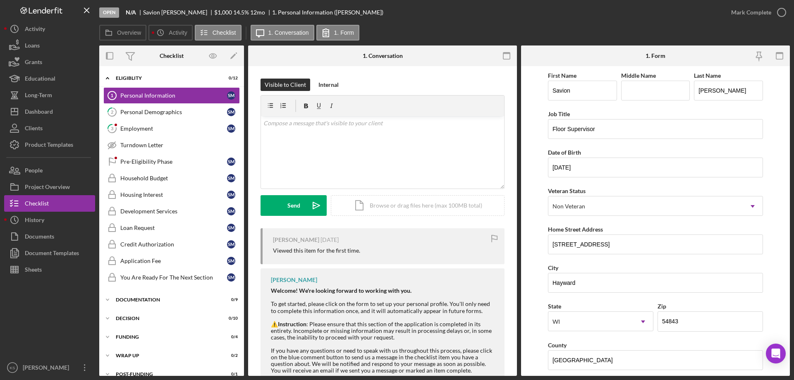
drag, startPoint x: 559, startPoint y: 305, endPoint x: 565, endPoint y: 340, distance: 36.0
paste input "$80,000"
type input "$80,000"
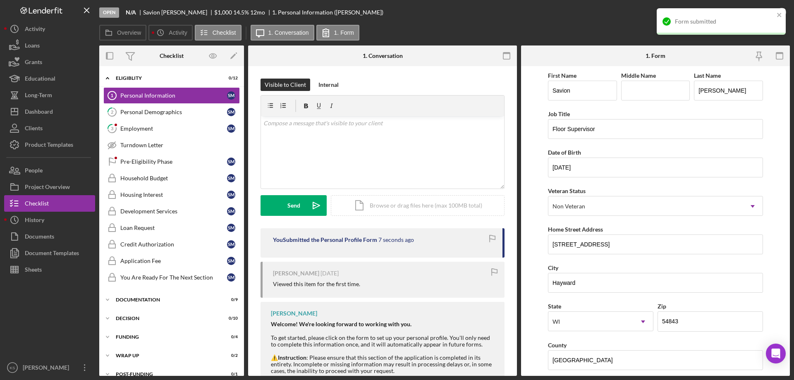
click at [758, 15] on div "Form submitted" at bounding box center [718, 21] width 117 height 13
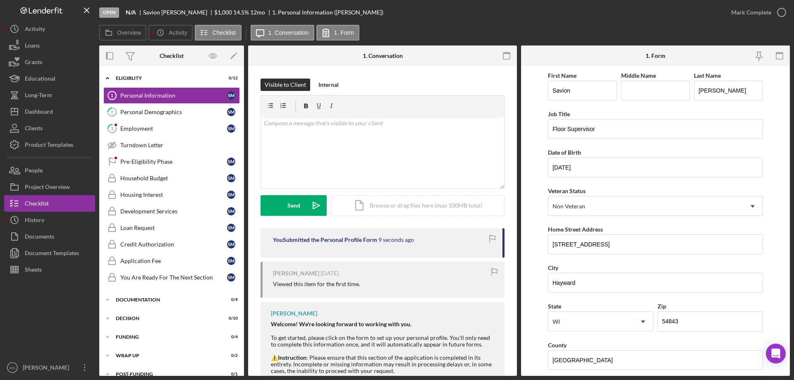
click at [759, 13] on div "Form submitted" at bounding box center [721, 25] width 132 height 36
click at [766, 12] on div "Mark Complete" at bounding box center [752, 12] width 40 height 17
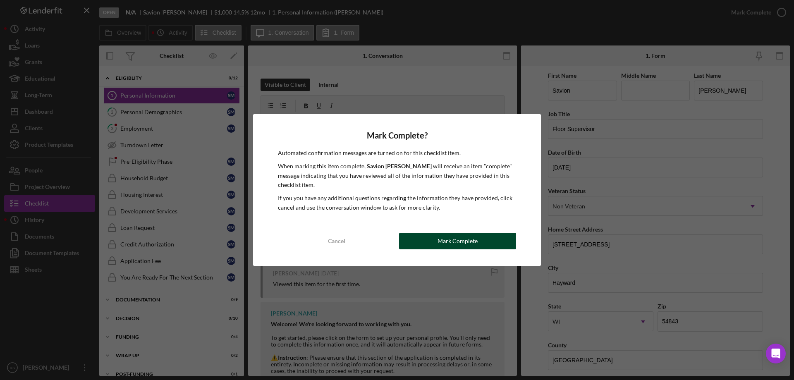
click at [442, 246] on div "Mark Complete" at bounding box center [458, 241] width 40 height 17
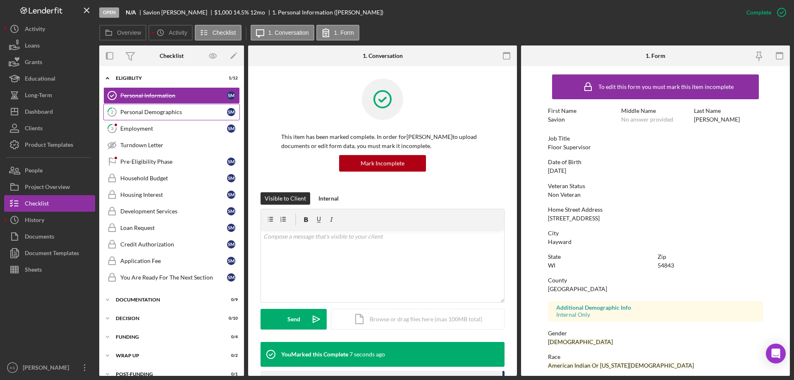
click at [166, 110] on div "Personal Demographics" at bounding box center [173, 112] width 107 height 7
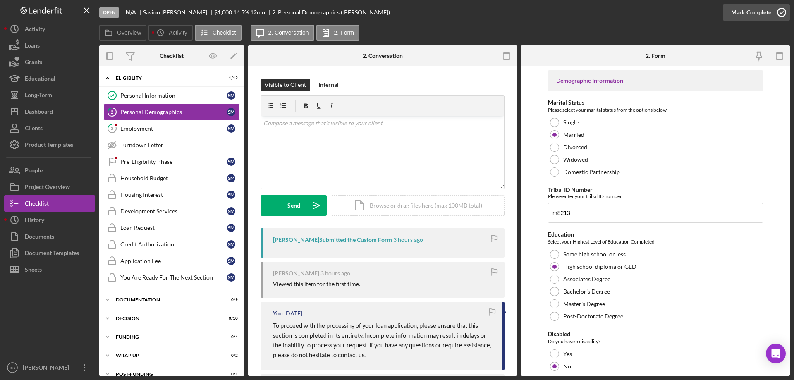
drag, startPoint x: 758, startPoint y: 18, endPoint x: 754, endPoint y: 17, distance: 4.6
click at [758, 17] on div "Mark Complete" at bounding box center [752, 12] width 40 height 17
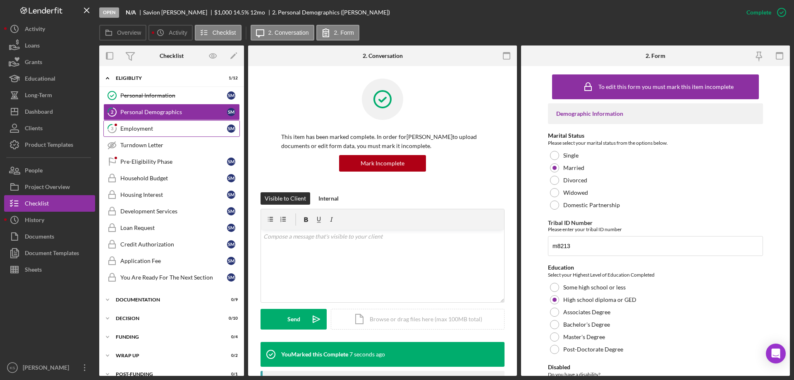
click at [169, 128] on div "Employment" at bounding box center [173, 128] width 107 height 7
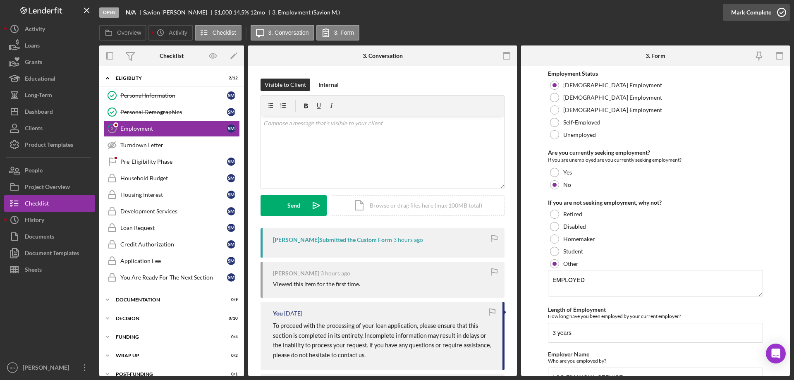
click at [752, 14] on div "Mark Complete" at bounding box center [752, 12] width 40 height 17
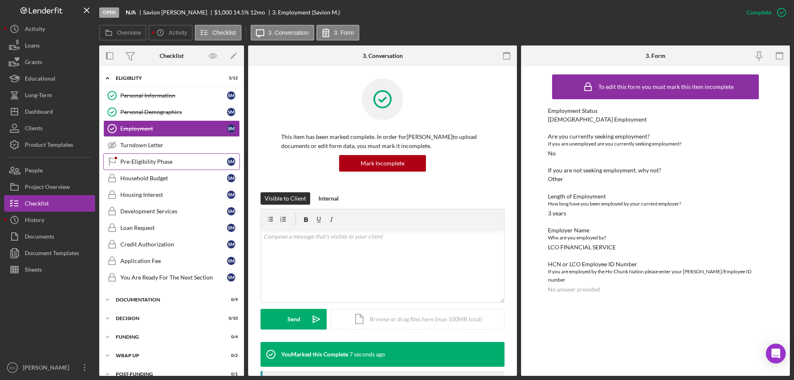
click at [163, 164] on div "Pre-Eligibility Phase" at bounding box center [173, 161] width 107 height 7
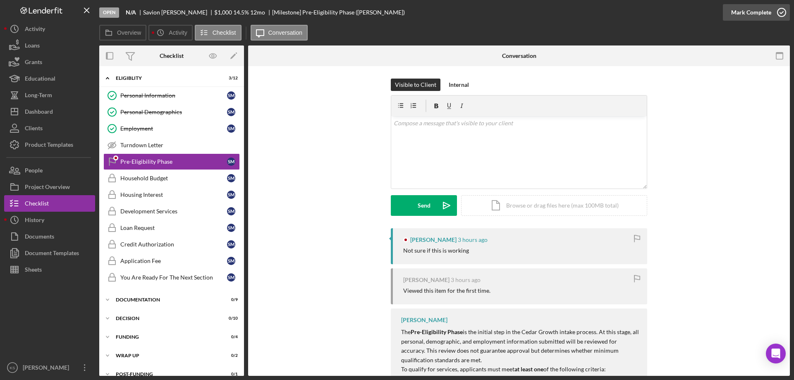
click at [767, 10] on div "Mark Complete" at bounding box center [752, 12] width 40 height 17
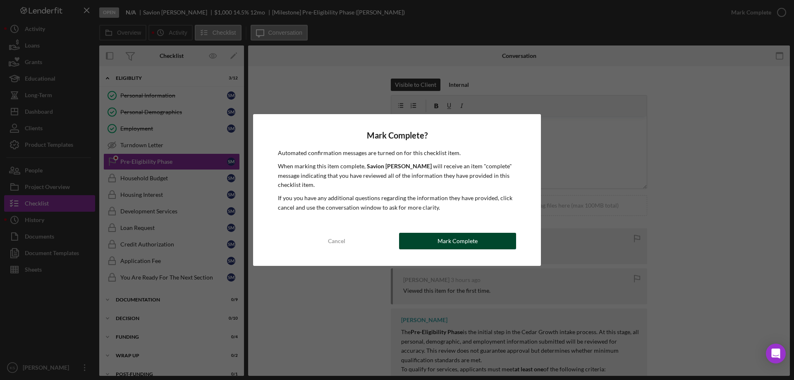
click at [454, 238] on div "Mark Complete" at bounding box center [458, 241] width 40 height 17
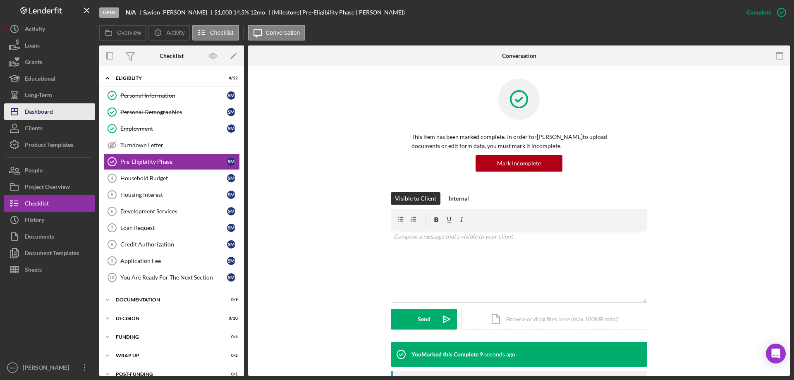
click at [46, 109] on div "Dashboard" at bounding box center [39, 112] width 28 height 19
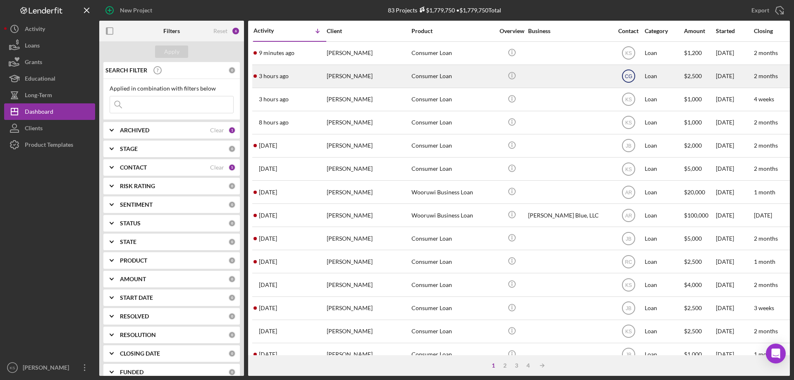
click at [630, 78] on text "CG" at bounding box center [628, 77] width 7 height 6
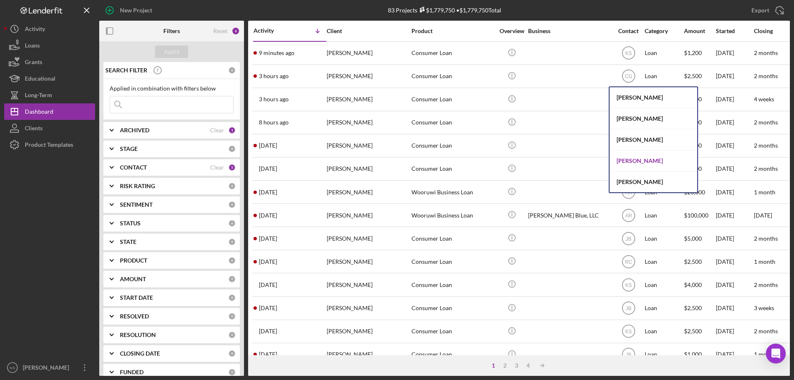
click at [643, 159] on div "[PERSON_NAME]" at bounding box center [654, 161] width 88 height 21
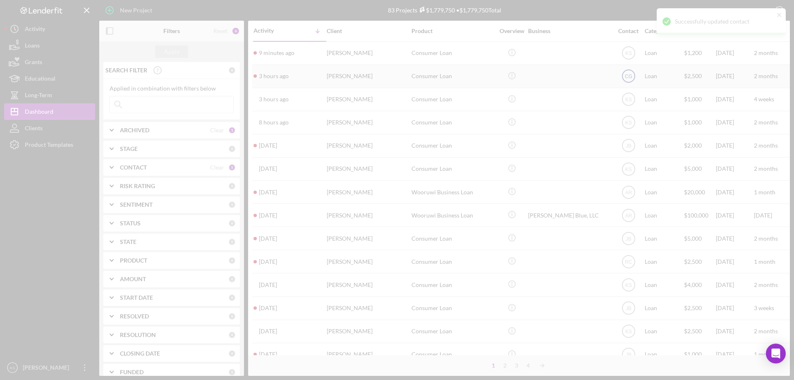
click at [627, 74] on div at bounding box center [397, 190] width 794 height 380
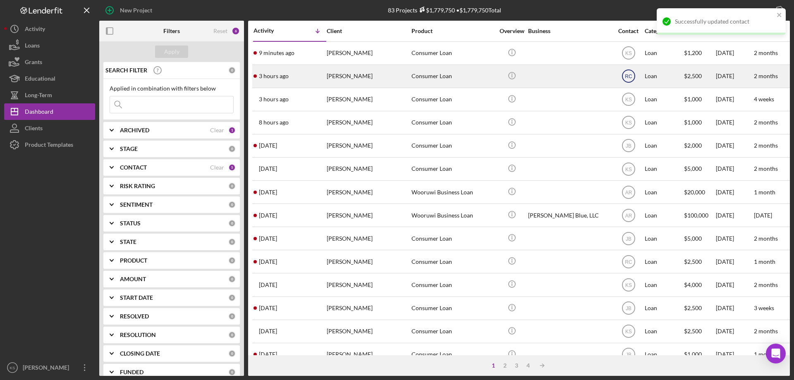
click at [631, 76] on text "RC" at bounding box center [628, 77] width 7 height 6
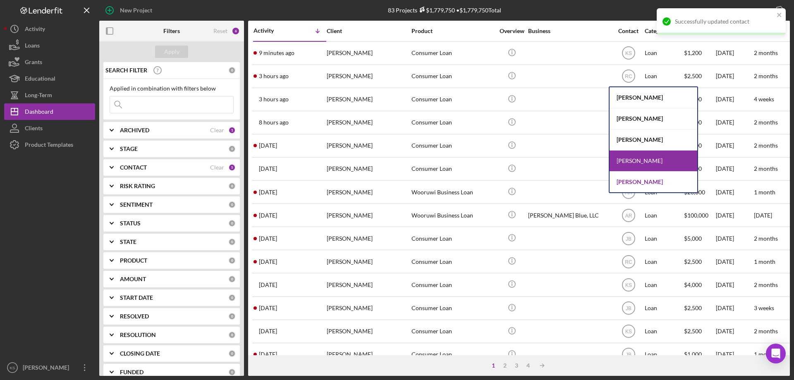
click at [646, 178] on div "[PERSON_NAME]" at bounding box center [654, 182] width 88 height 21
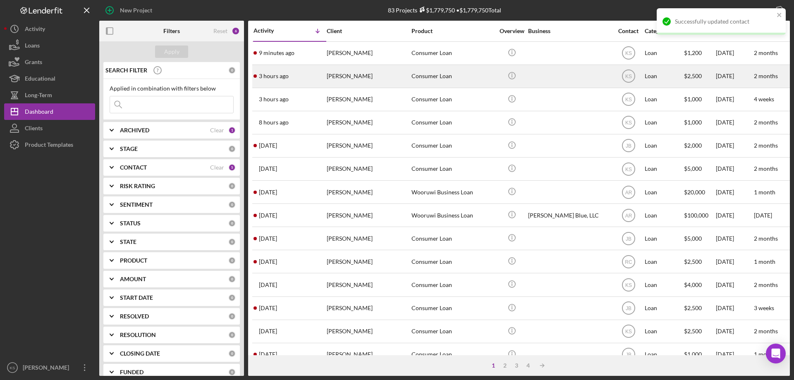
click at [404, 82] on div "[PERSON_NAME]" at bounding box center [368, 76] width 83 height 22
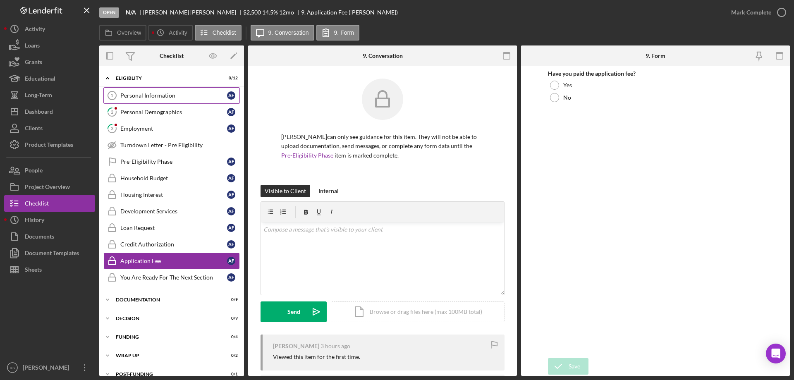
click at [154, 92] on div "Personal Information" at bounding box center [173, 95] width 107 height 7
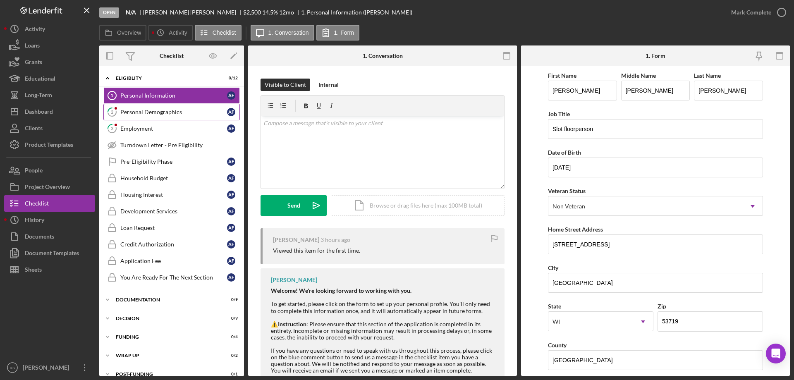
click at [155, 104] on link "2 Personal Demographics A F" at bounding box center [171, 112] width 137 height 17
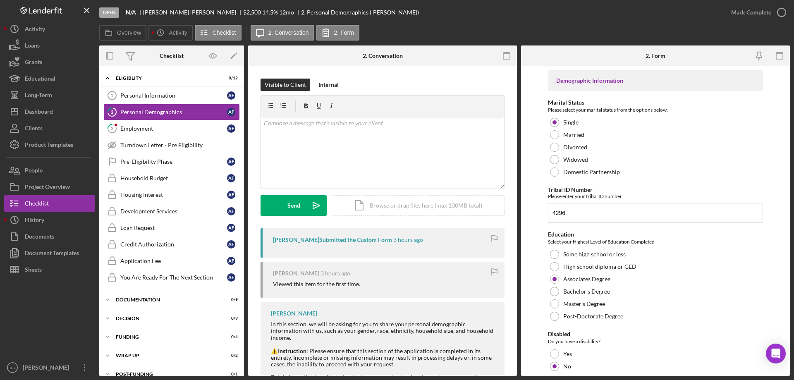
drag, startPoint x: 611, startPoint y: 297, endPoint x: 449, endPoint y: 298, distance: 162.2
click at [449, 298] on div "Overview Internal Workflow Stage Open Icon/Dropdown Arrow Archive (can unarchiv…" at bounding box center [444, 211] width 691 height 331
click at [161, 89] on link "Personal Information 1 Personal Information A F" at bounding box center [171, 95] width 137 height 17
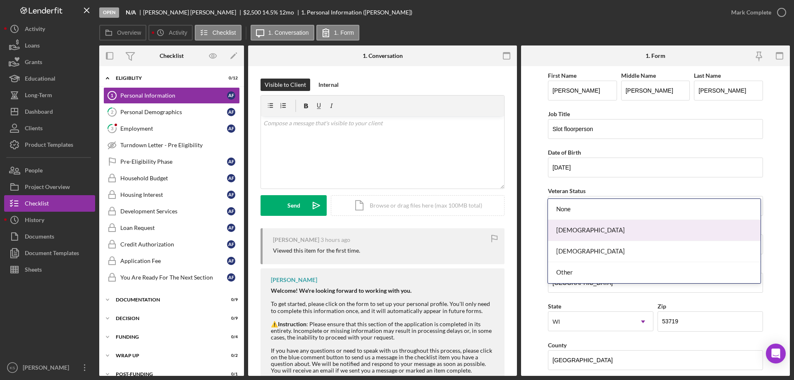
click at [583, 231] on div "[DEMOGRAPHIC_DATA]" at bounding box center [654, 230] width 212 height 21
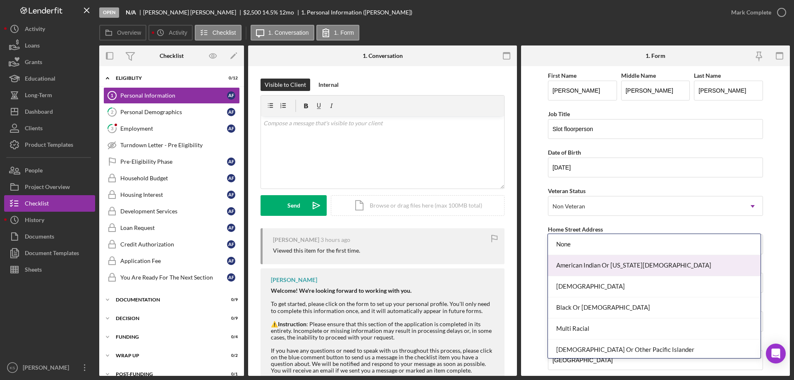
drag, startPoint x: 639, startPoint y: 266, endPoint x: 612, endPoint y: 254, distance: 28.9
click at [638, 265] on div "American Indian Or [US_STATE][DEMOGRAPHIC_DATA]" at bounding box center [654, 265] width 212 height 21
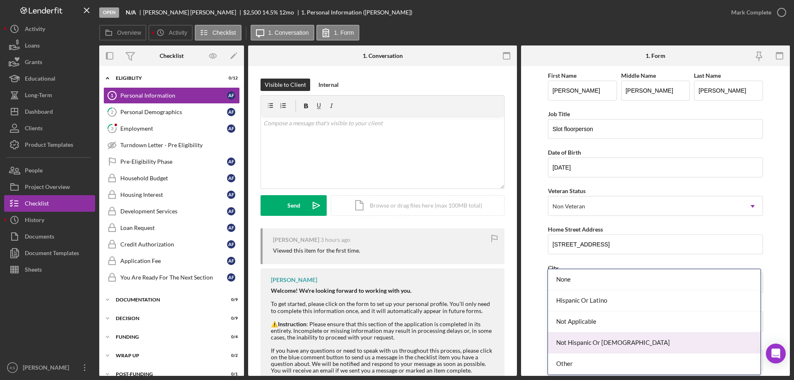
drag, startPoint x: 584, startPoint y: 344, endPoint x: 577, endPoint y: 334, distance: 12.7
click at [584, 344] on div "Not Hispanic Or [DEMOGRAPHIC_DATA]" at bounding box center [654, 343] width 212 height 21
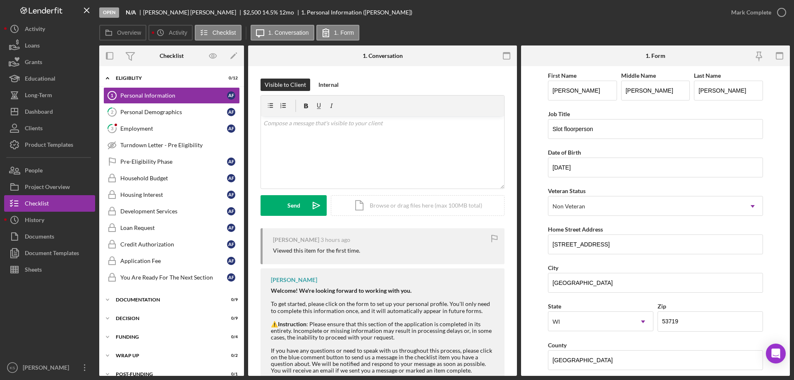
drag, startPoint x: 558, startPoint y: 300, endPoint x: 575, endPoint y: 332, distance: 36.5
paste input "$85,000"
type input "$85,000"
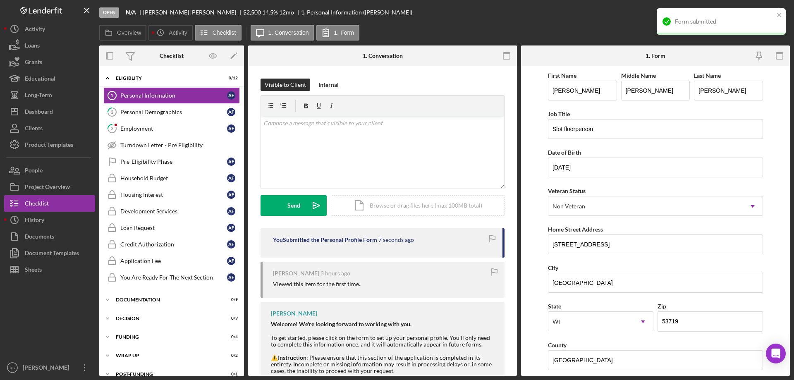
click at [657, 34] on div "notification timer" at bounding box center [657, 34] width 0 height 2
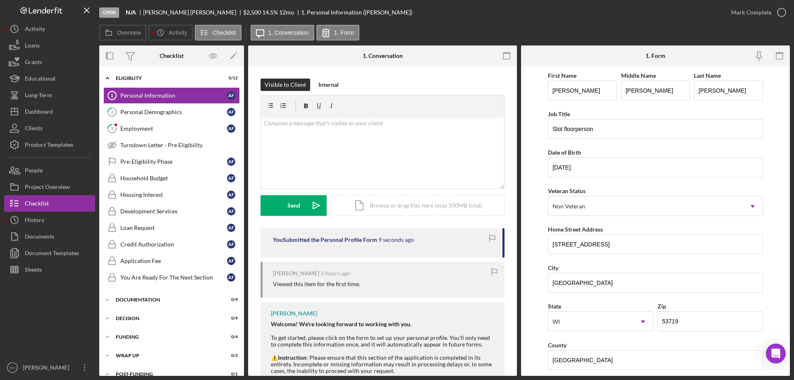
click at [754, 15] on div "Form submitted" at bounding box center [721, 25] width 132 height 36
click at [756, 13] on div "Mark Complete" at bounding box center [752, 12] width 40 height 17
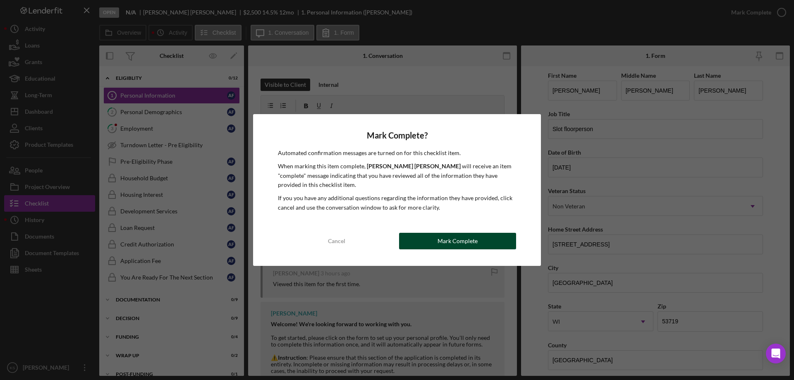
click at [425, 236] on button "Mark Complete" at bounding box center [457, 241] width 117 height 17
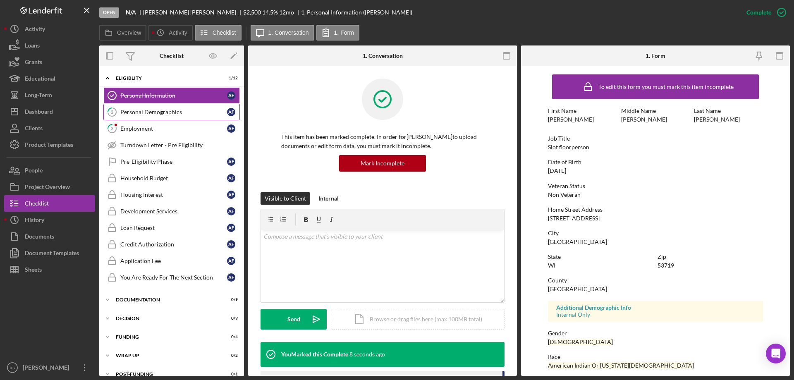
click at [164, 109] on div "Personal Demographics" at bounding box center [173, 112] width 107 height 7
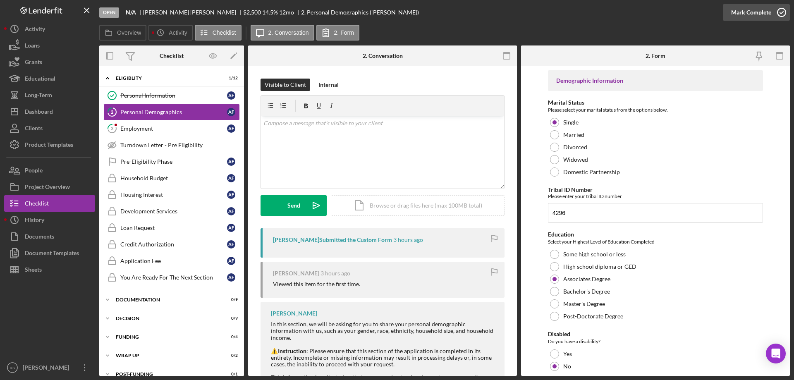
drag, startPoint x: 751, startPoint y: 11, endPoint x: 679, endPoint y: 34, distance: 75.4
click at [751, 11] on div "Mark Complete" at bounding box center [752, 12] width 40 height 17
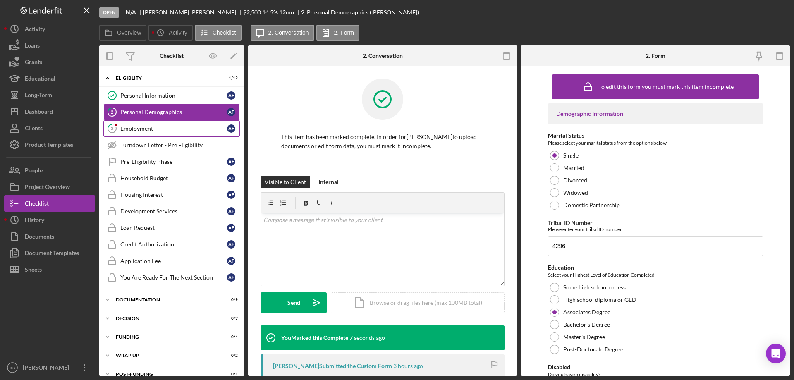
click at [170, 125] on div "Employment" at bounding box center [173, 128] width 107 height 7
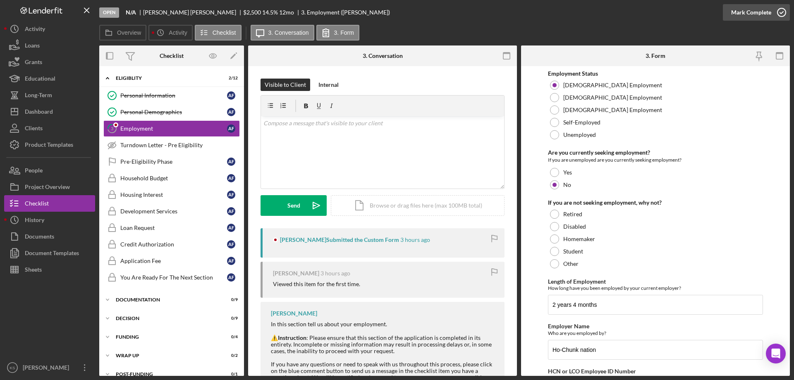
click at [758, 12] on div "Mark Complete" at bounding box center [752, 12] width 40 height 17
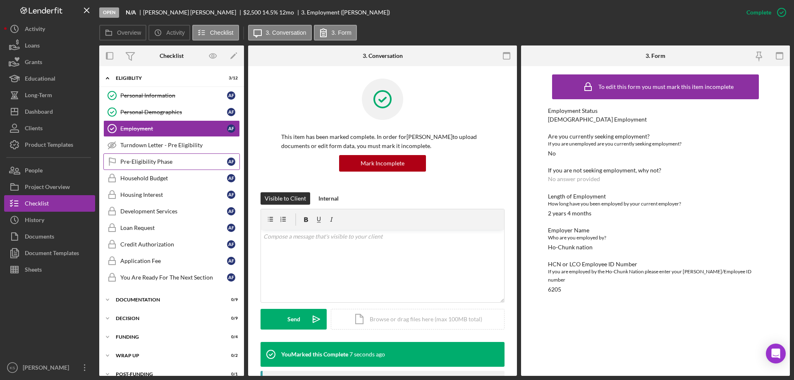
click at [156, 158] on div "Pre-Eligibility Phase" at bounding box center [173, 161] width 107 height 7
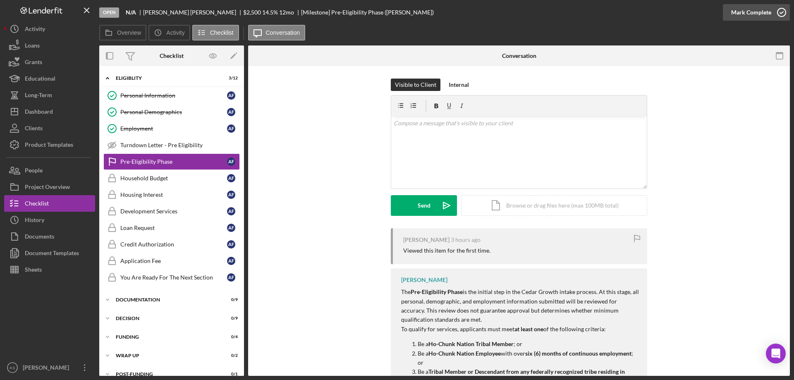
click at [756, 14] on div "Mark Complete" at bounding box center [752, 12] width 40 height 17
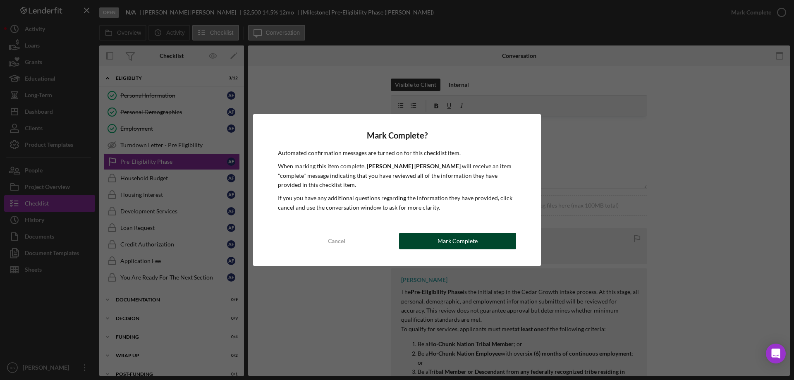
click at [459, 244] on div "Mark Complete" at bounding box center [458, 241] width 40 height 17
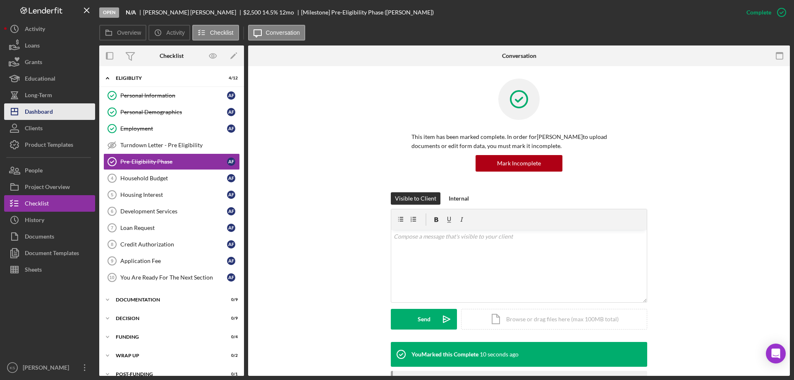
click at [53, 115] on button "Icon/Dashboard Dashboard" at bounding box center [49, 111] width 91 height 17
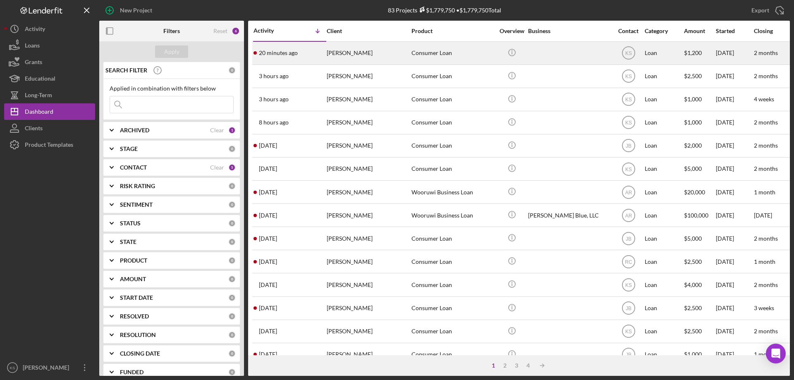
click at [355, 62] on div "[PERSON_NAME]" at bounding box center [368, 53] width 83 height 22
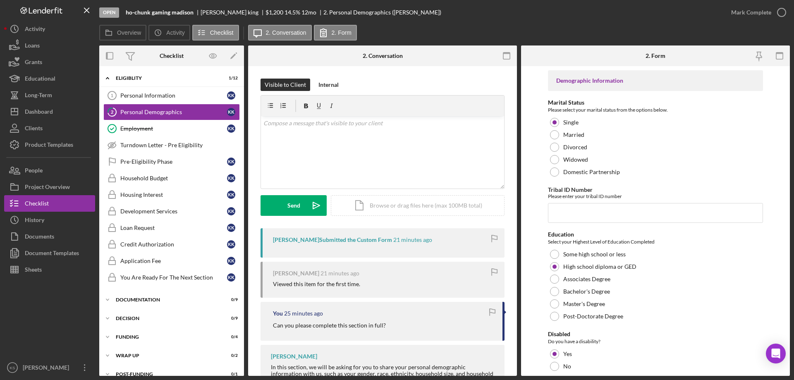
drag, startPoint x: 599, startPoint y: 293, endPoint x: 518, endPoint y: 290, distance: 81.2
click at [518, 290] on div "Overview Internal Workflow Stage Open Icon/Dropdown Arrow Archive (can unarchiv…" at bounding box center [444, 211] width 691 height 331
click at [163, 98] on div "Personal Information" at bounding box center [173, 95] width 107 height 7
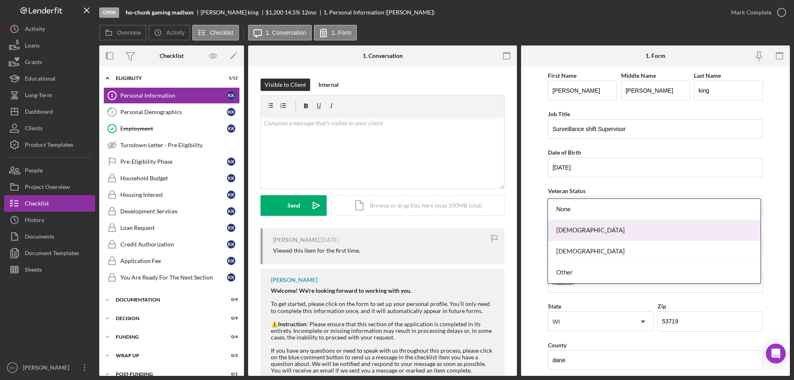
click at [573, 228] on div "[DEMOGRAPHIC_DATA]" at bounding box center [654, 230] width 212 height 21
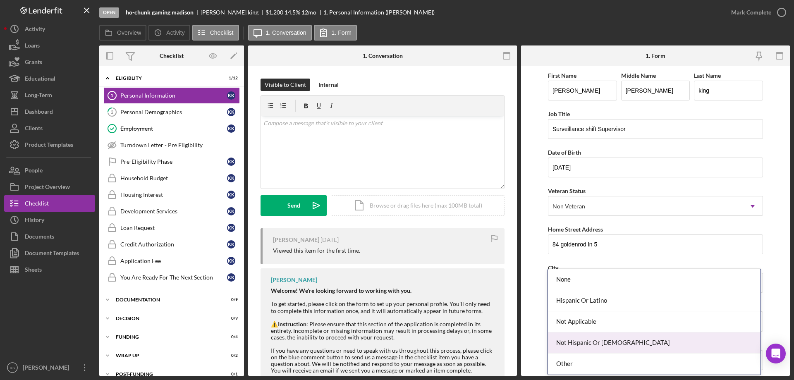
drag, startPoint x: 584, startPoint y: 336, endPoint x: 581, endPoint y: 329, distance: 8.2
click at [584, 336] on div "Not Hispanic Or [DEMOGRAPHIC_DATA]" at bounding box center [654, 343] width 212 height 21
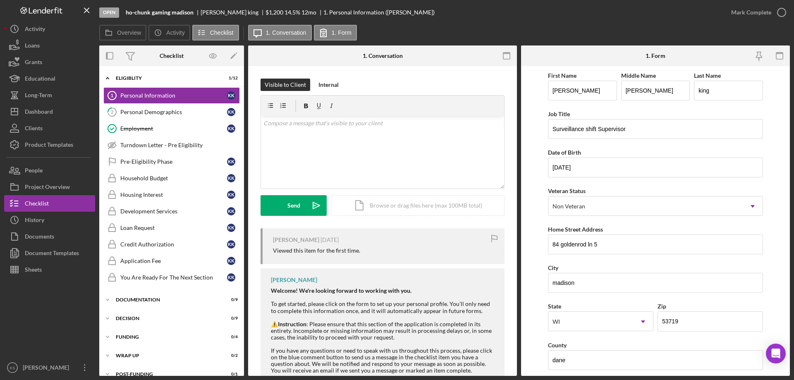
paste input "$80,000"
type input "$80,000"
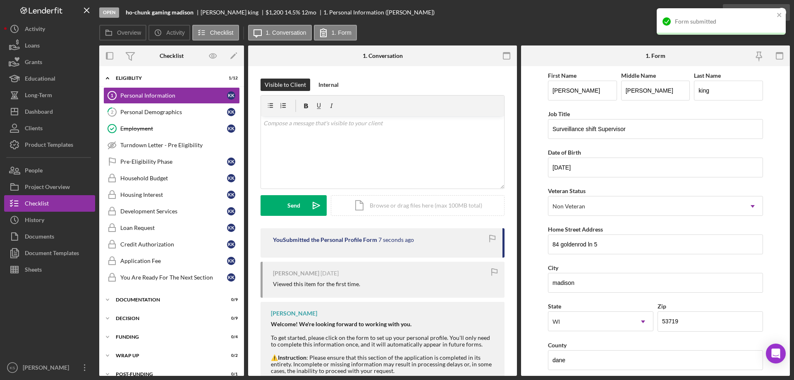
click at [740, 13] on div "Form submitted" at bounding box center [721, 25] width 132 height 36
click at [740, 13] on div "Form submitted" at bounding box center [721, 21] width 129 height 26
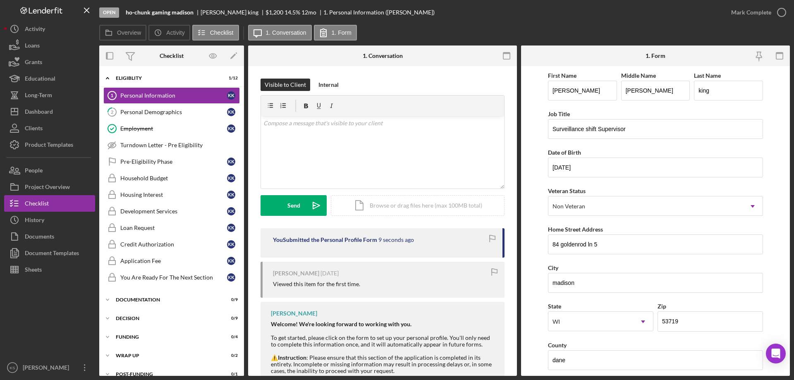
click at [747, 13] on div "Mark Complete" at bounding box center [752, 12] width 40 height 17
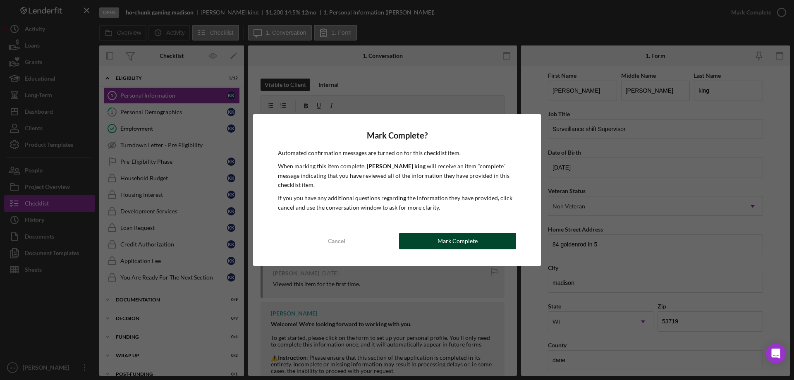
click at [484, 236] on button "Mark Complete" at bounding box center [457, 241] width 117 height 17
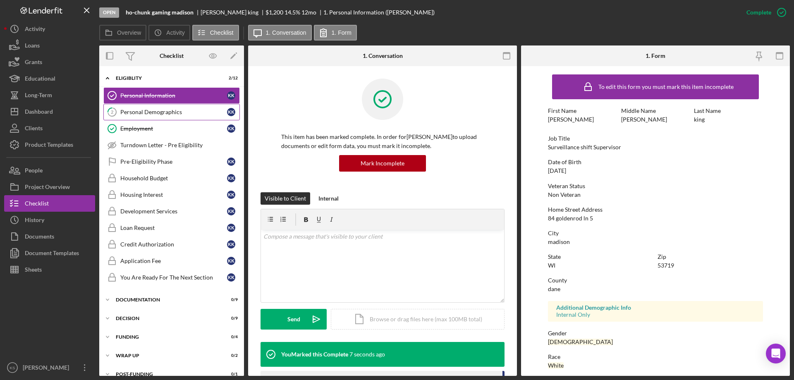
click at [168, 106] on link "2 Personal Demographics k k" at bounding box center [171, 112] width 137 height 17
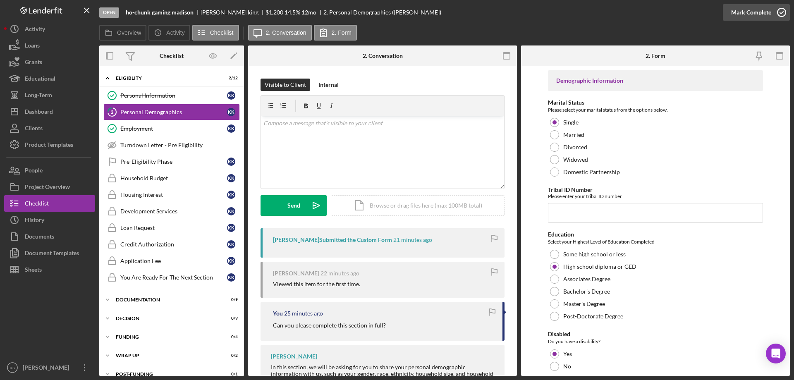
click at [751, 15] on div "Mark Complete" at bounding box center [752, 12] width 40 height 17
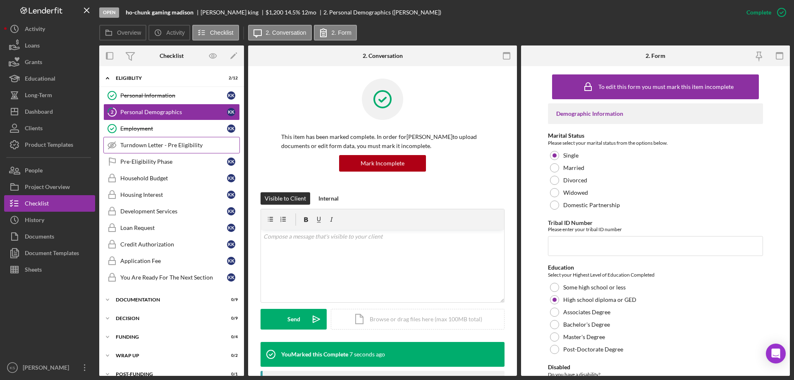
drag, startPoint x: 144, startPoint y: 150, endPoint x: 163, endPoint y: 144, distance: 20.0
click at [144, 150] on link "Turndown Letter - Pre Eligibility Turndown Letter - Pre Eligibility" at bounding box center [171, 145] width 137 height 17
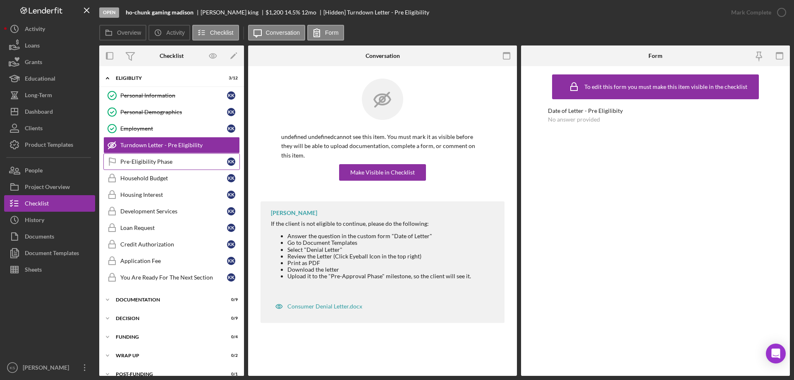
click at [159, 161] on div "Pre-Eligibility Phase" at bounding box center [173, 161] width 107 height 7
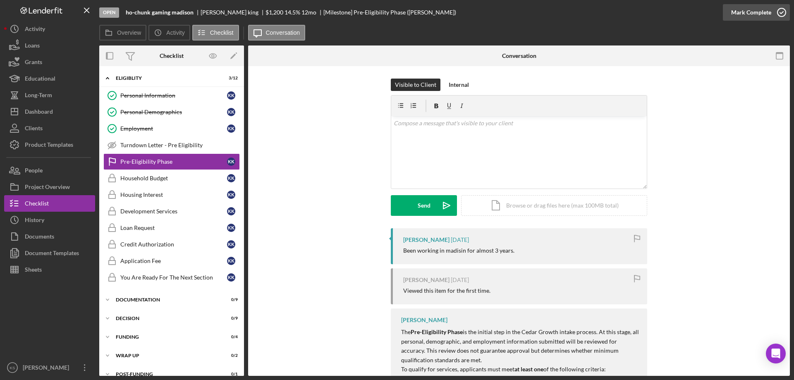
click at [754, 14] on div "Mark Complete" at bounding box center [752, 12] width 40 height 17
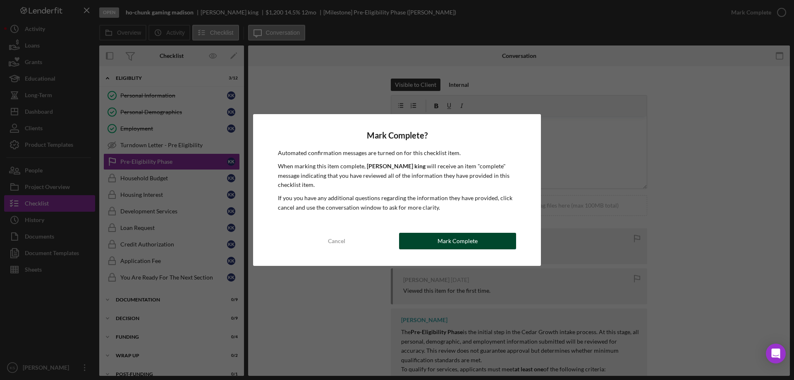
click at [444, 241] on div "Mark Complete" at bounding box center [458, 241] width 40 height 17
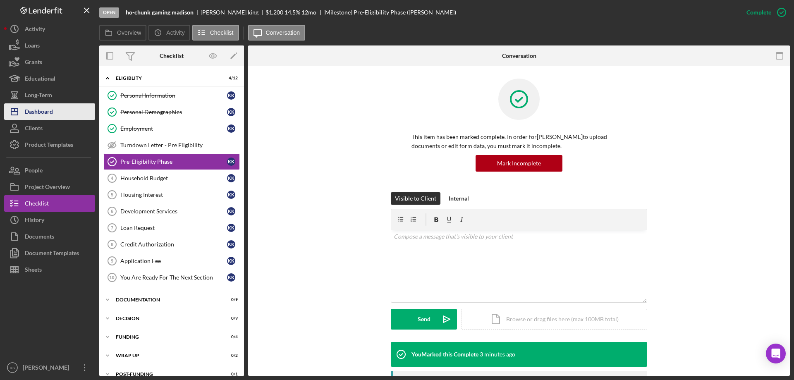
click at [36, 108] on div "Dashboard" at bounding box center [39, 112] width 28 height 19
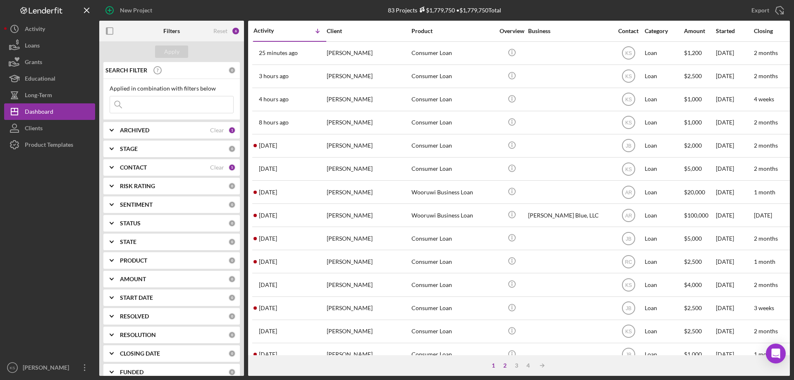
click at [504, 368] on div "2" at bounding box center [505, 365] width 12 height 7
click at [504, 369] on div "1" at bounding box center [502, 365] width 12 height 7
